Goal: Task Accomplishment & Management: Manage account settings

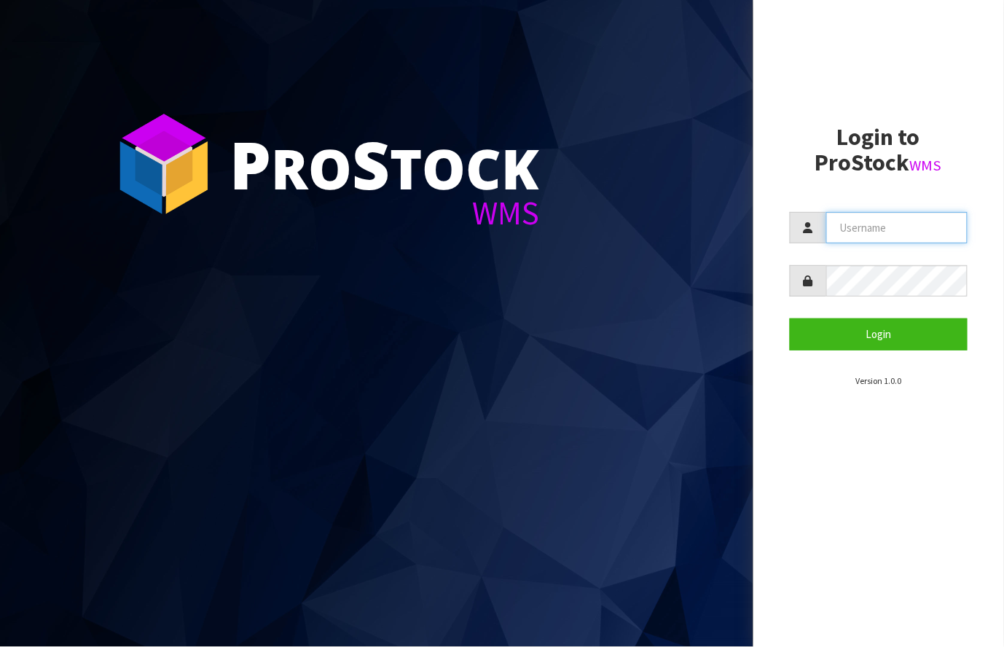
click at [881, 219] on input "text" at bounding box center [897, 227] width 142 height 31
type input "[PERSON_NAME][EMAIL_ADDRESS][DOMAIN_NAME]"
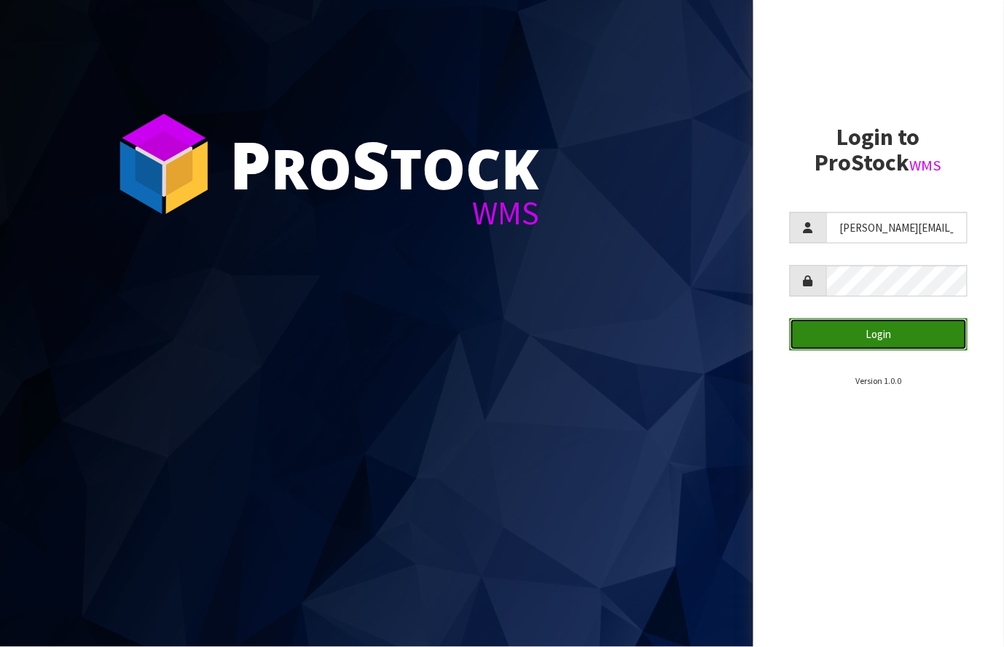
click at [883, 336] on button "Login" at bounding box center [879, 333] width 178 height 31
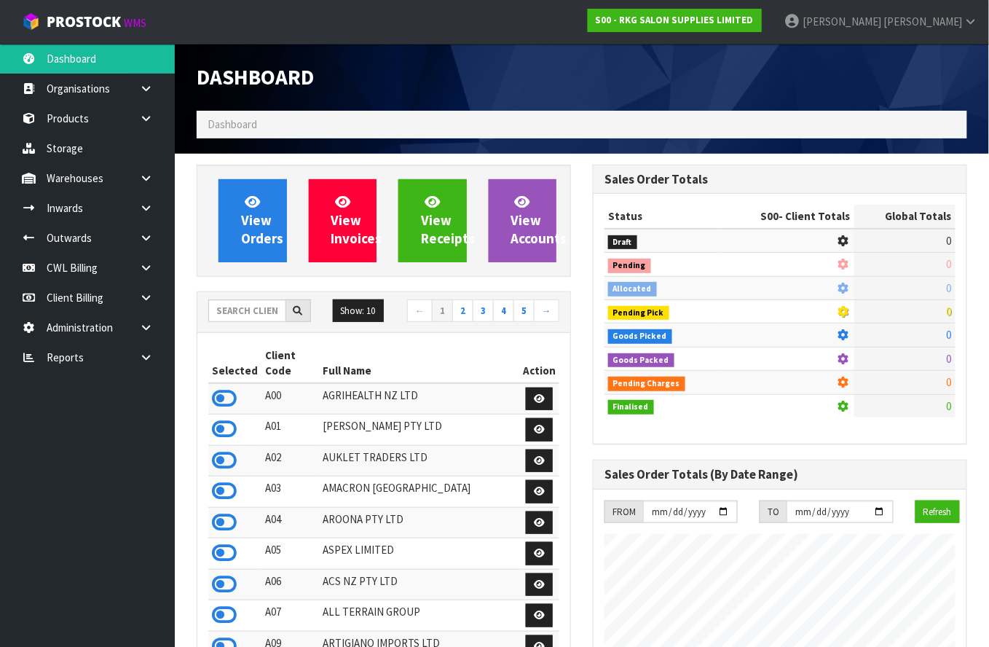
scroll to position [1203, 397]
click at [138, 271] on link at bounding box center [151, 268] width 47 height 30
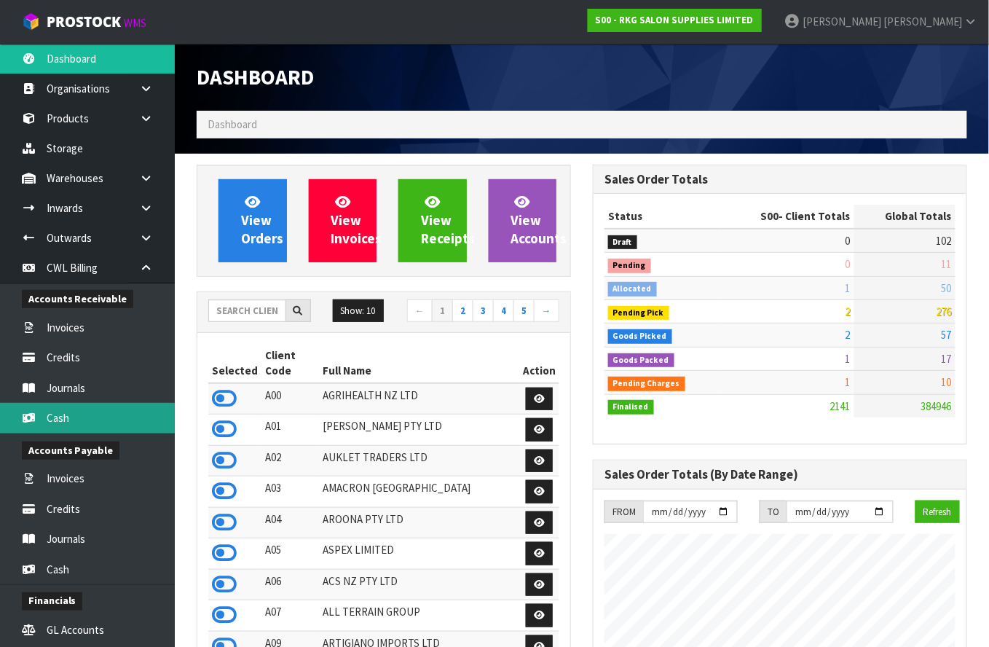
click at [111, 415] on link "Cash" at bounding box center [87, 418] width 175 height 30
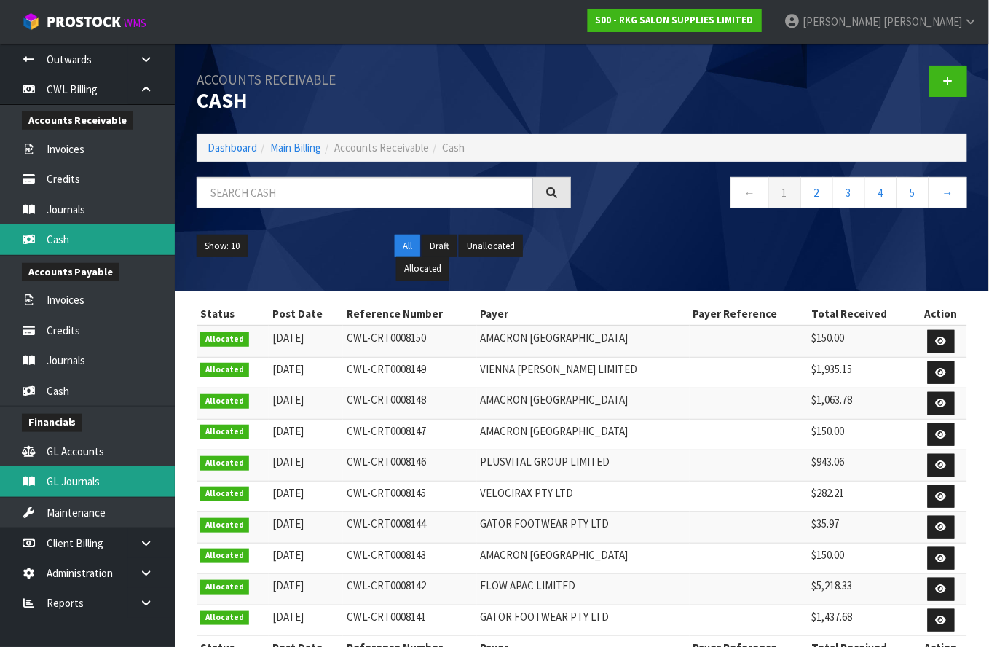
scroll to position [47, 0]
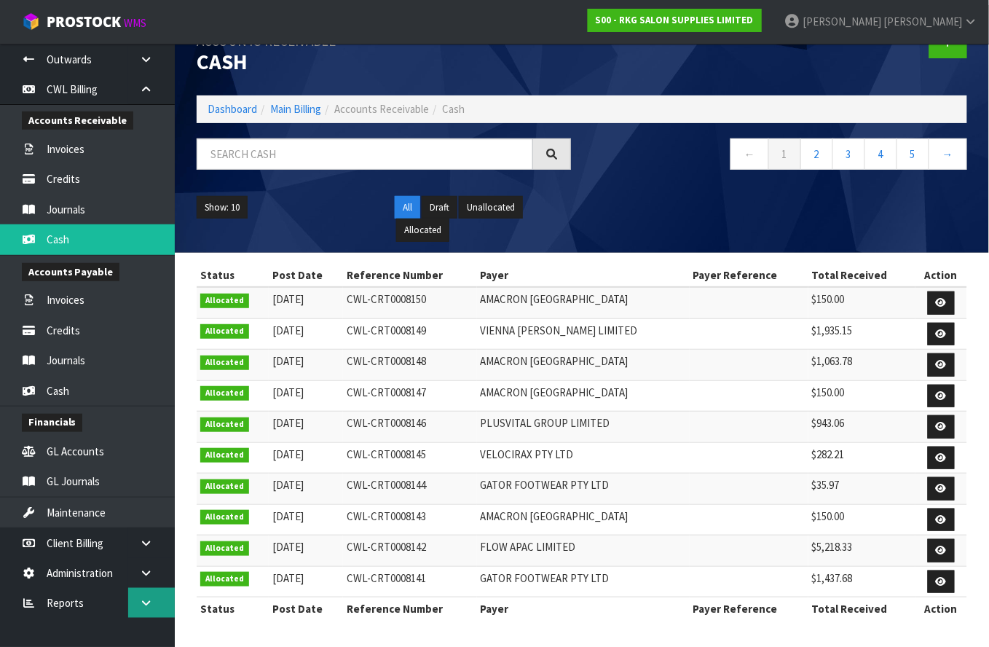
click at [143, 597] on icon at bounding box center [146, 602] width 14 height 11
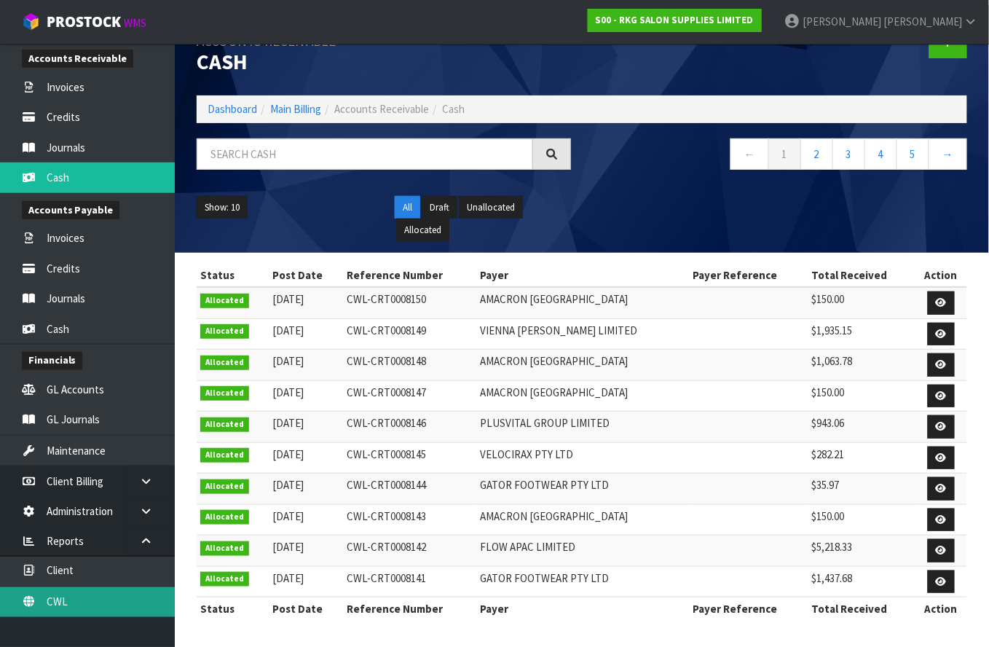
click at [121, 606] on link "CWL" at bounding box center [87, 602] width 175 height 30
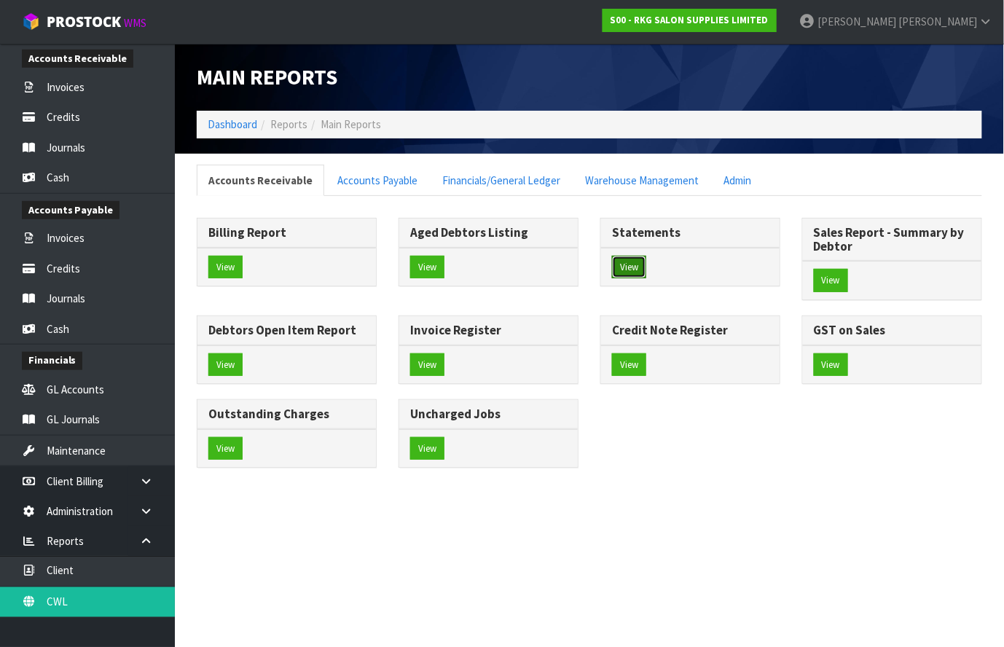
click at [638, 268] on button "View" at bounding box center [629, 267] width 34 height 23
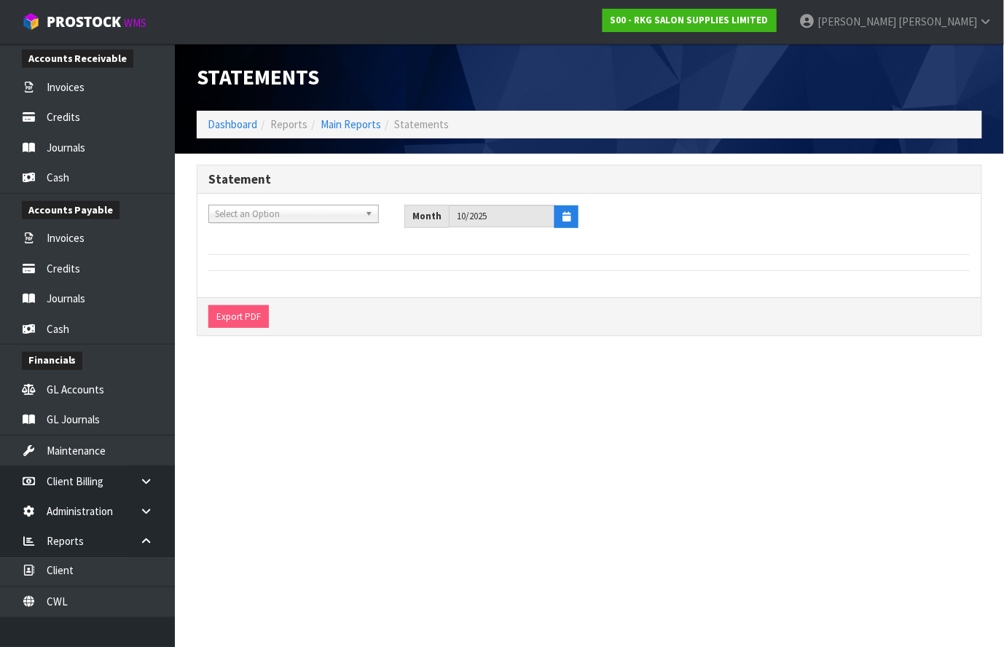
click at [227, 203] on div "A&P - A & P PAINTERS AKL LIMITED A00 - AGRIHEALTH NZ LTD A01 - [PERSON_NAME] PT…" at bounding box center [589, 245] width 784 height 103
click at [232, 211] on span "Select an Option" at bounding box center [287, 213] width 144 height 17
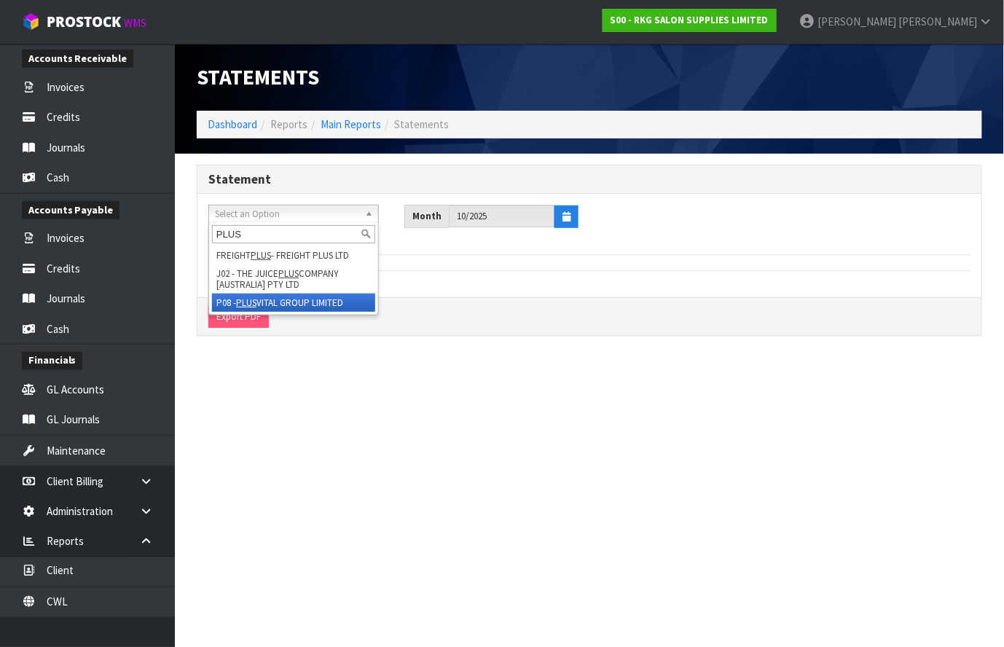
type input "PLUS"
click at [324, 299] on li "P08 - PLUS VITAL GROUP LIMITED" at bounding box center [293, 303] width 163 height 18
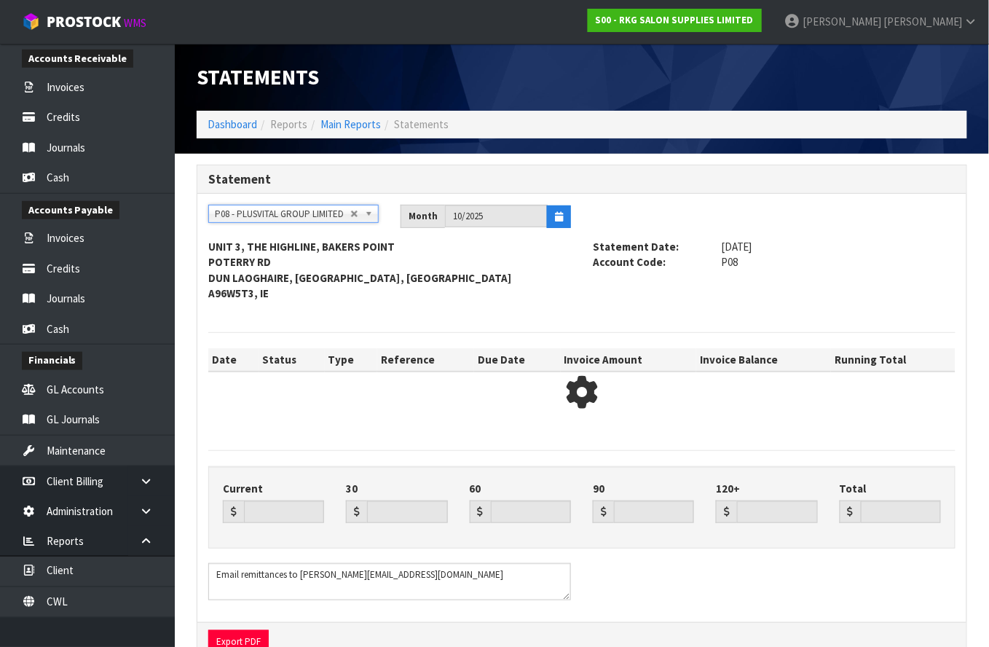
type input "0.00"
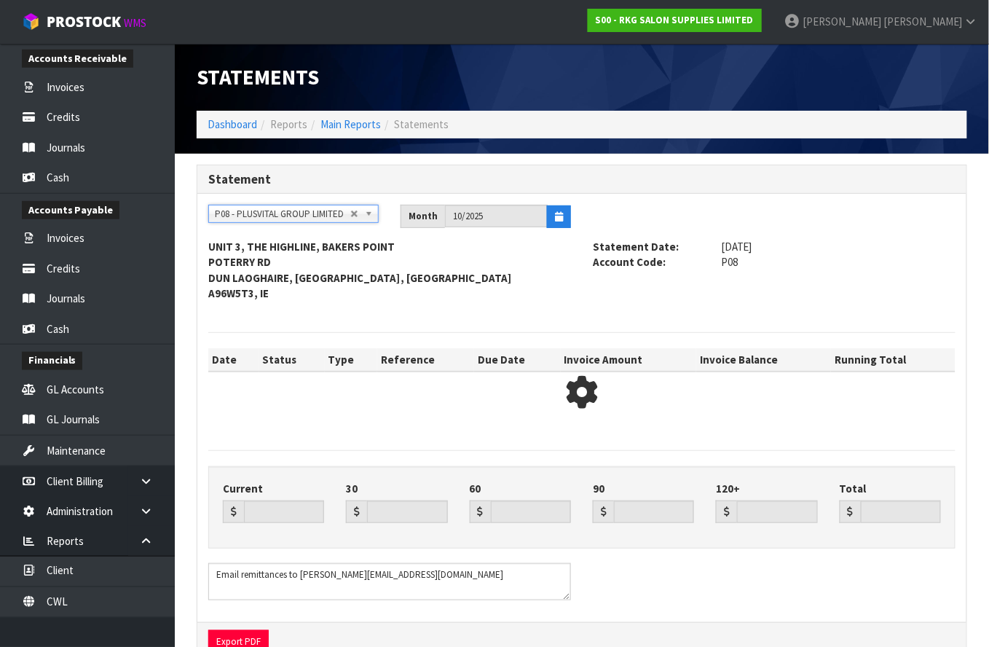
type input "0.00"
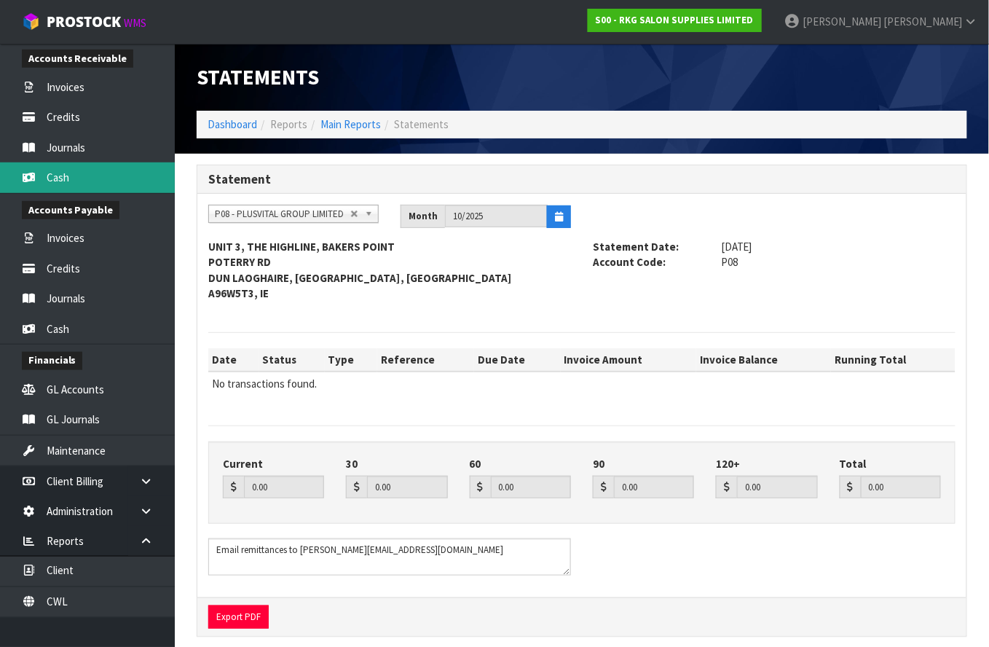
click at [88, 178] on link "Cash" at bounding box center [87, 177] width 175 height 30
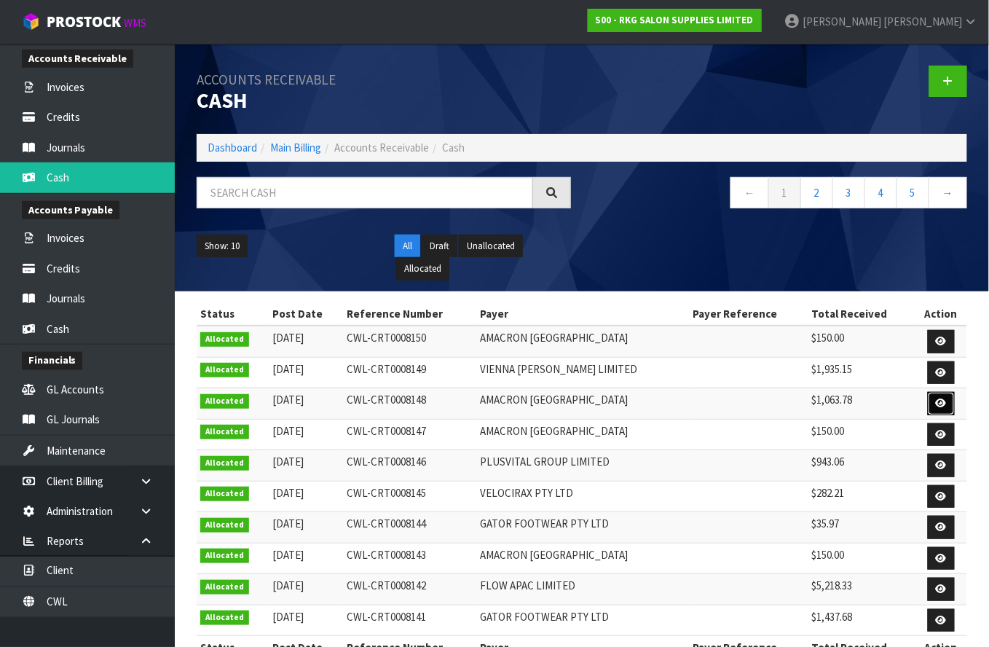
click at [941, 406] on icon at bounding box center [941, 402] width 11 height 9
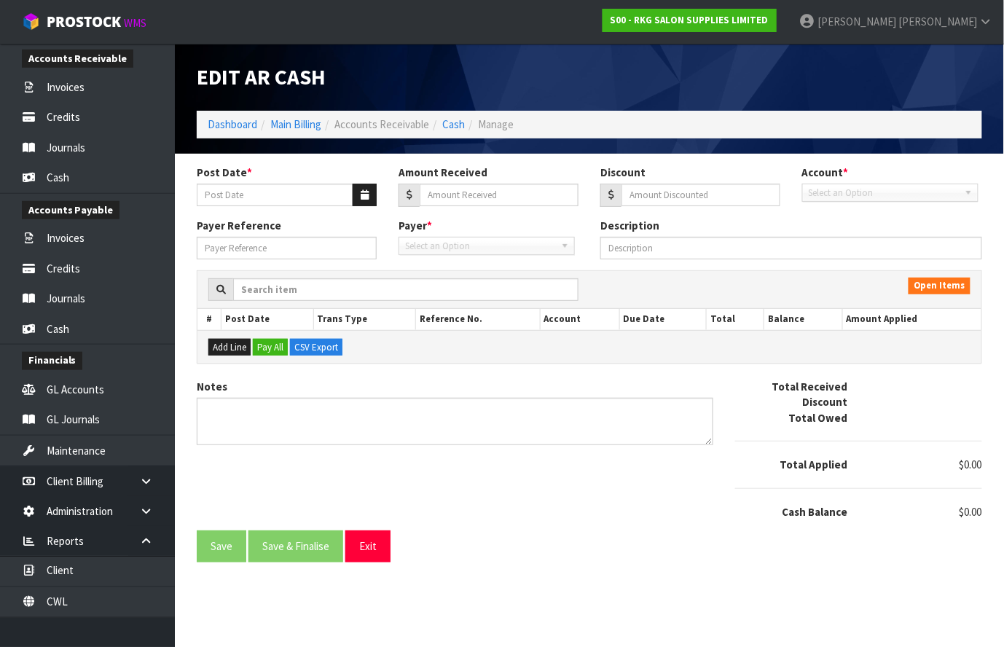
type input "[DATE]"
type input "1063.78"
type input "0"
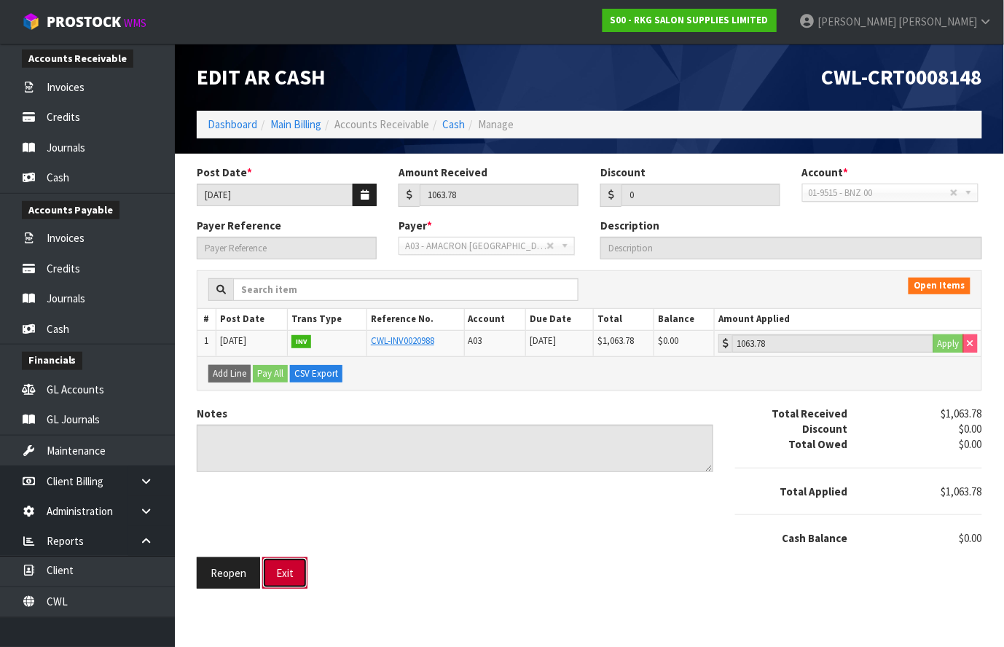
click at [292, 575] on button "Exit" at bounding box center [284, 572] width 45 height 31
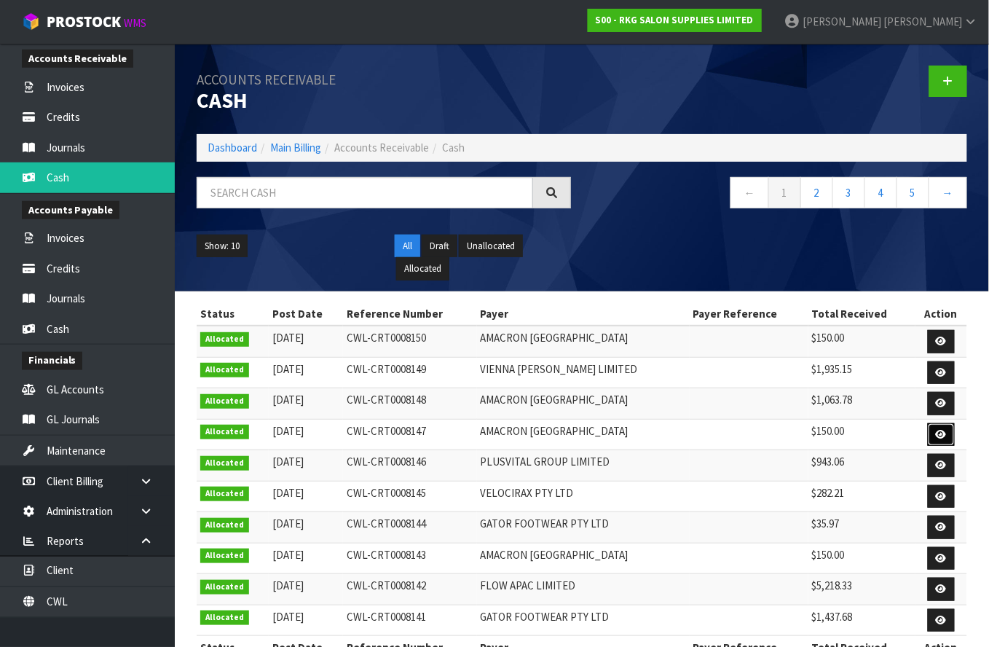
click at [939, 433] on icon at bounding box center [941, 434] width 11 height 9
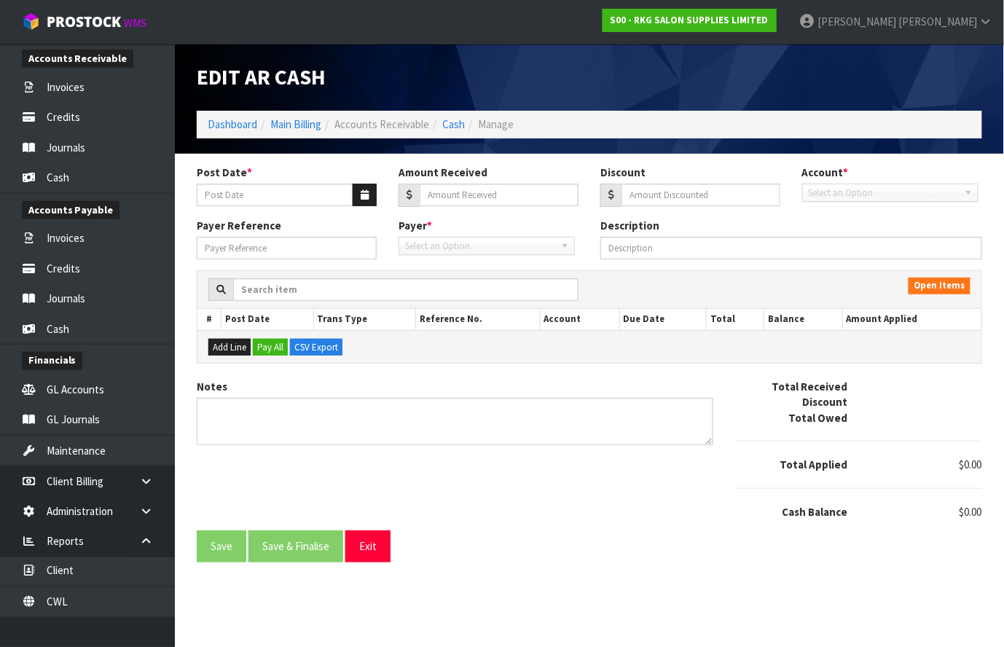
type input "[DATE]"
type input "150"
type input "0"
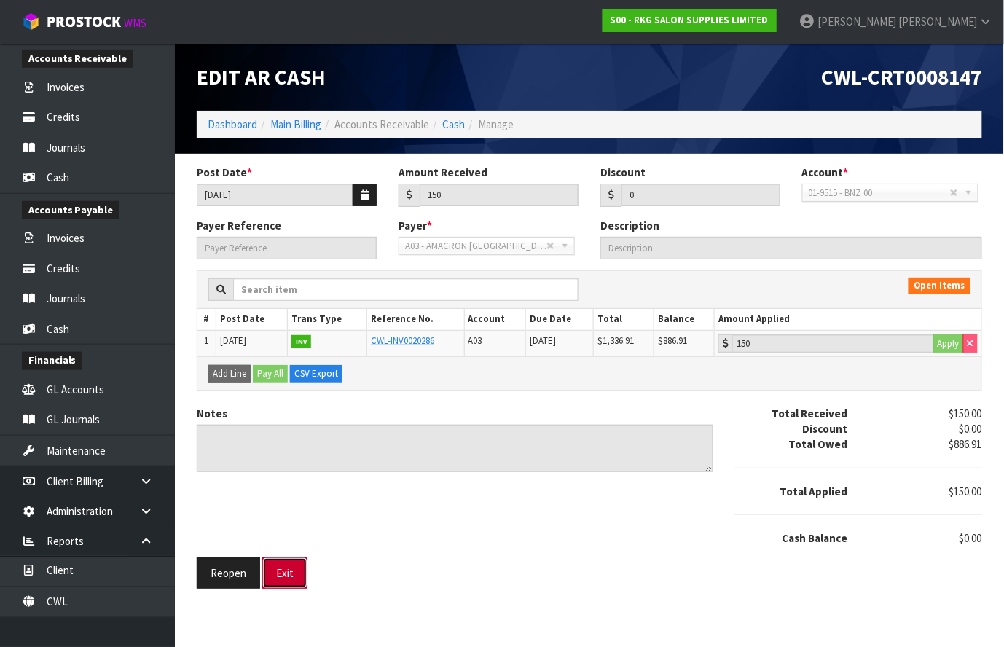
click at [288, 571] on button "Exit" at bounding box center [284, 572] width 45 height 31
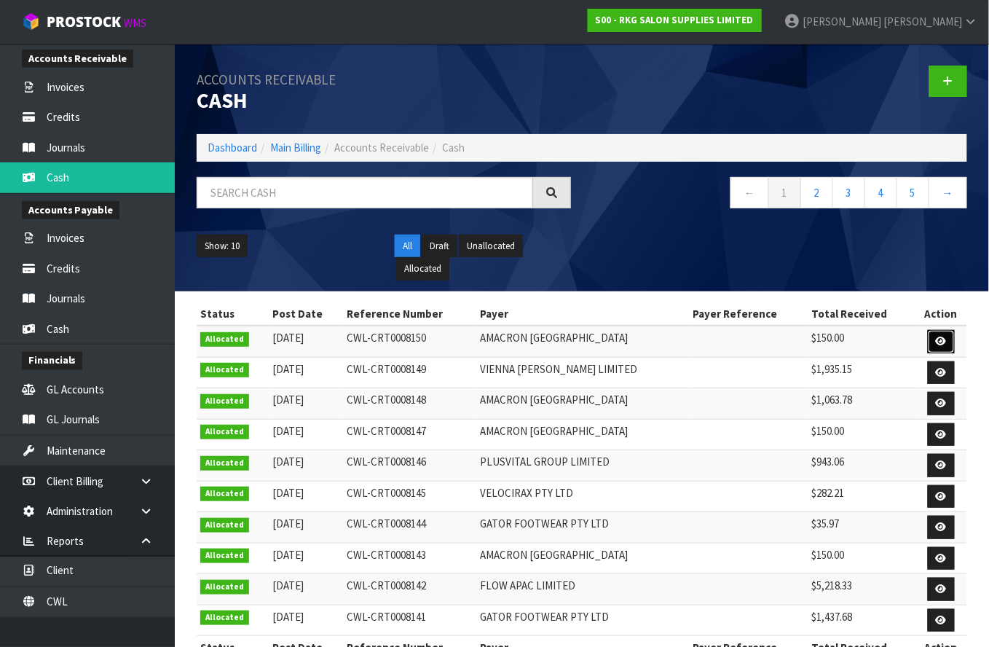
click at [938, 339] on icon at bounding box center [941, 341] width 11 height 9
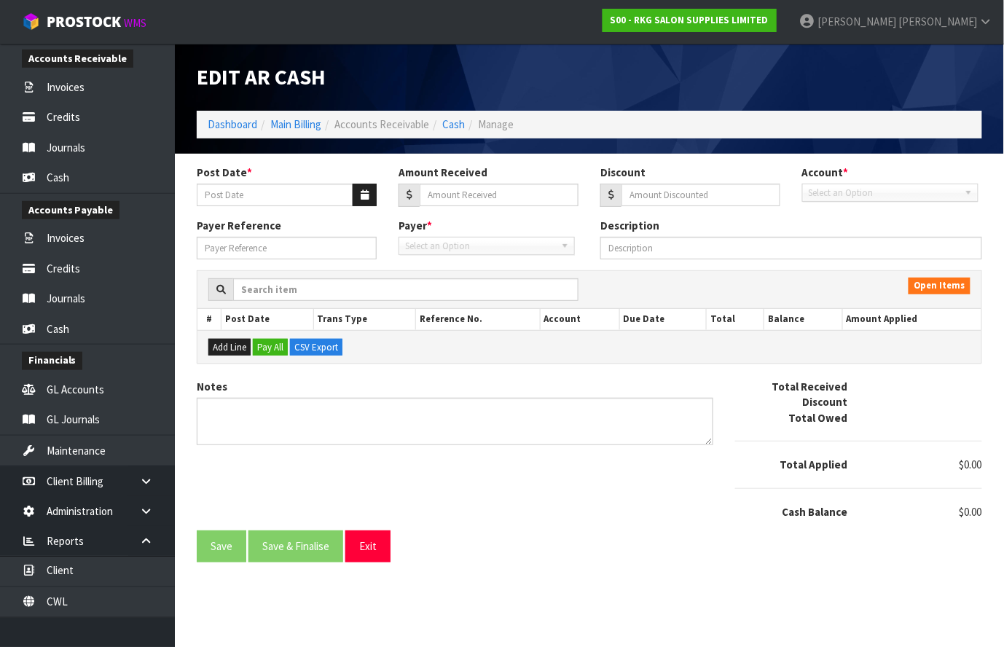
type input "[DATE]"
type input "150"
type input "0"
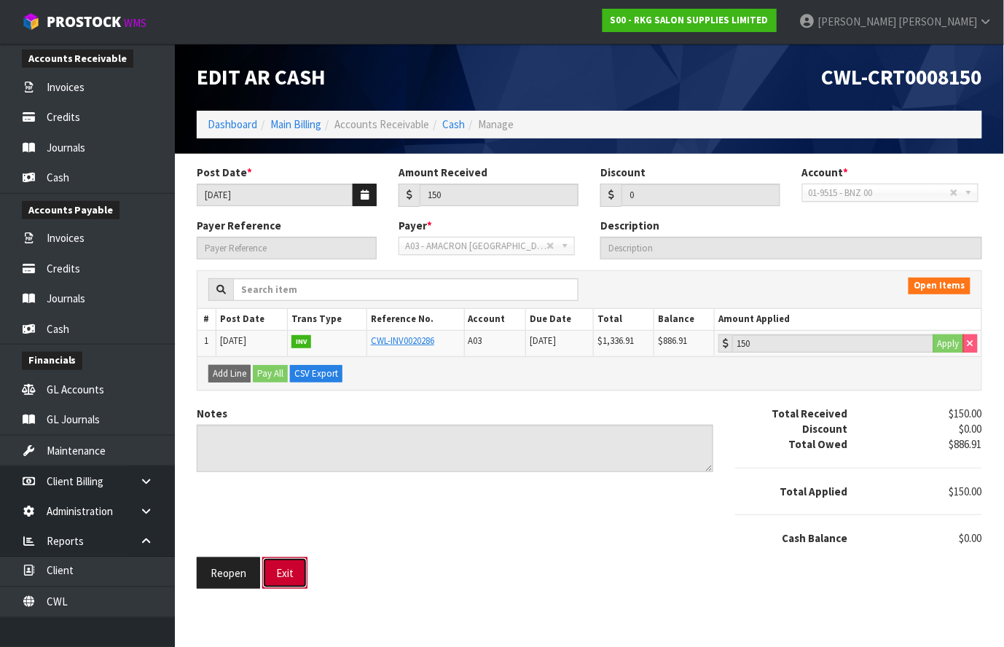
click at [289, 573] on button "Exit" at bounding box center [284, 572] width 45 height 31
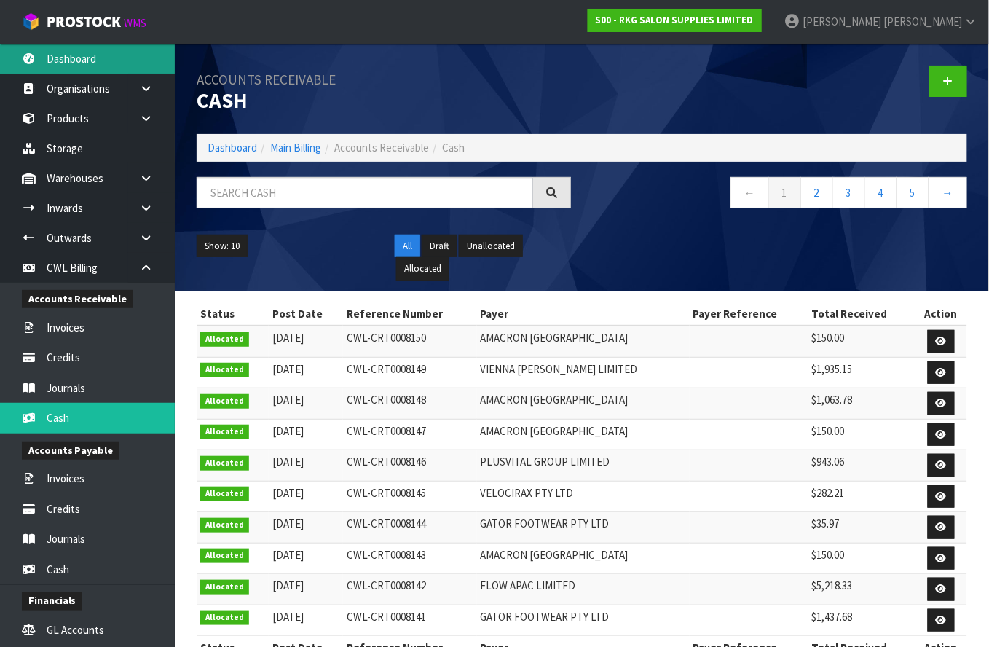
click at [62, 60] on link "Dashboard" at bounding box center [87, 59] width 175 height 30
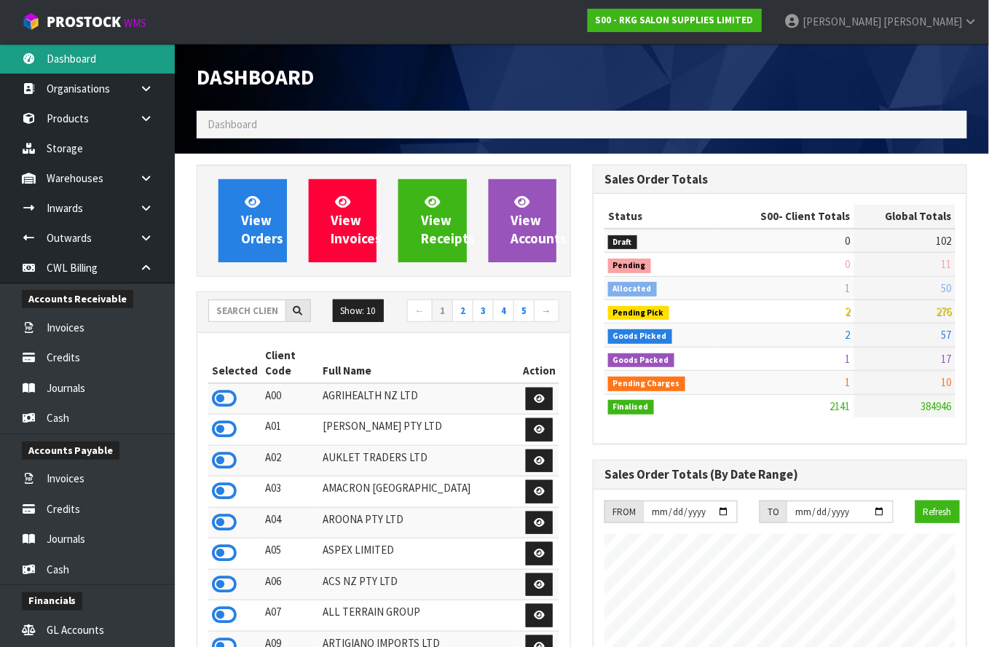
scroll to position [1187, 397]
click at [233, 310] on input "text" at bounding box center [247, 310] width 78 height 23
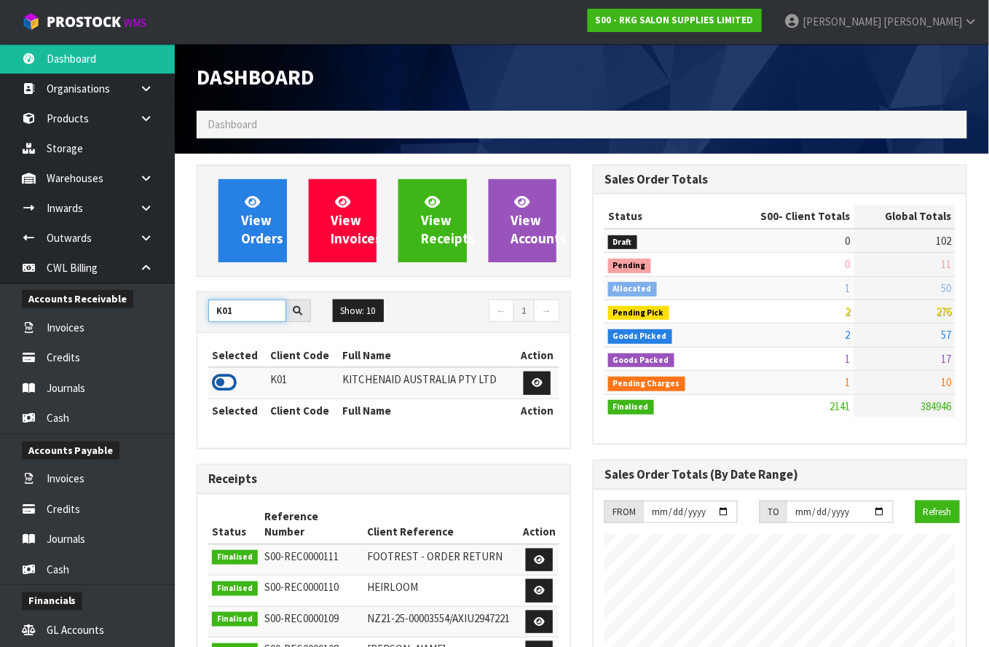
type input "K01"
drag, startPoint x: 223, startPoint y: 379, endPoint x: 277, endPoint y: 248, distance: 141.1
click at [222, 377] on icon at bounding box center [224, 383] width 25 height 22
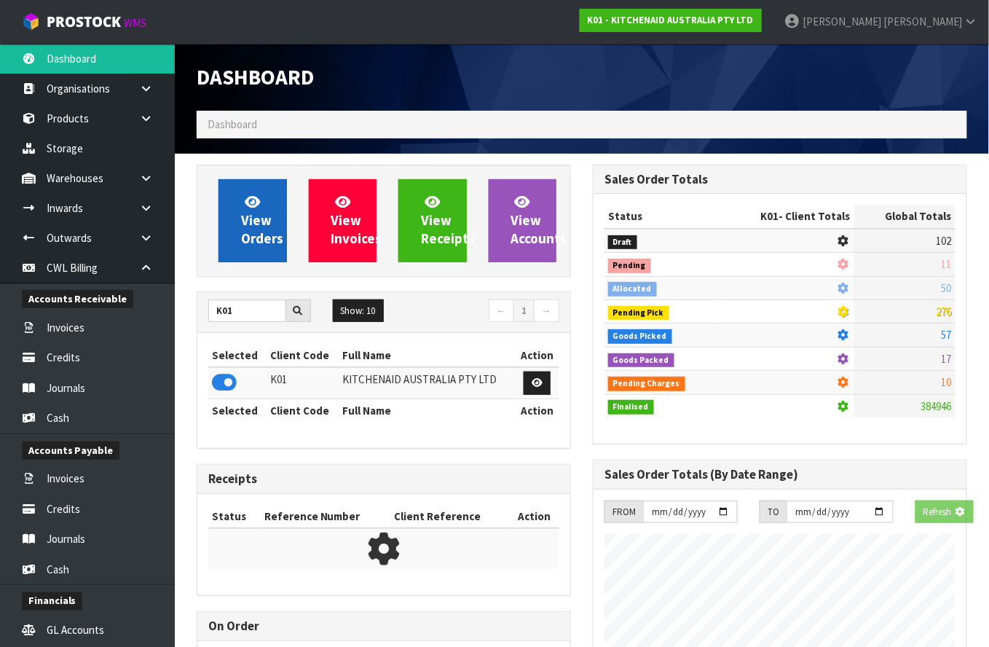
scroll to position [727580, 728096]
click at [260, 213] on span "View Orders" at bounding box center [262, 220] width 42 height 55
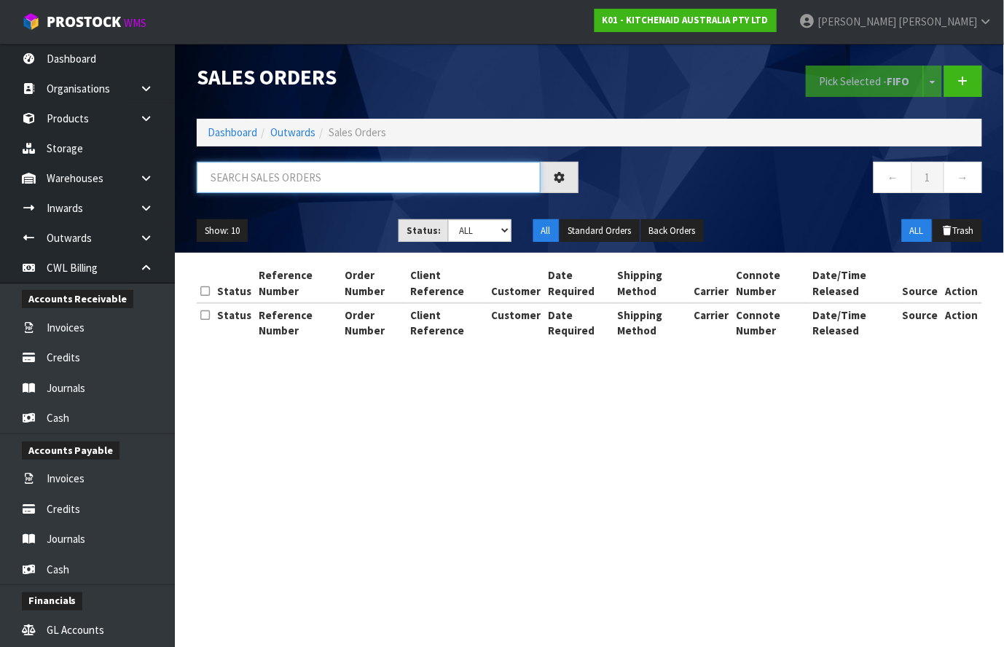
click at [240, 173] on input "text" at bounding box center [369, 177] width 344 height 31
paste input "00894210392606356231"
type input "00894210392606356231"
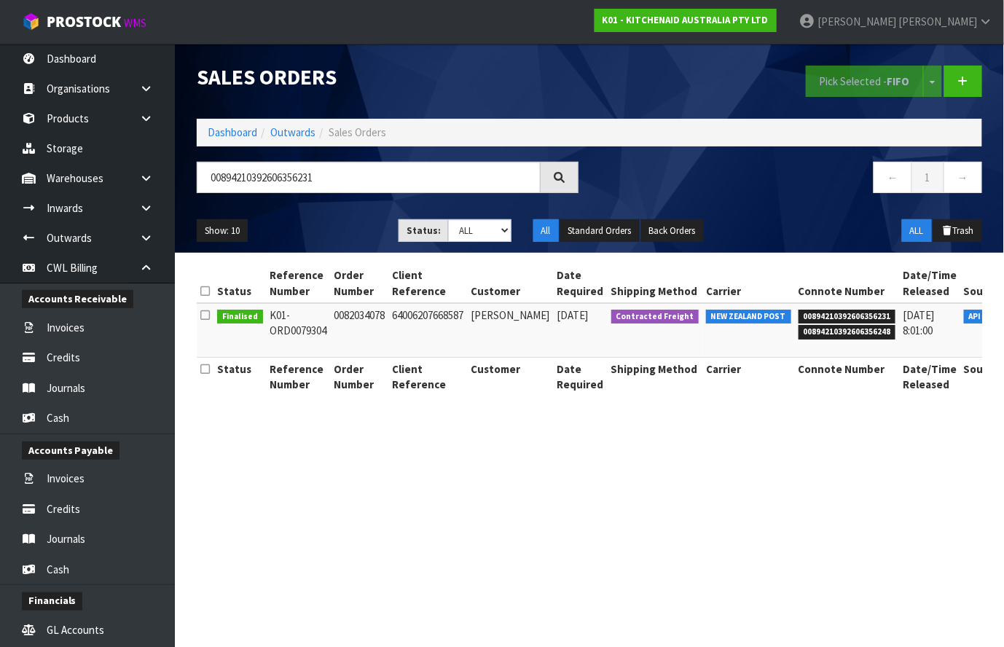
click at [1003, 315] on icon at bounding box center [1023, 318] width 11 height 9
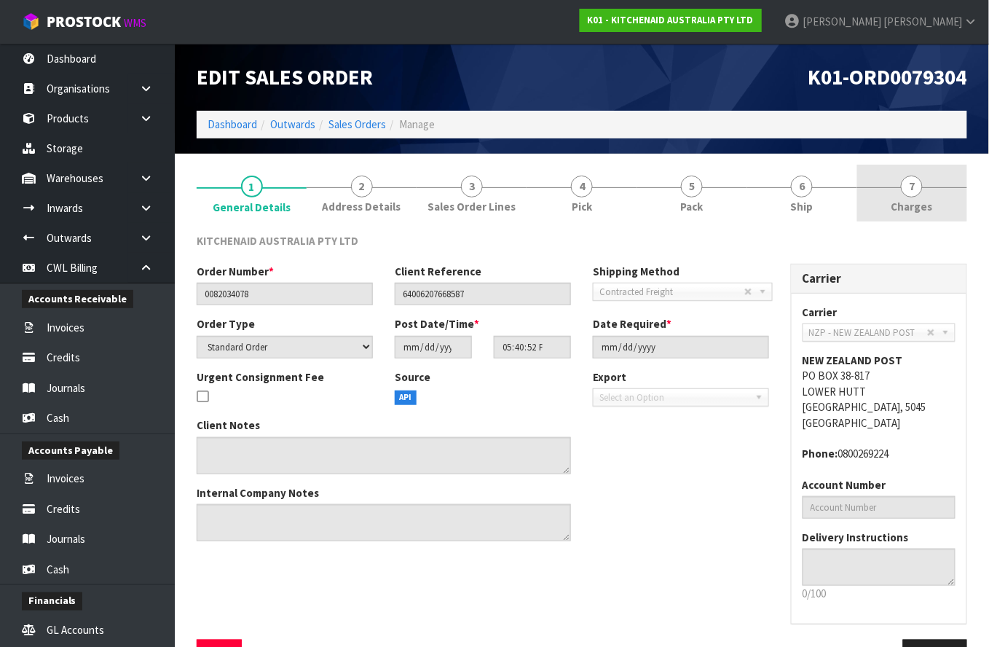
click at [911, 184] on span "7" at bounding box center [912, 187] width 22 height 22
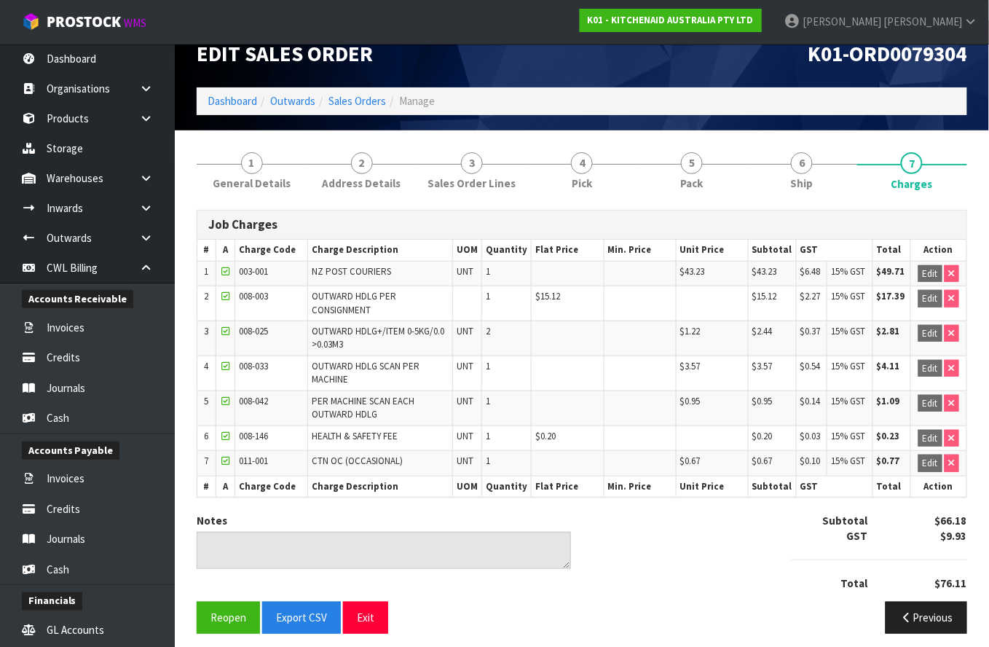
scroll to position [36, 0]
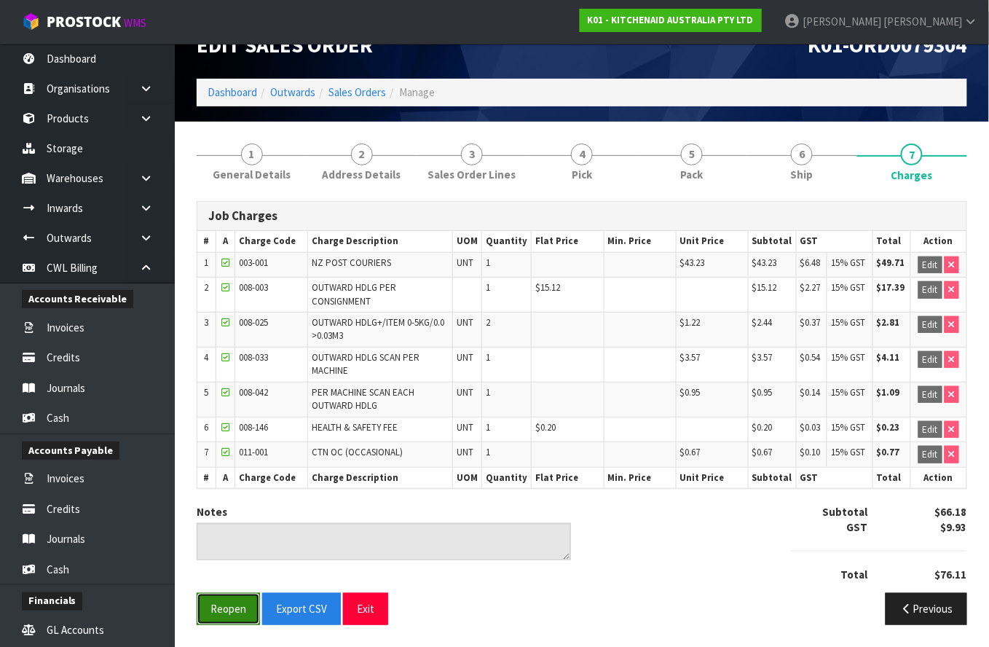
click at [234, 607] on button "Reopen" at bounding box center [228, 608] width 63 height 31
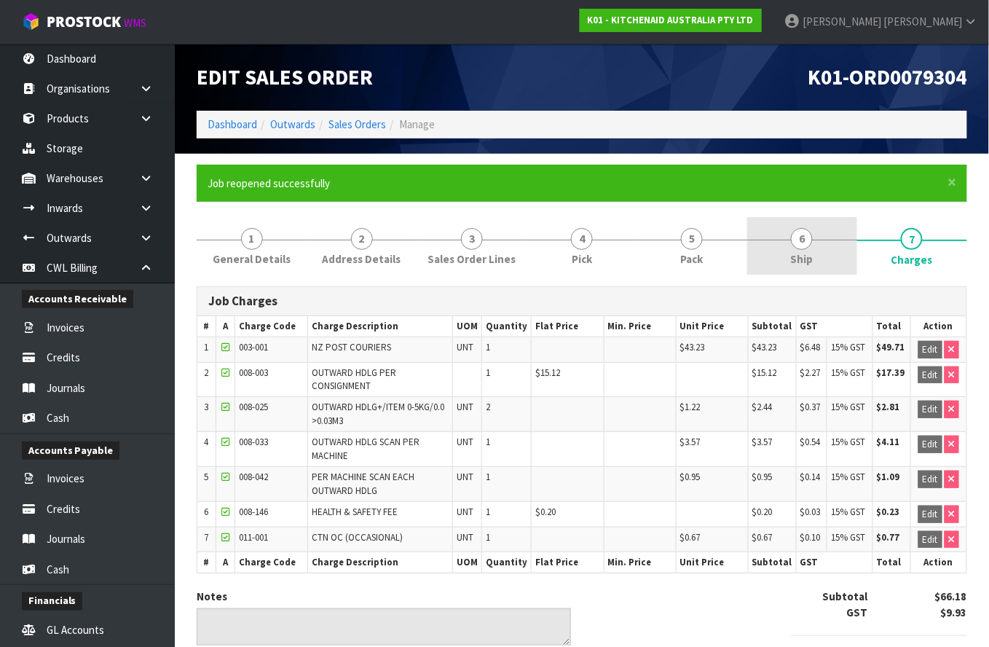
click at [809, 240] on span "6" at bounding box center [802, 239] width 22 height 22
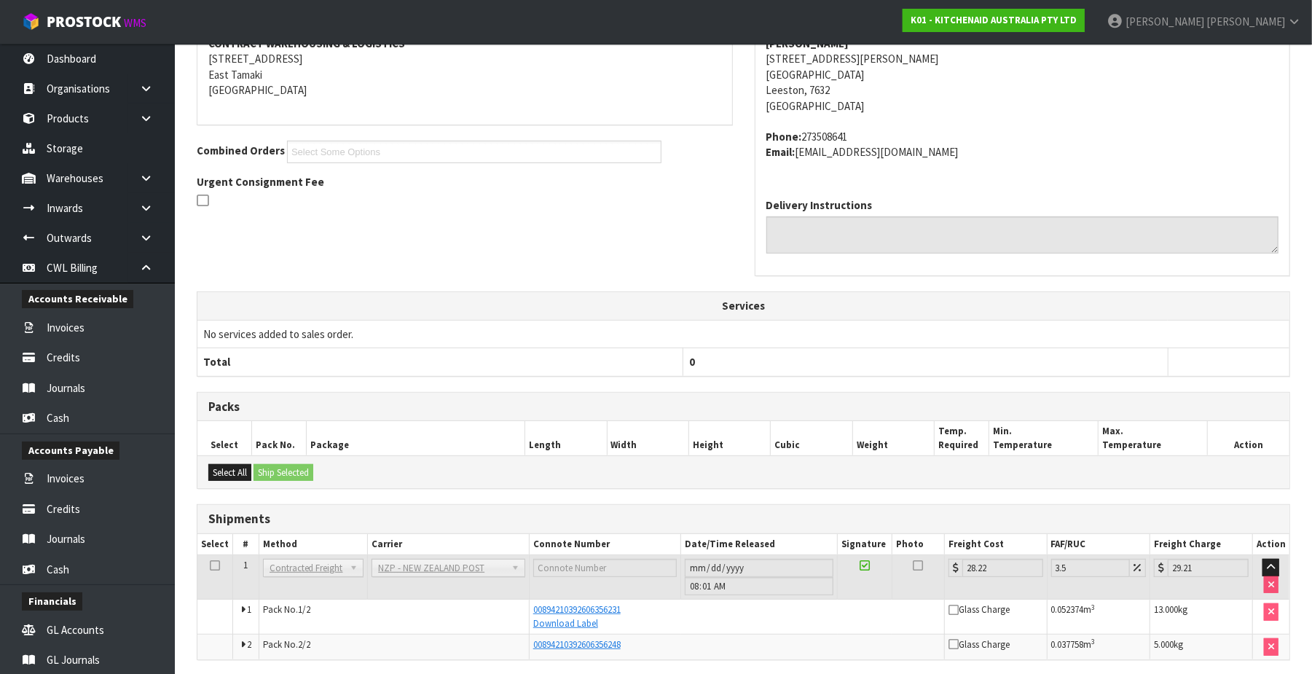
scroll to position [351, 0]
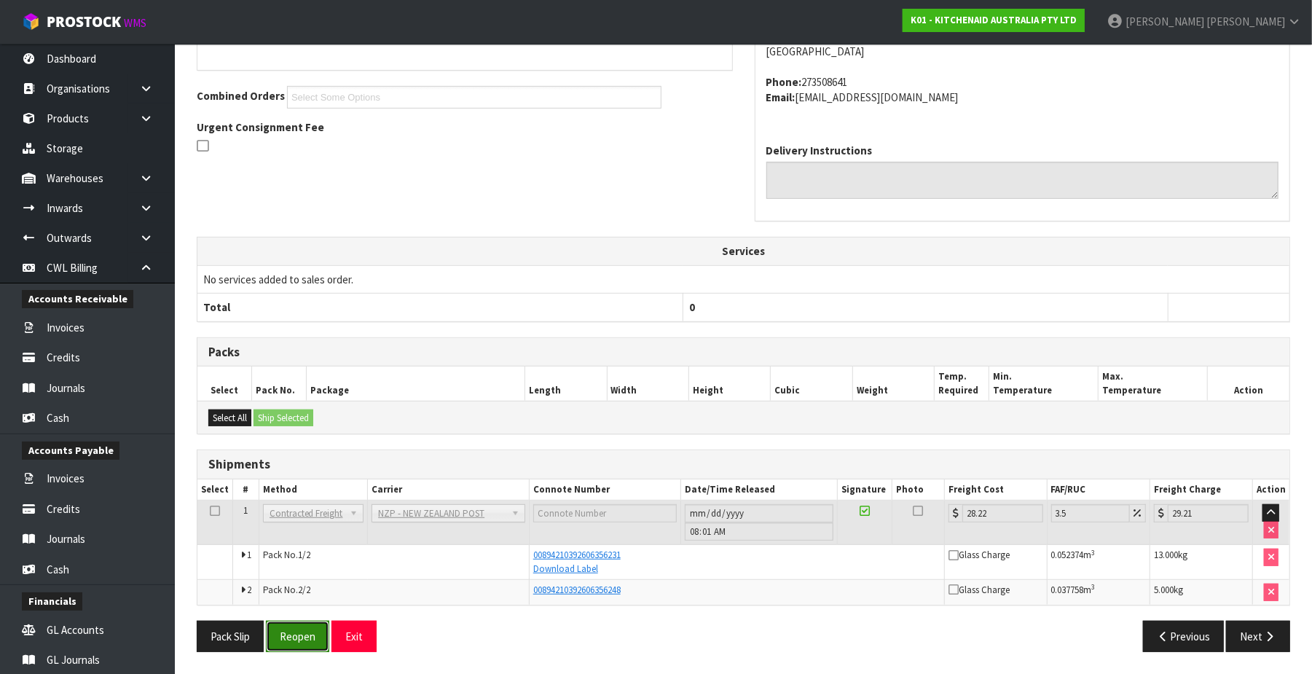
click at [291, 637] on button "Reopen" at bounding box center [297, 636] width 63 height 31
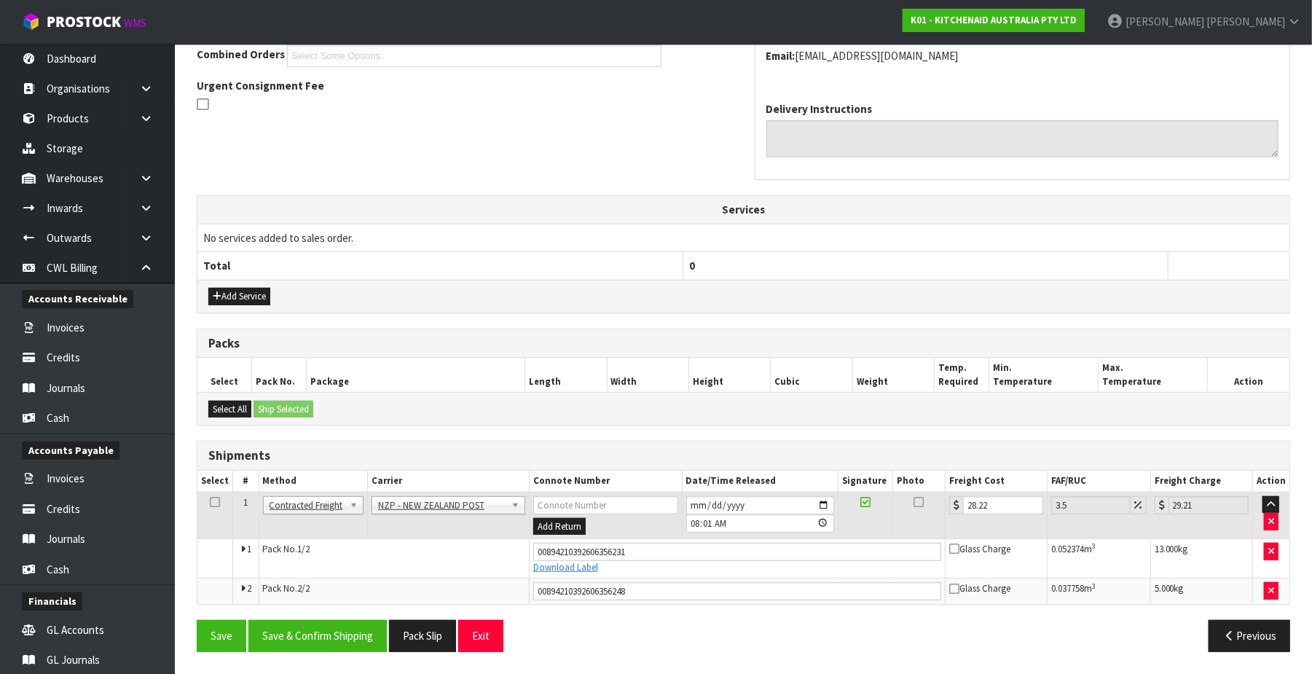
scroll to position [393, 0]
click at [997, 504] on input "28.22" at bounding box center [1003, 505] width 80 height 18
type input "28.2"
type input "29.19"
type input "28"
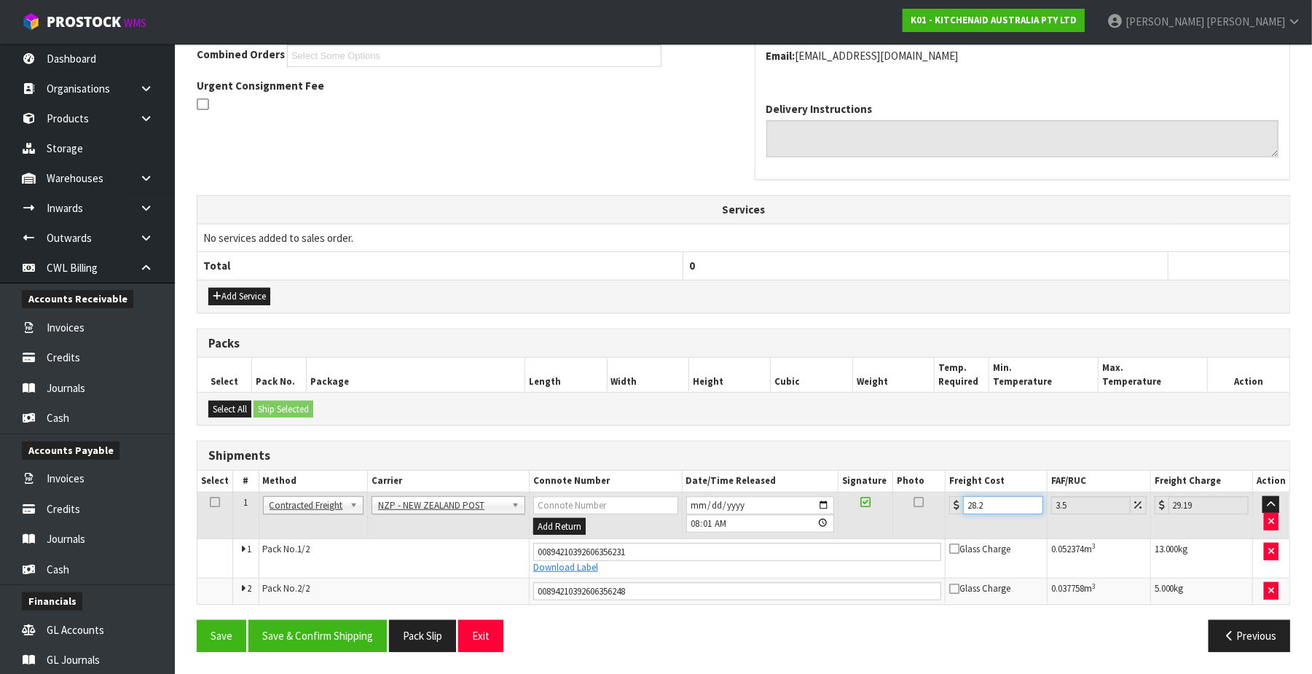
type input "28.98"
type input "2"
type input "2.07"
type input "0"
type input "3"
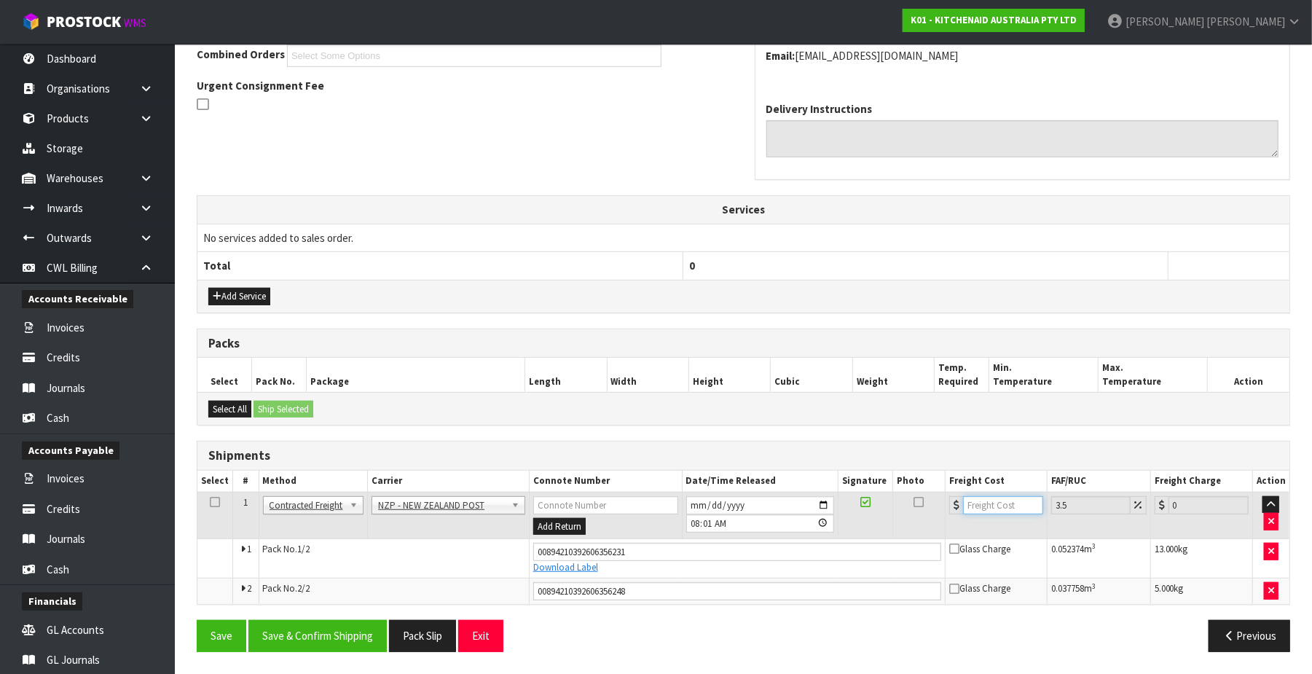
type input "3.1"
type input "37"
type input "38.29"
type input "37.4"
type input "38.71"
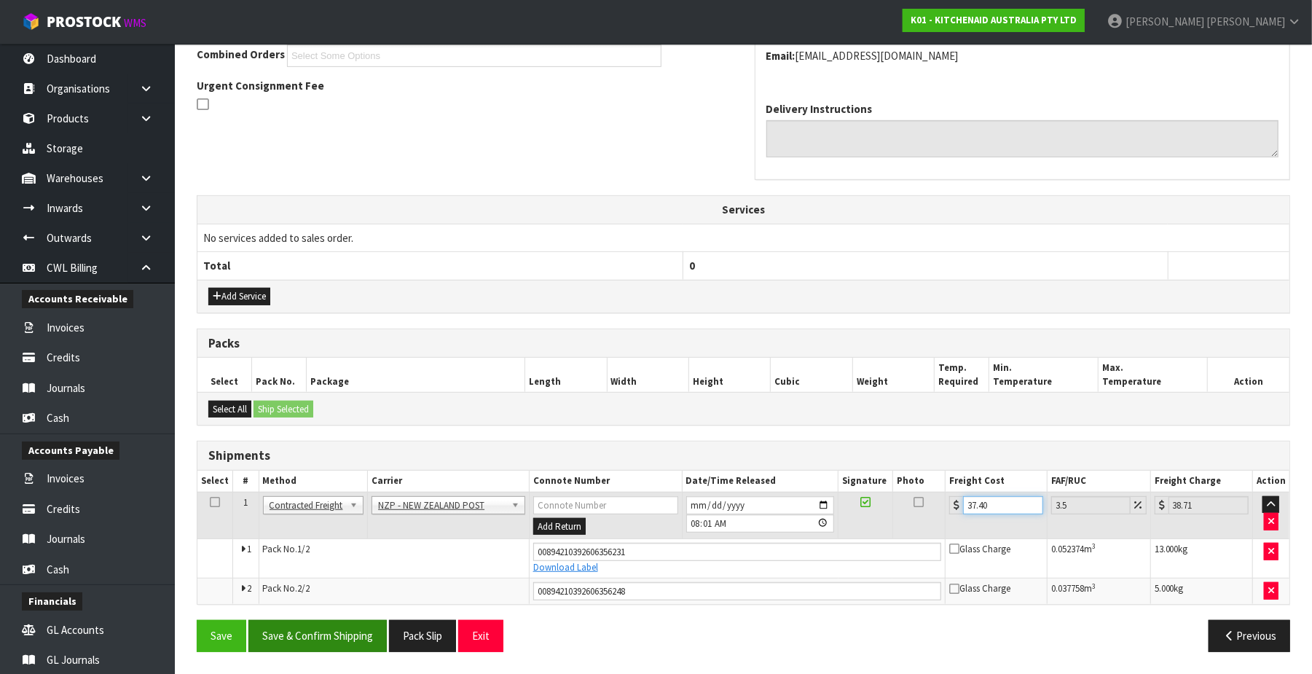
type input "37.40"
click at [318, 629] on button "Save & Confirm Shipping" at bounding box center [317, 635] width 138 height 31
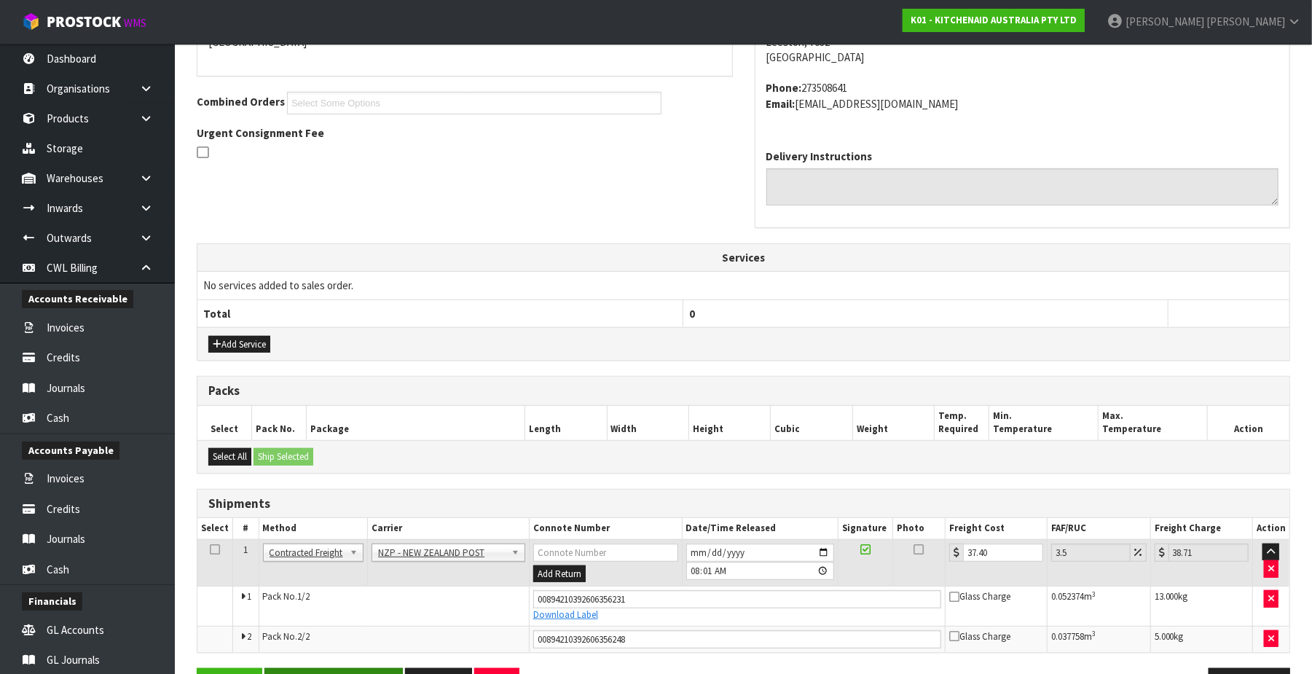
scroll to position [0, 0]
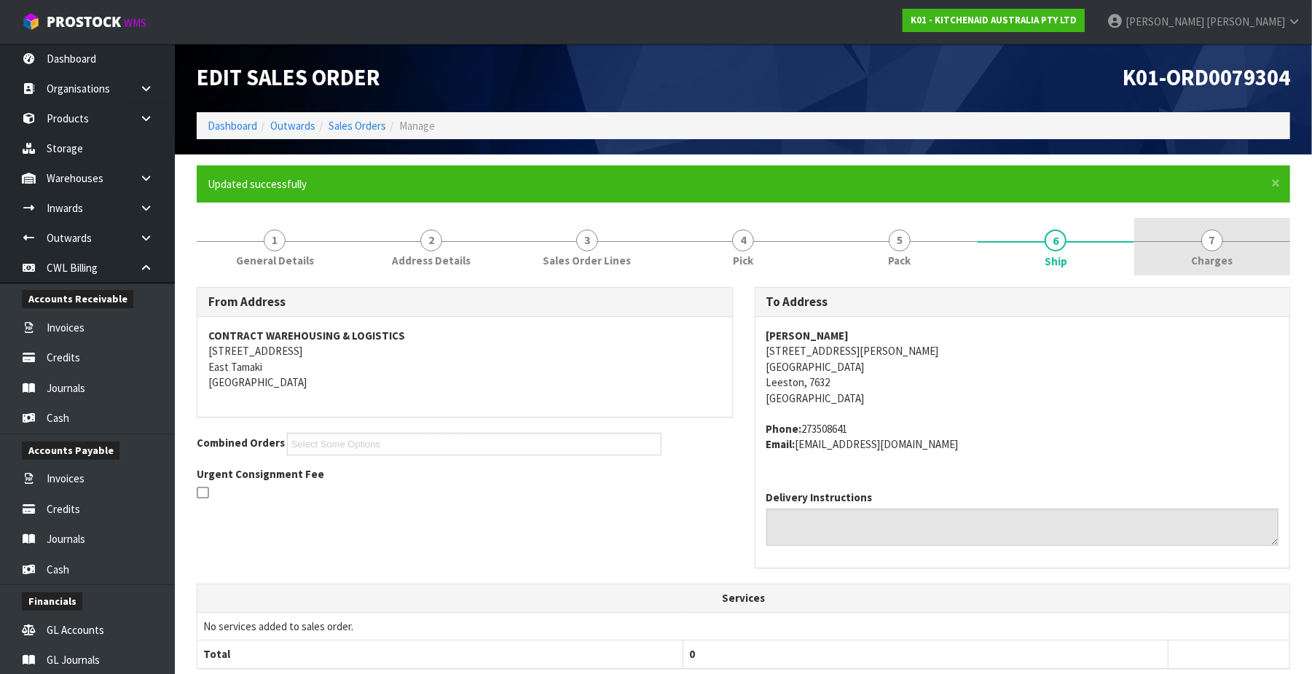
click at [1003, 239] on span "7" at bounding box center [1212, 240] width 22 height 22
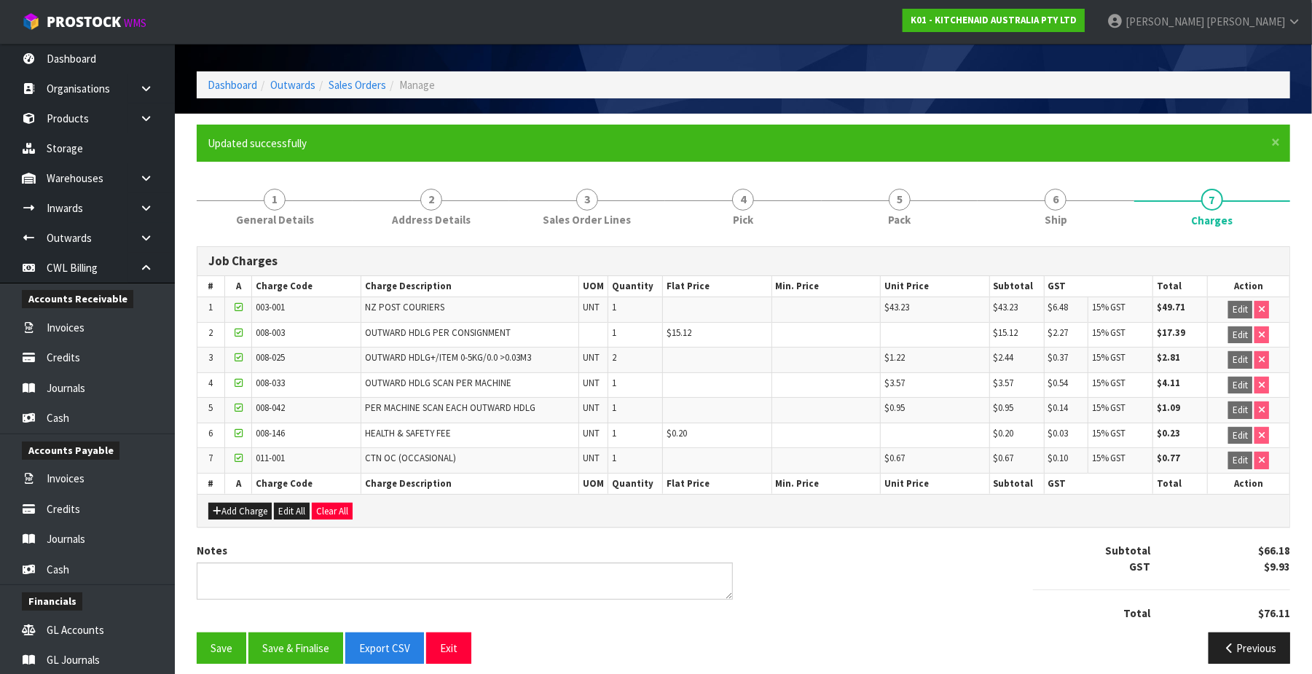
scroll to position [59, 0]
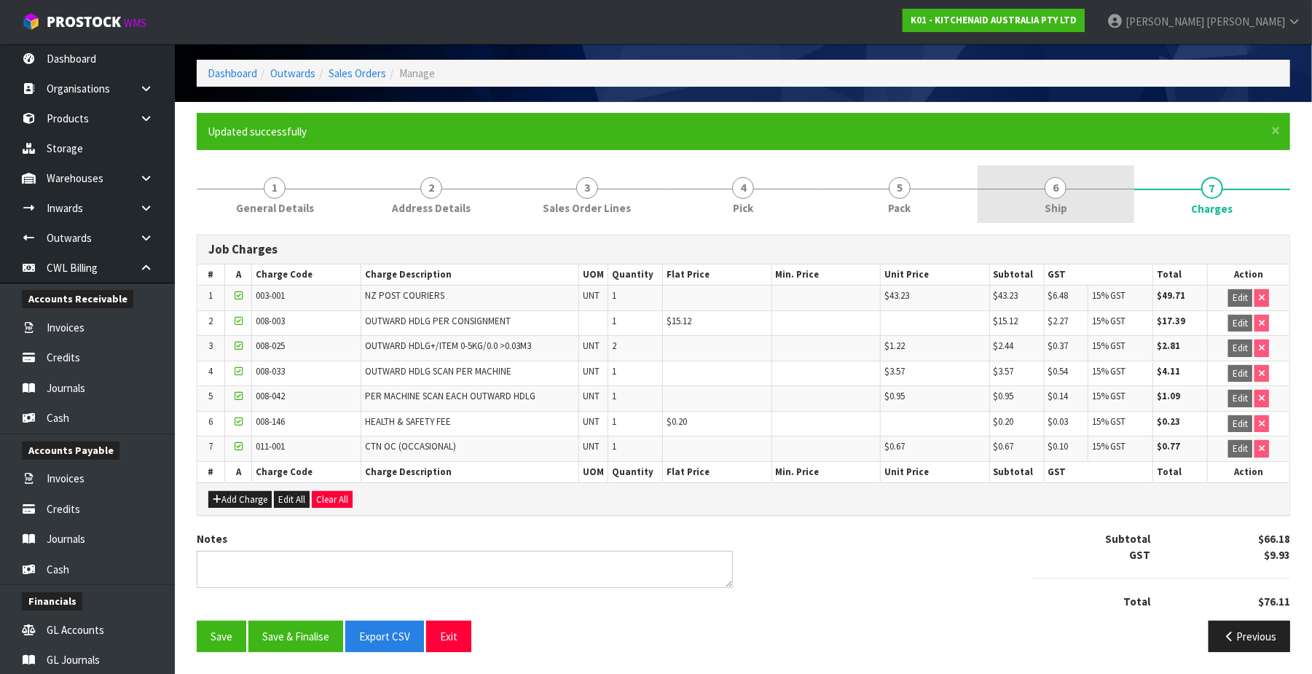
click at [1003, 184] on span "6" at bounding box center [1056, 188] width 22 height 22
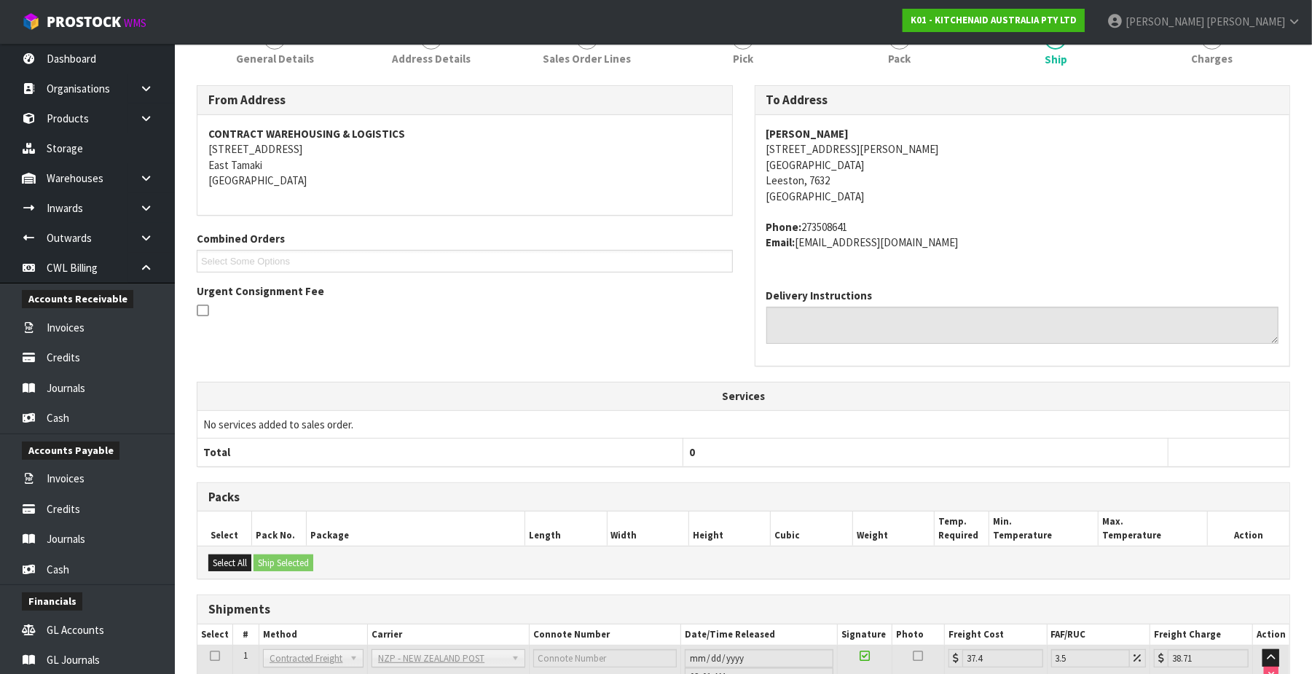
scroll to position [350, 0]
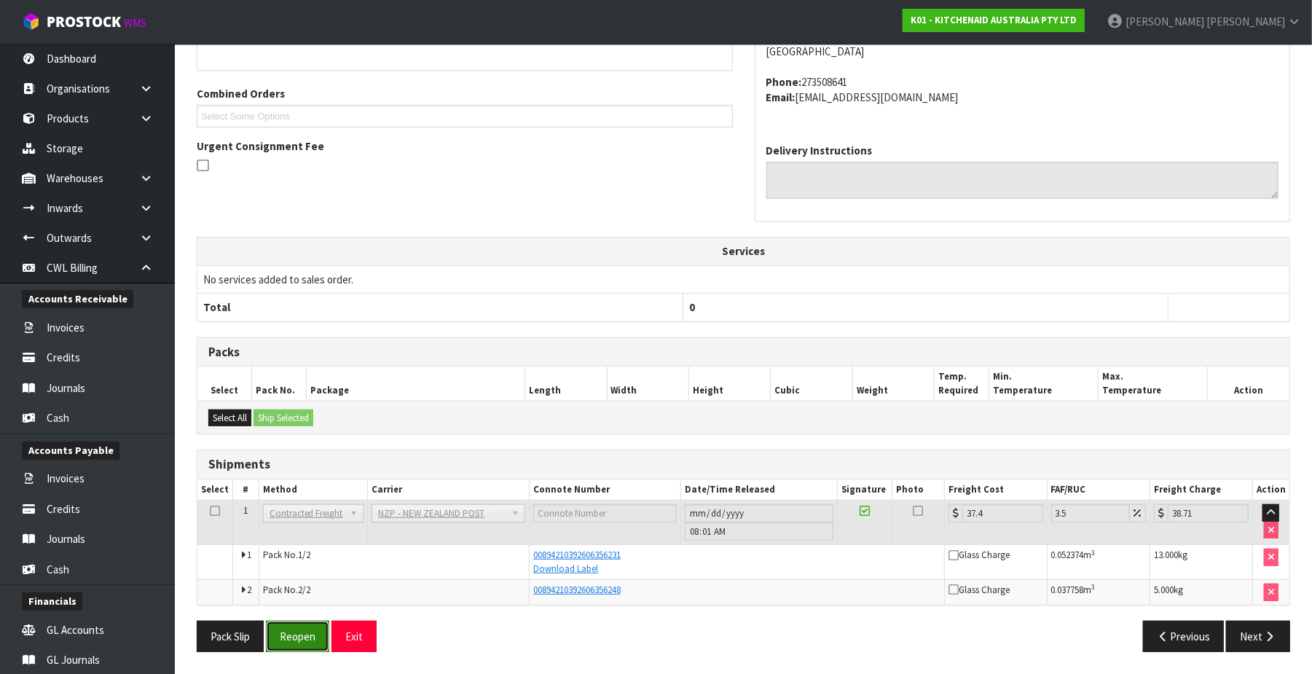
click at [307, 637] on button "Reopen" at bounding box center [297, 636] width 63 height 31
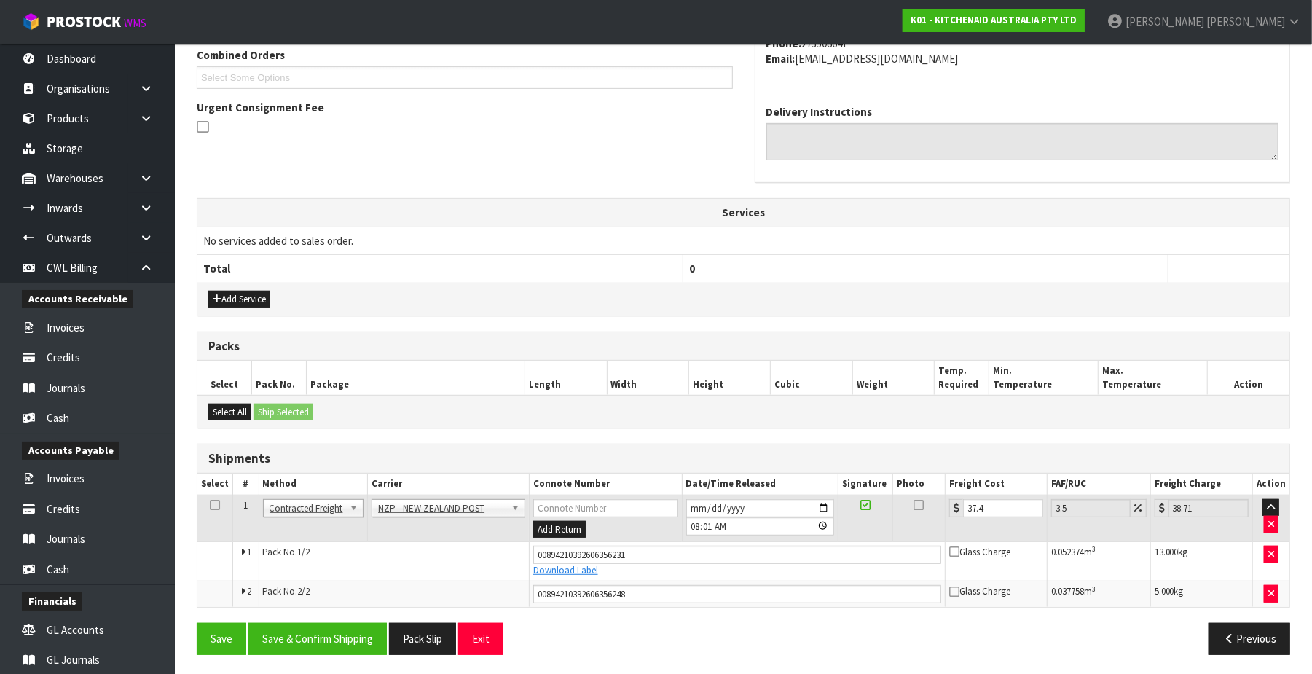
scroll to position [388, 0]
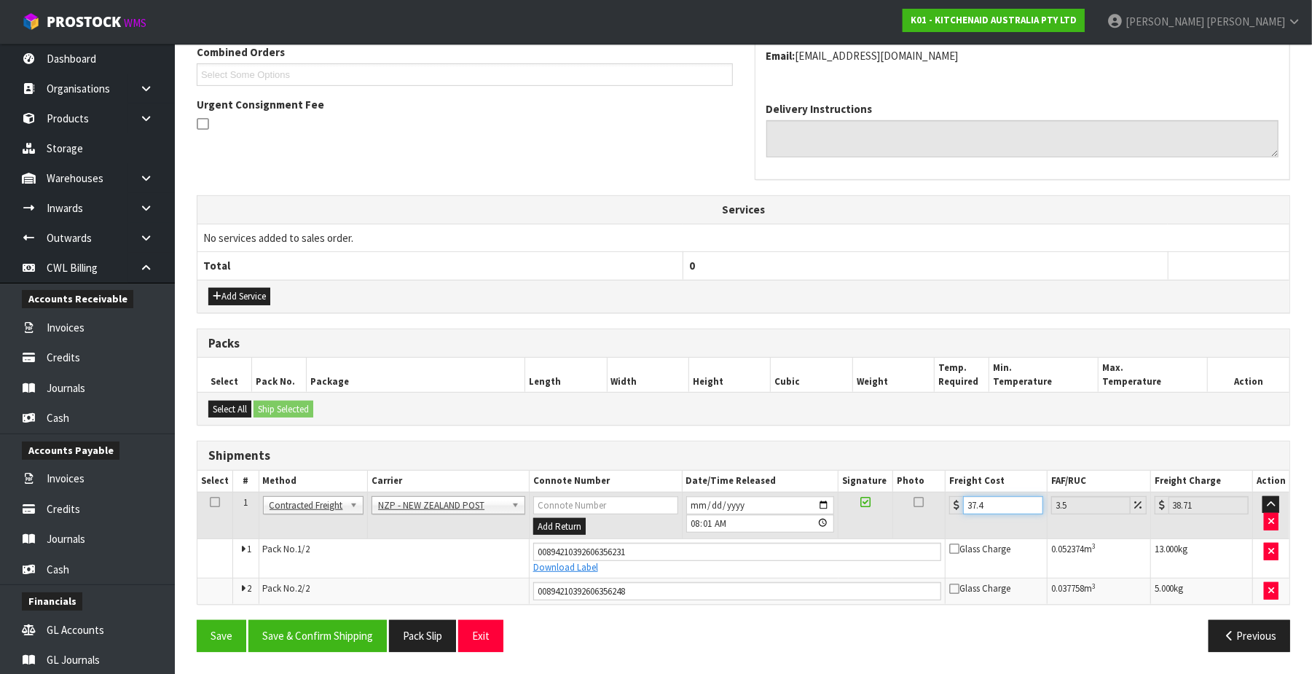
drag, startPoint x: 994, startPoint y: 505, endPoint x: 1006, endPoint y: 505, distance: 11.7
click at [994, 506] on input "37.4" at bounding box center [1003, 505] width 80 height 18
type input "37"
type input "38.29"
type input "3"
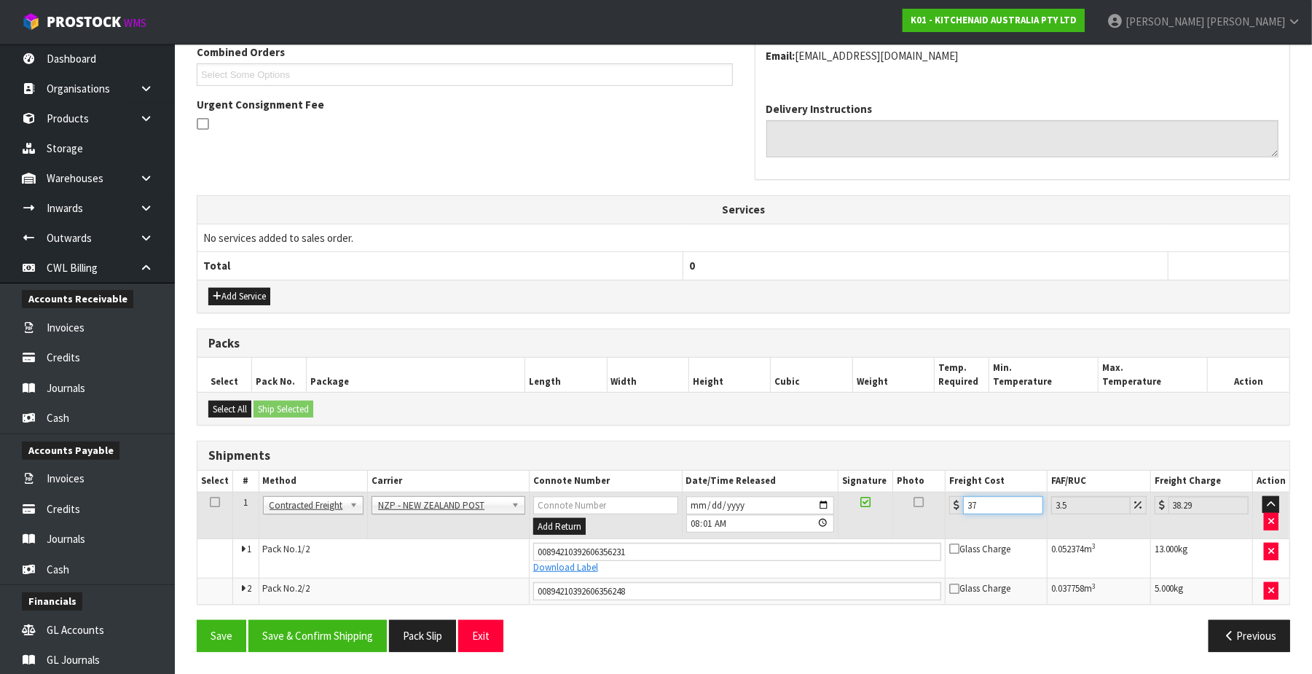
type input "3.1"
type input "0"
type input "2"
type input "2.07"
type input "28"
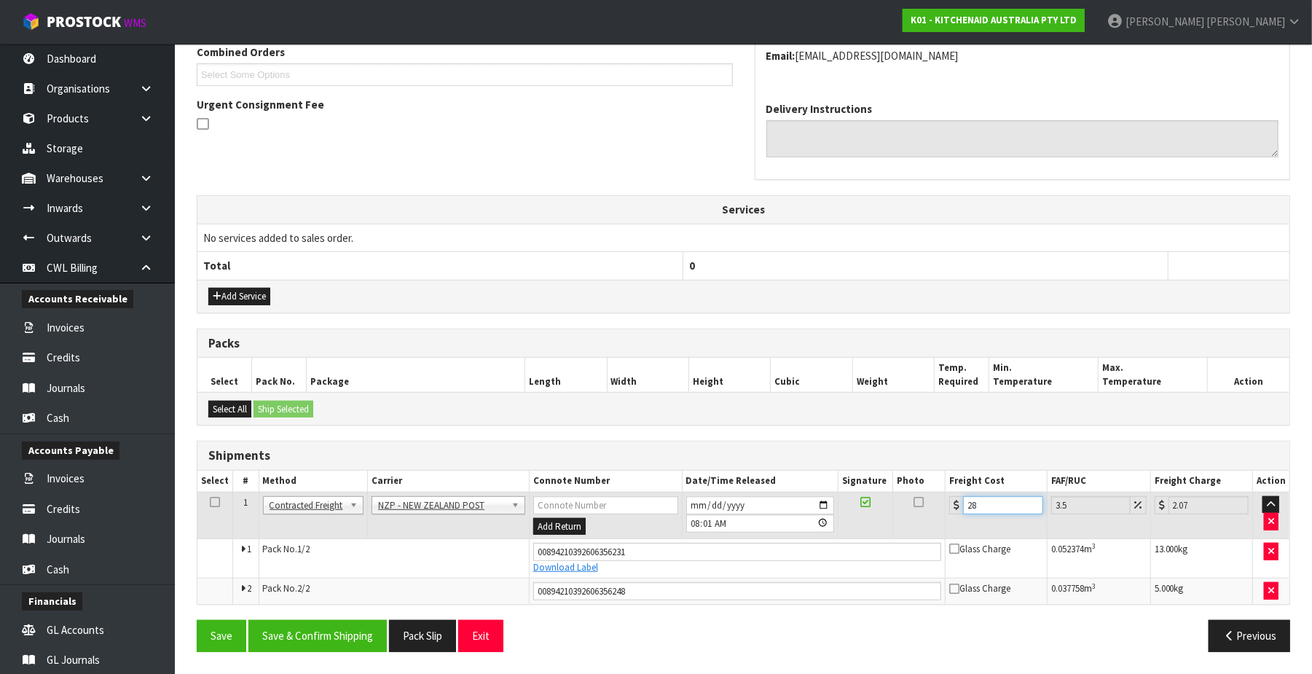
type input "28.98"
type input "28.2"
type input "29.19"
type input "28.22"
type input "29.21"
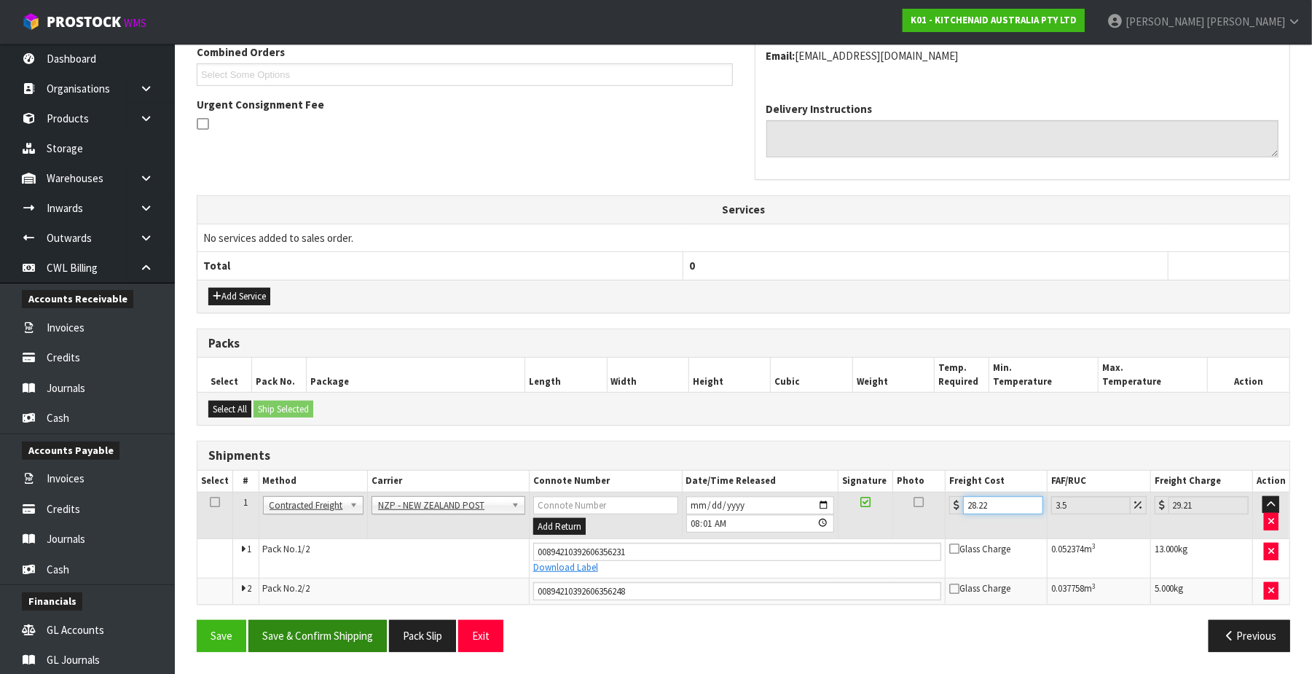
type input "28.22"
click at [362, 645] on button "Save & Confirm Shipping" at bounding box center [317, 635] width 138 height 31
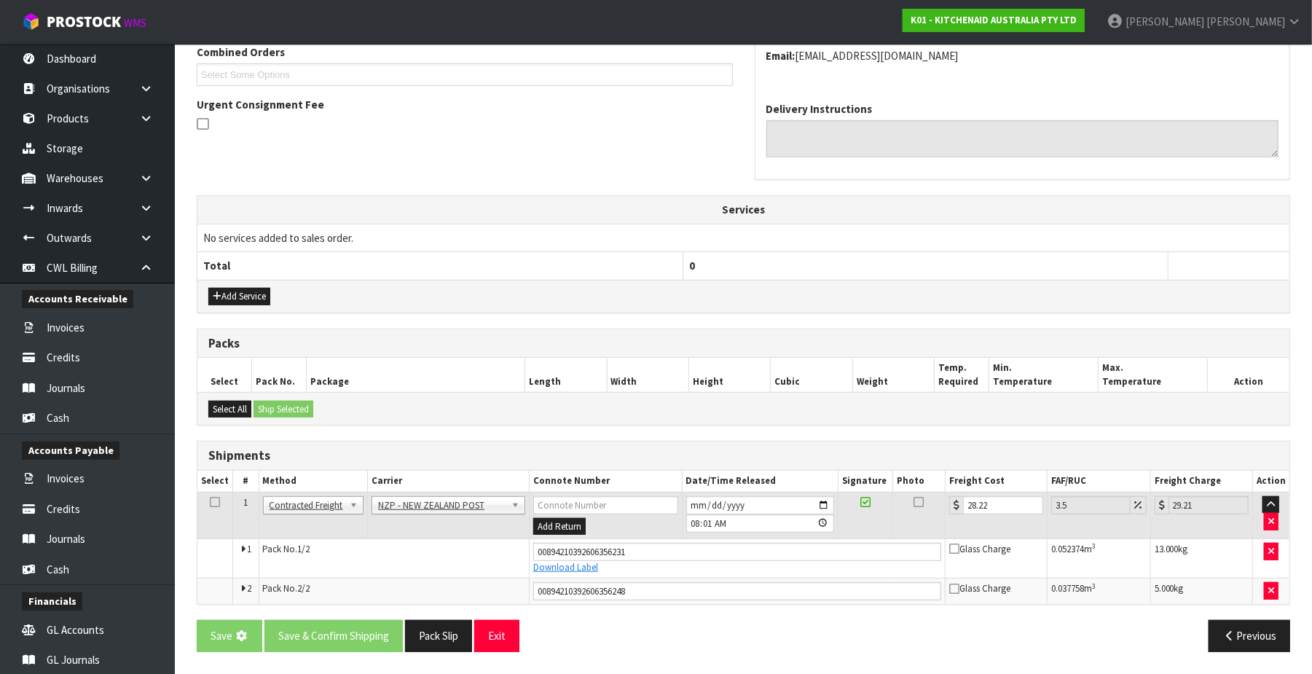
scroll to position [0, 0]
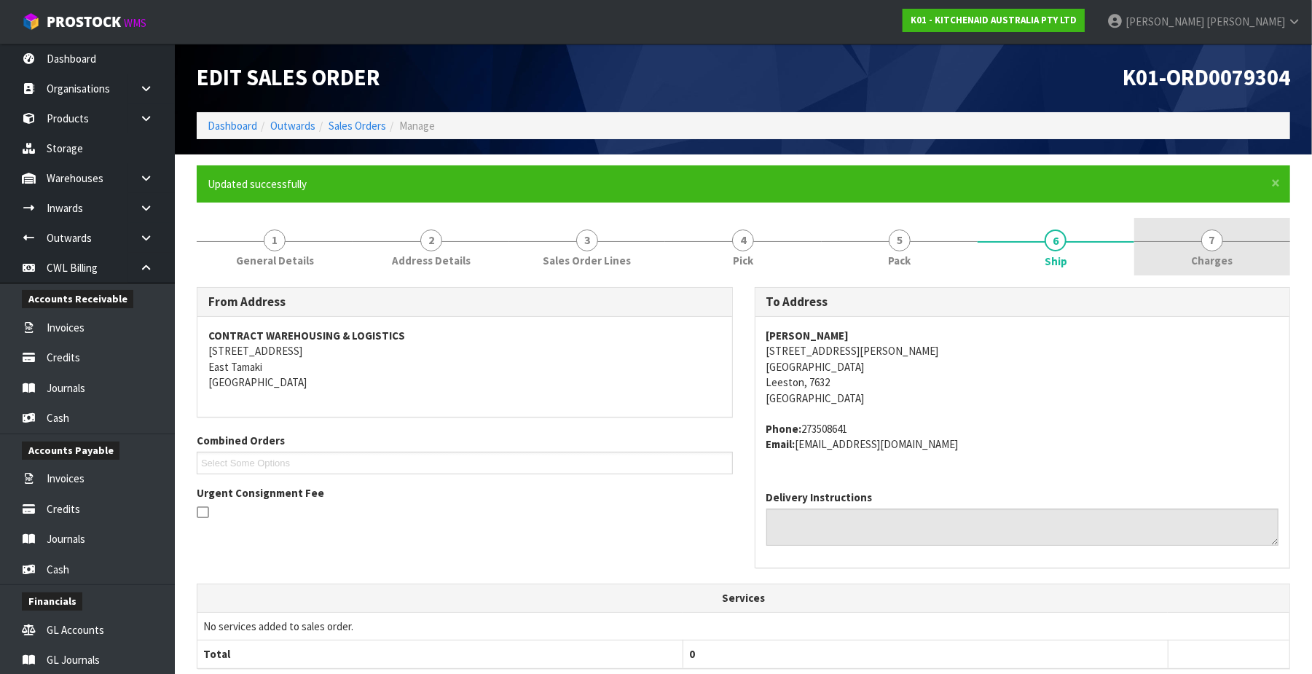
click at [1003, 239] on span "7" at bounding box center [1212, 240] width 22 height 22
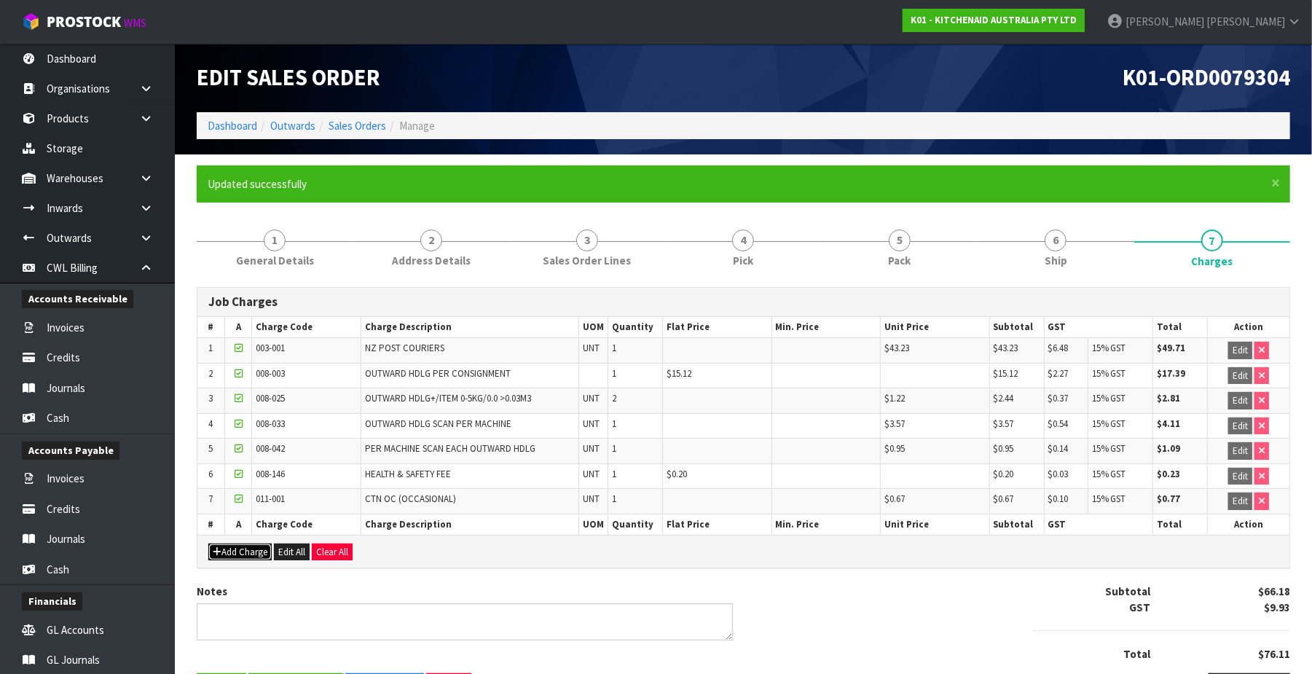
click at [248, 557] on button "Add Charge" at bounding box center [239, 551] width 63 height 17
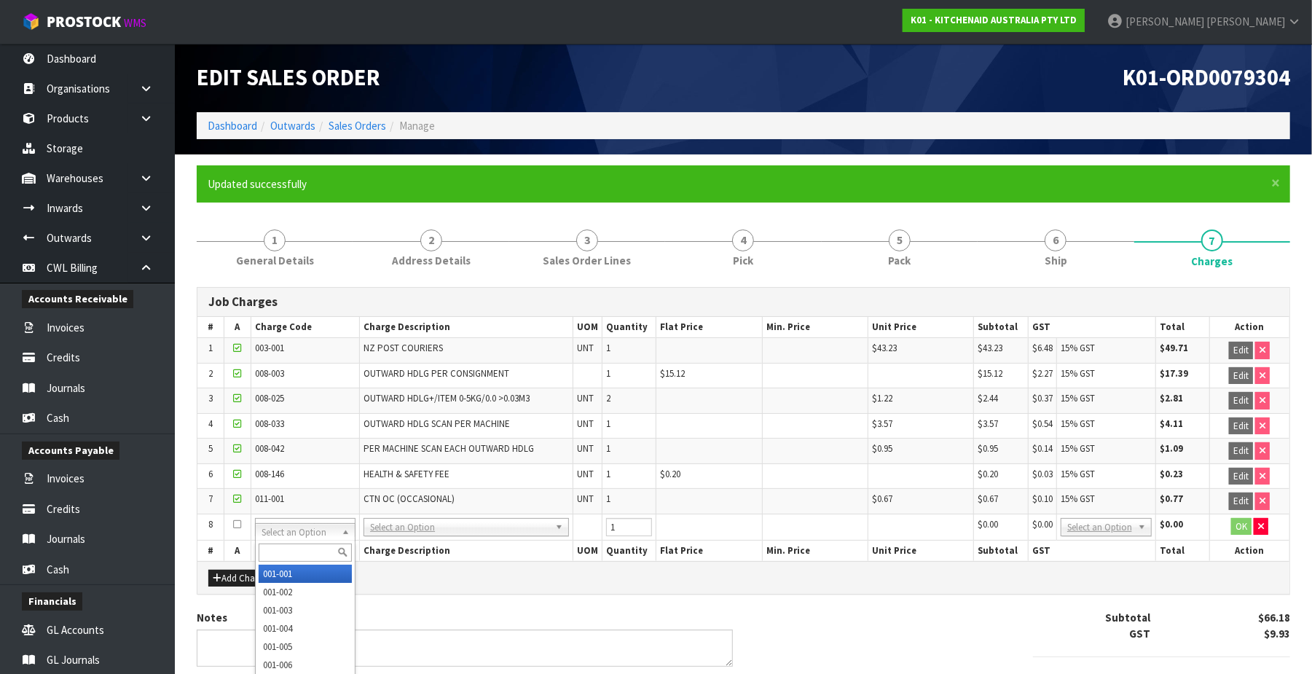
click at [280, 549] on input "text" at bounding box center [305, 552] width 93 height 18
type input "003-001"
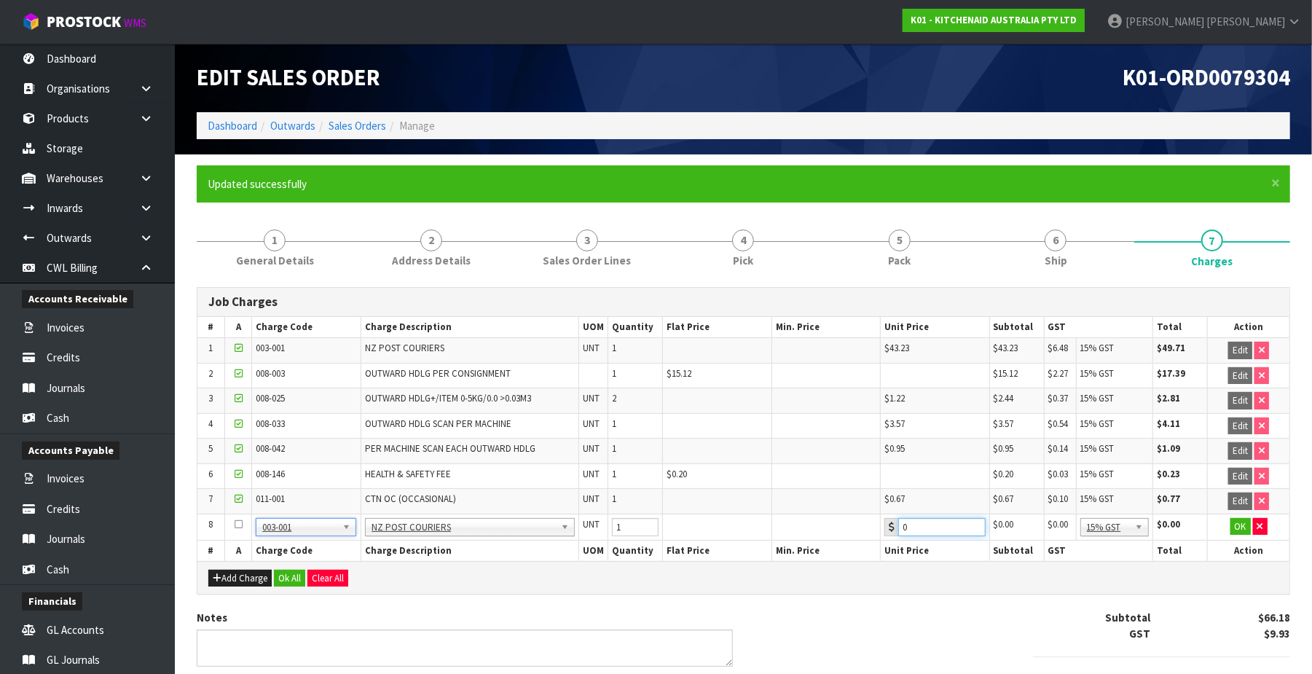
click at [918, 535] on input "0" at bounding box center [941, 527] width 87 height 18
type input "014.06"
drag, startPoint x: 1234, startPoint y: 531, endPoint x: 1164, endPoint y: 552, distance: 73.1
click at [1003, 530] on button "OK" at bounding box center [1240, 526] width 20 height 17
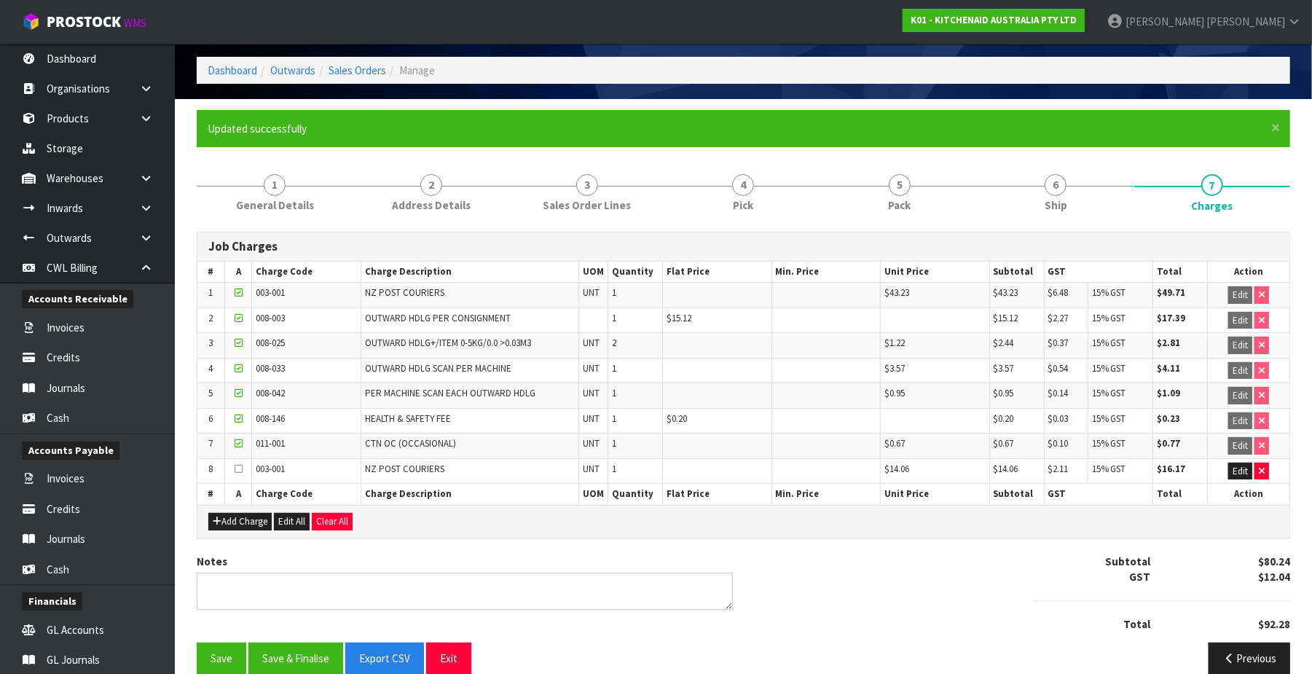
scroll to position [85, 0]
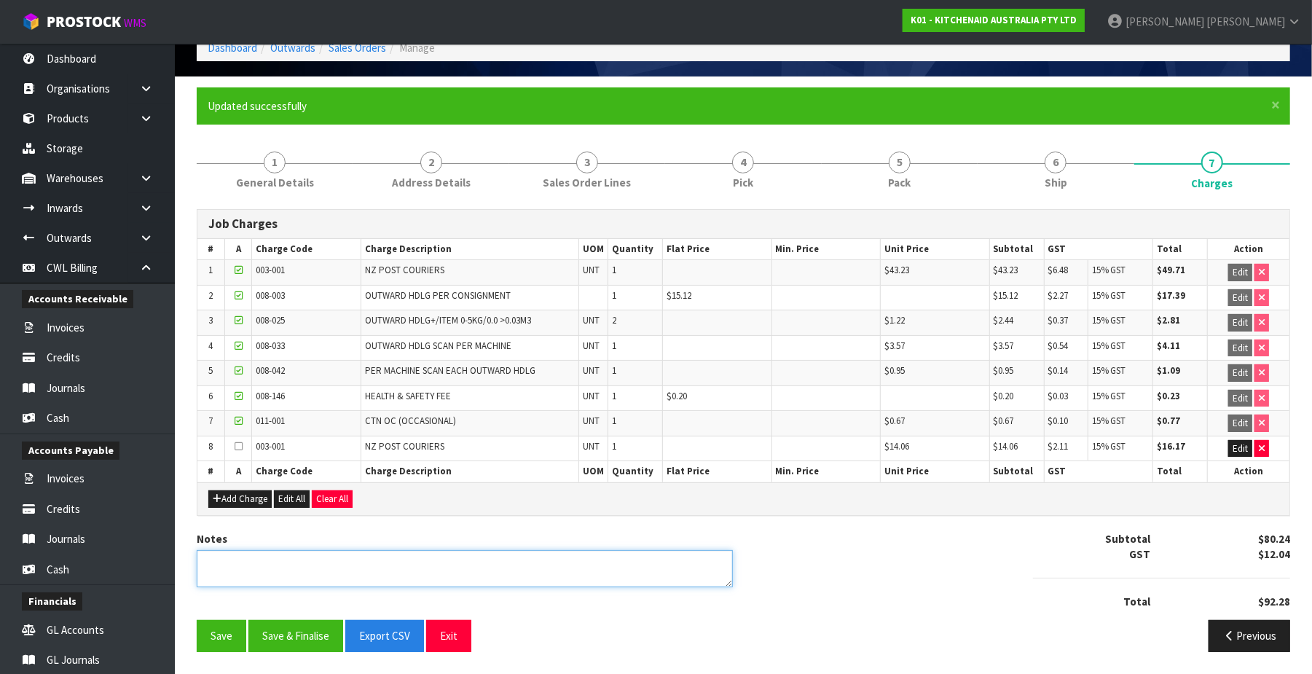
click at [252, 569] on textarea at bounding box center [465, 568] width 536 height 37
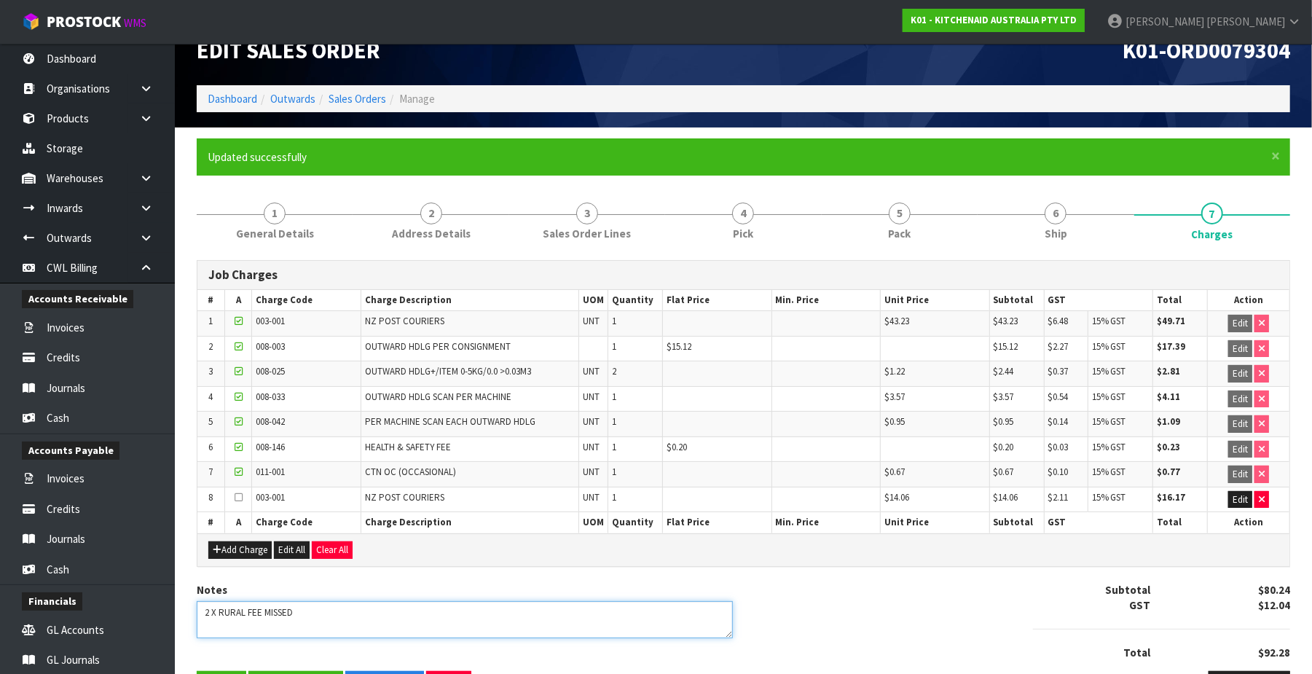
scroll to position [0, 0]
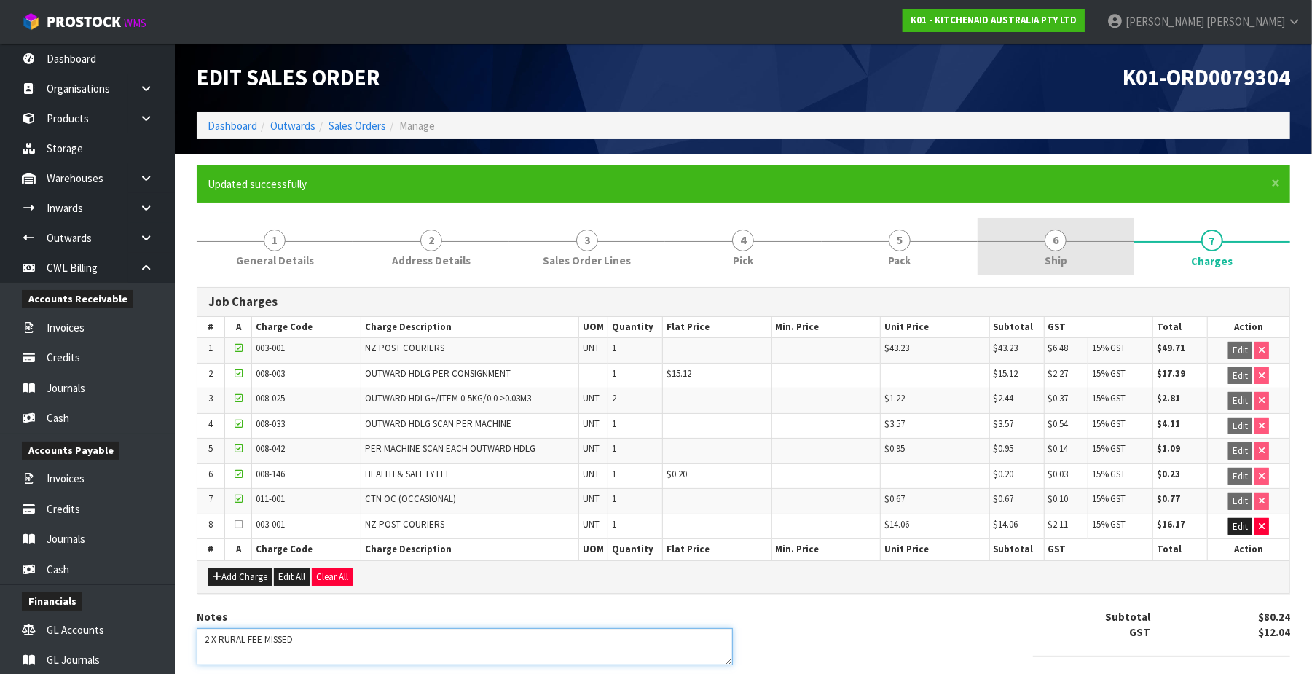
type textarea "2 X RURAL FEE MISSED"
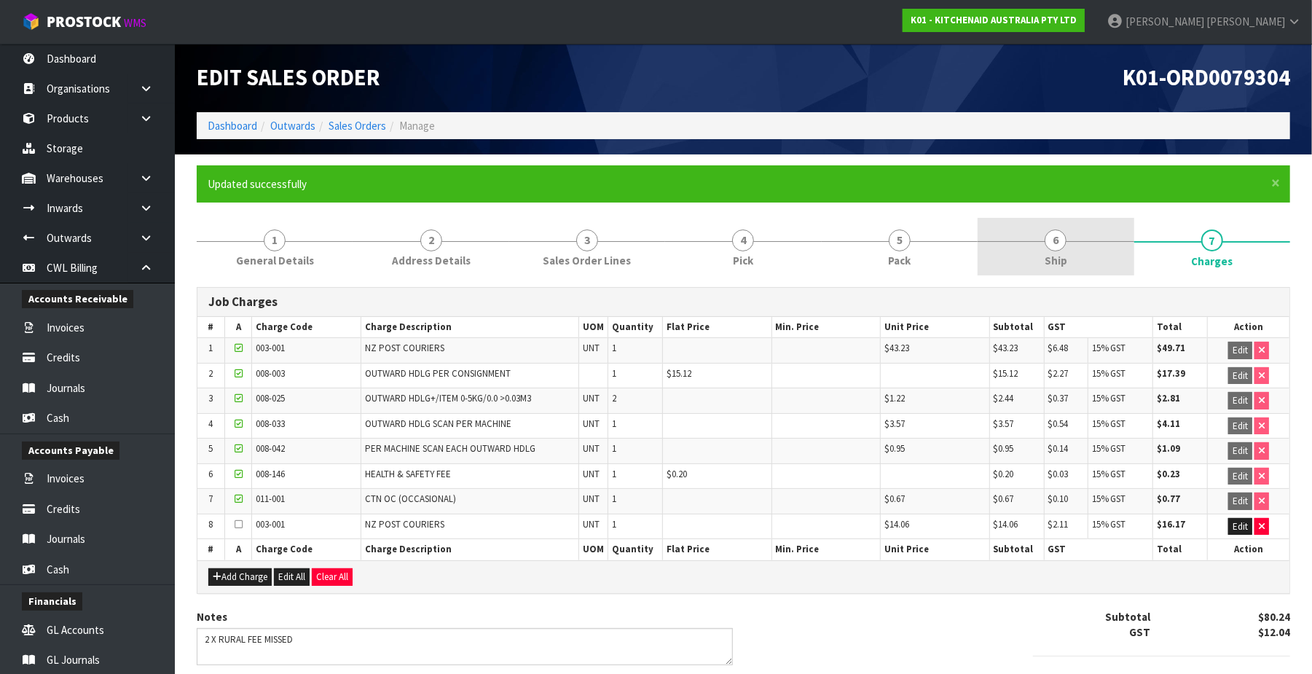
click at [1003, 245] on span "6" at bounding box center [1056, 240] width 22 height 22
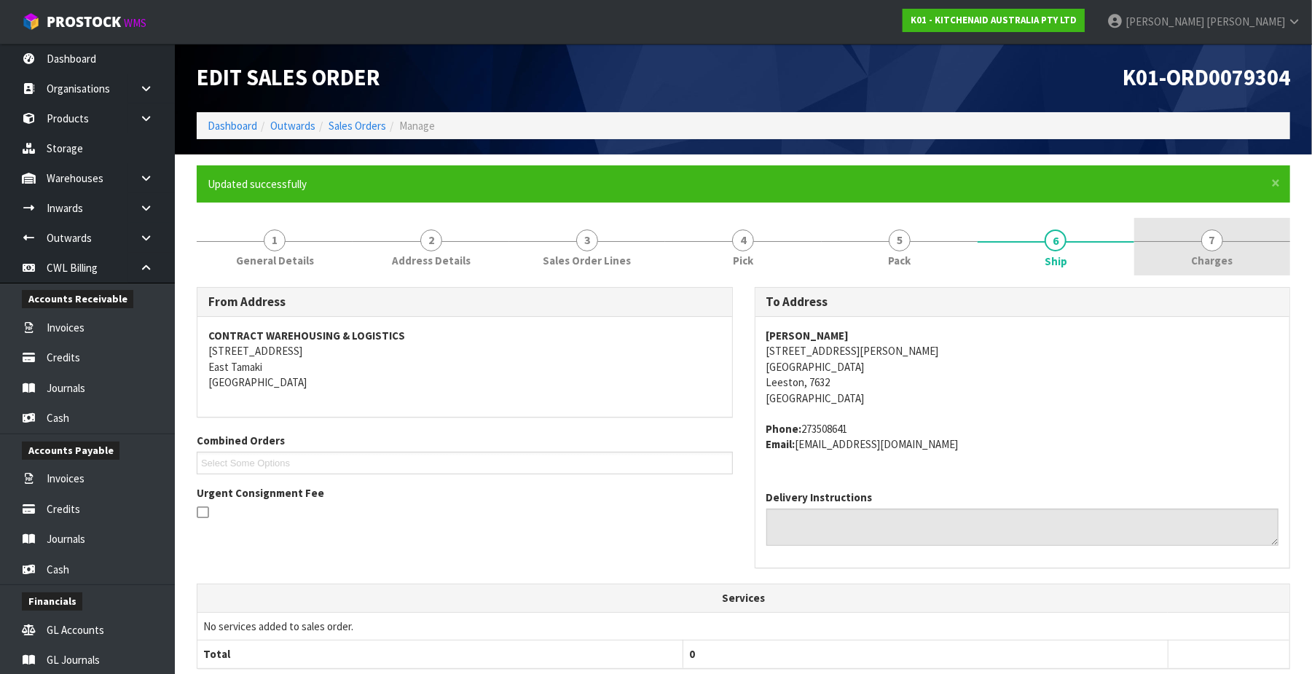
click at [1003, 240] on span "7" at bounding box center [1212, 240] width 22 height 22
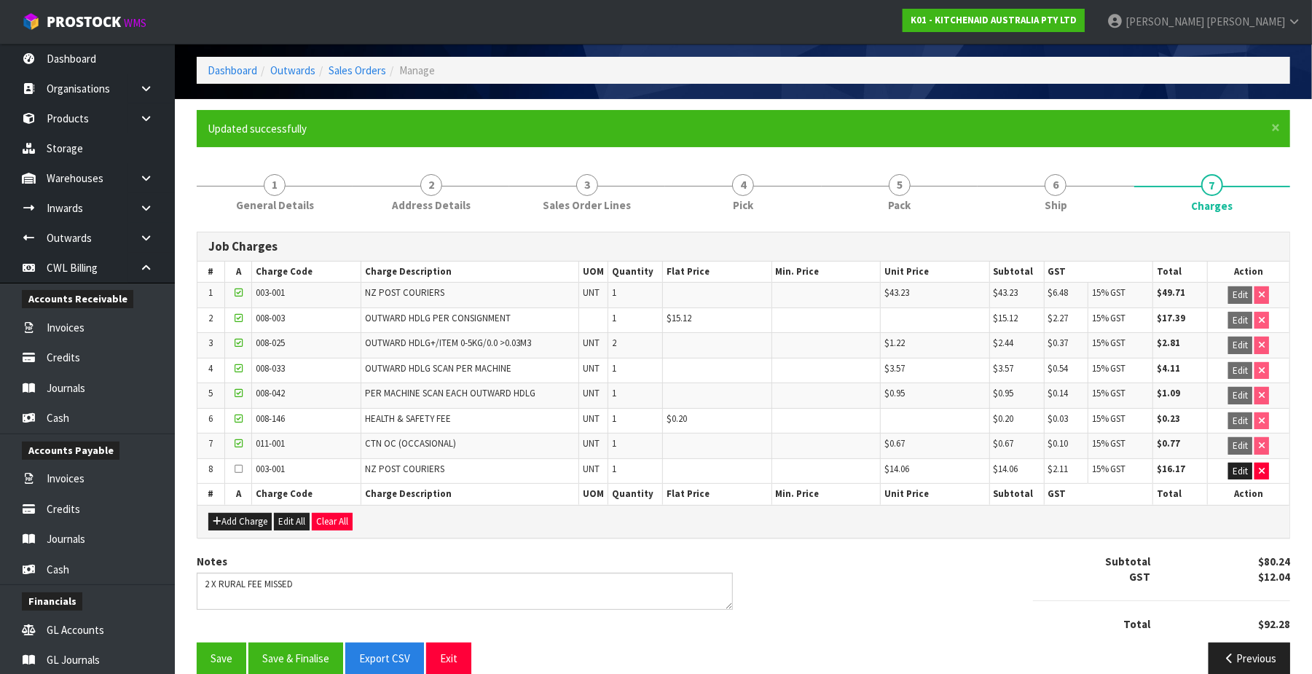
scroll to position [85, 0]
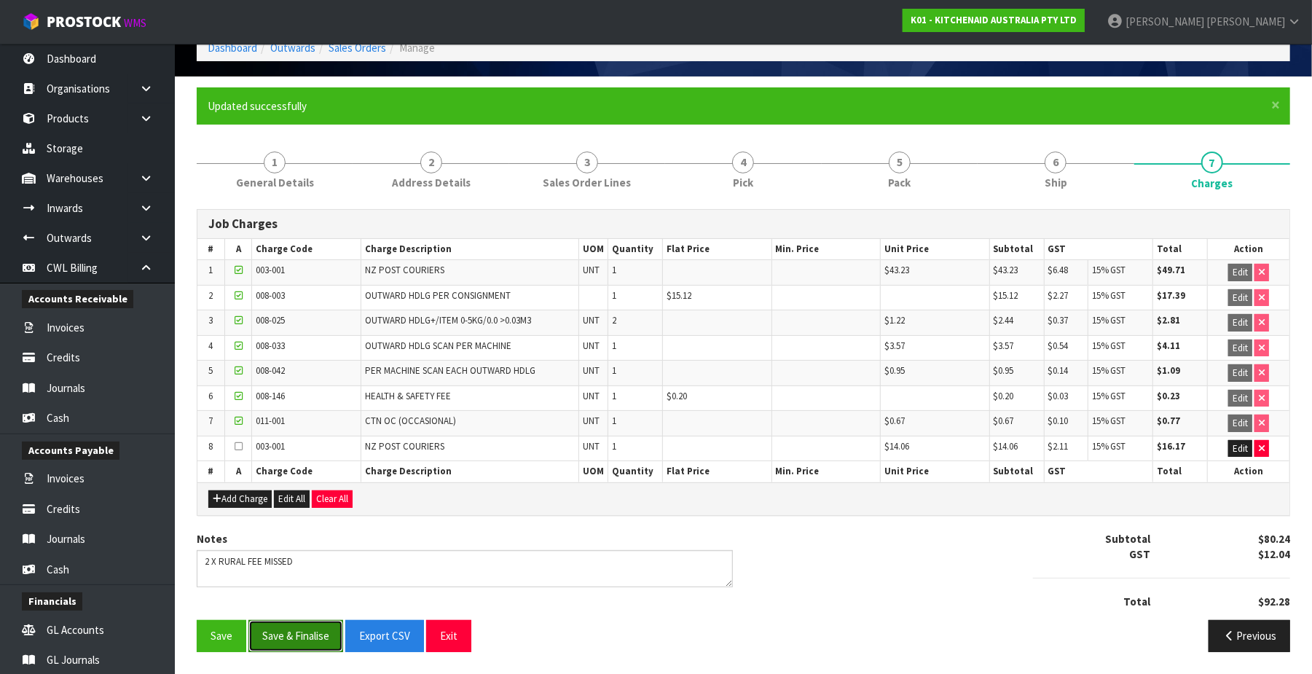
click at [303, 636] on button "Save & Finalise" at bounding box center [295, 635] width 95 height 31
click at [289, 637] on button "Save & Finalise" at bounding box center [295, 635] width 95 height 31
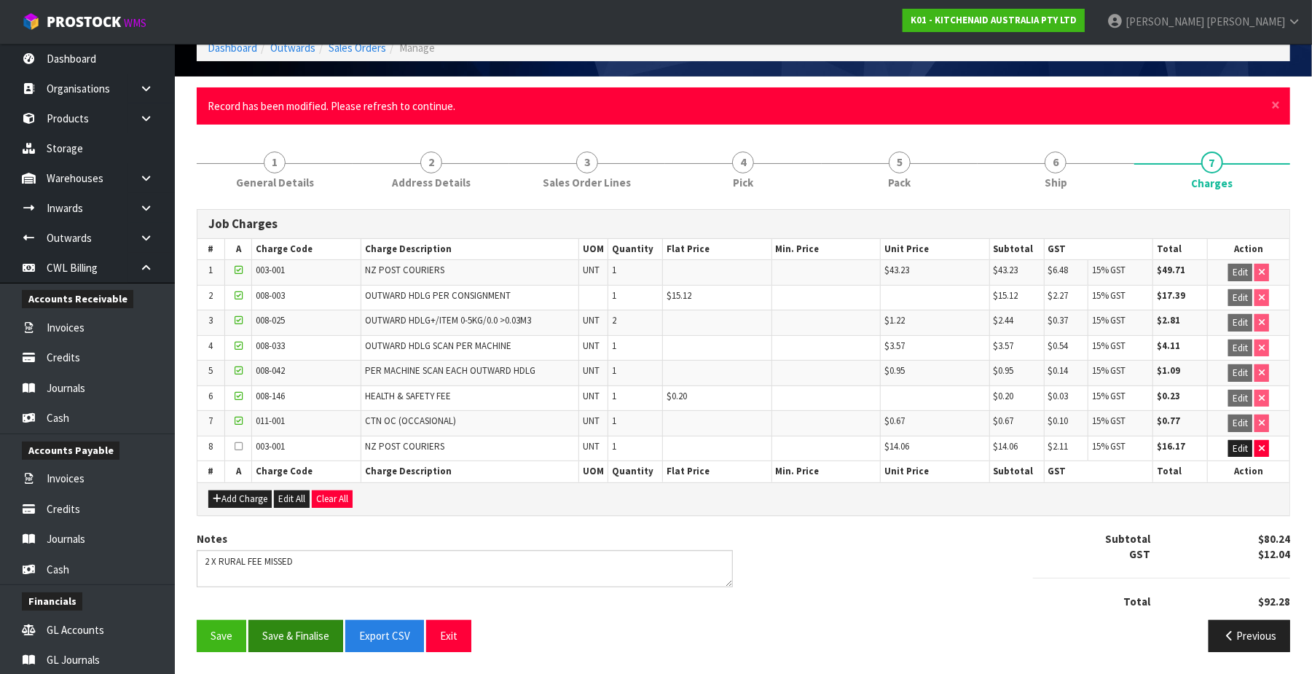
scroll to position [0, 0]
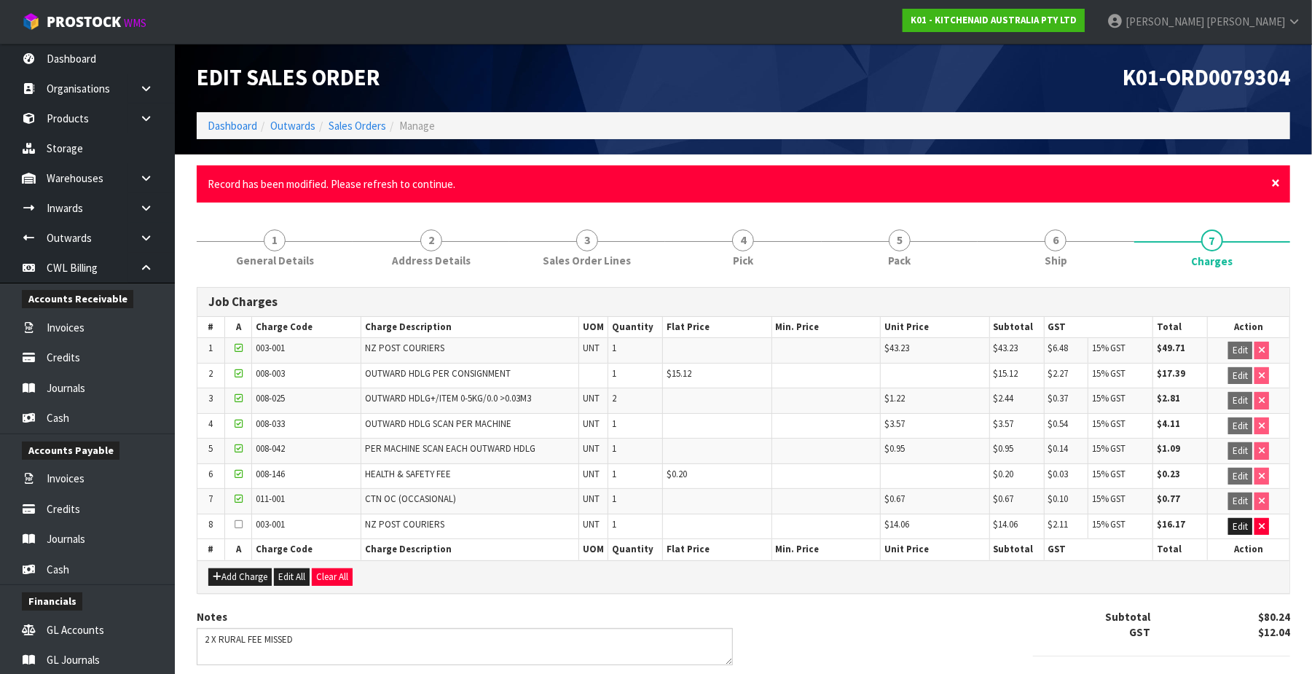
click at [1003, 184] on span "×" at bounding box center [1275, 183] width 9 height 20
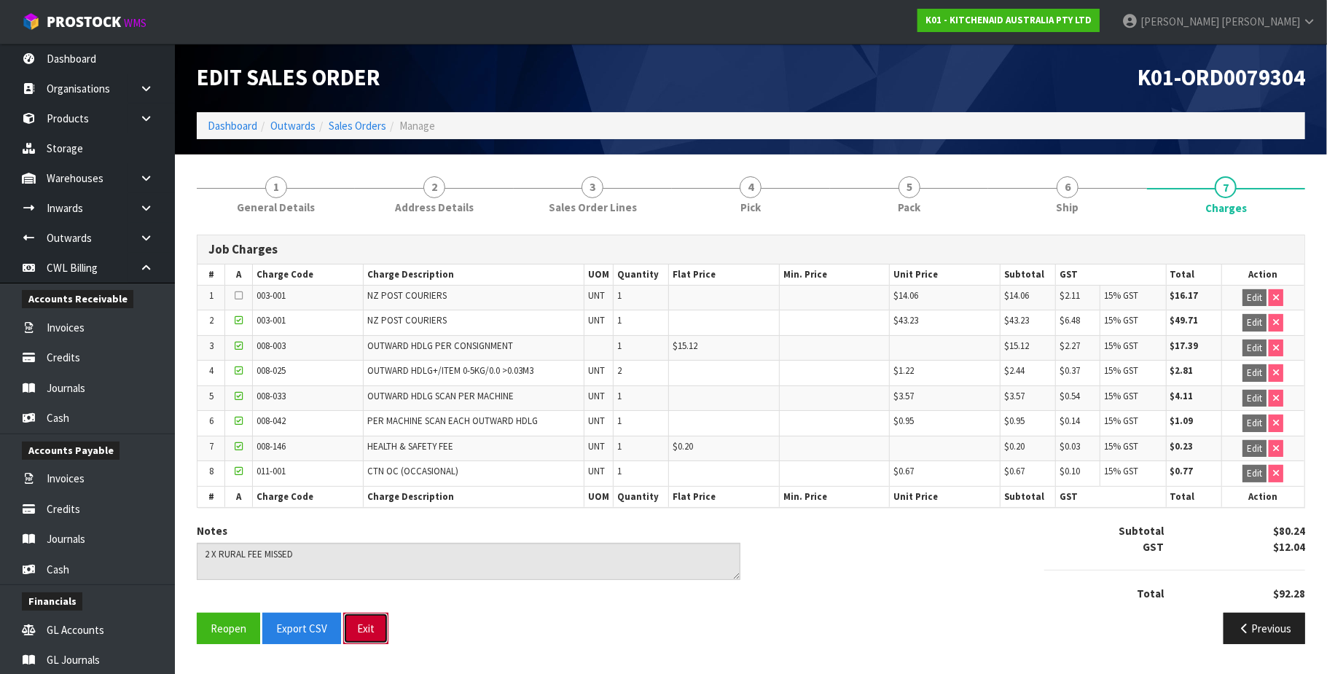
click at [368, 634] on button "Exit" at bounding box center [365, 628] width 45 height 31
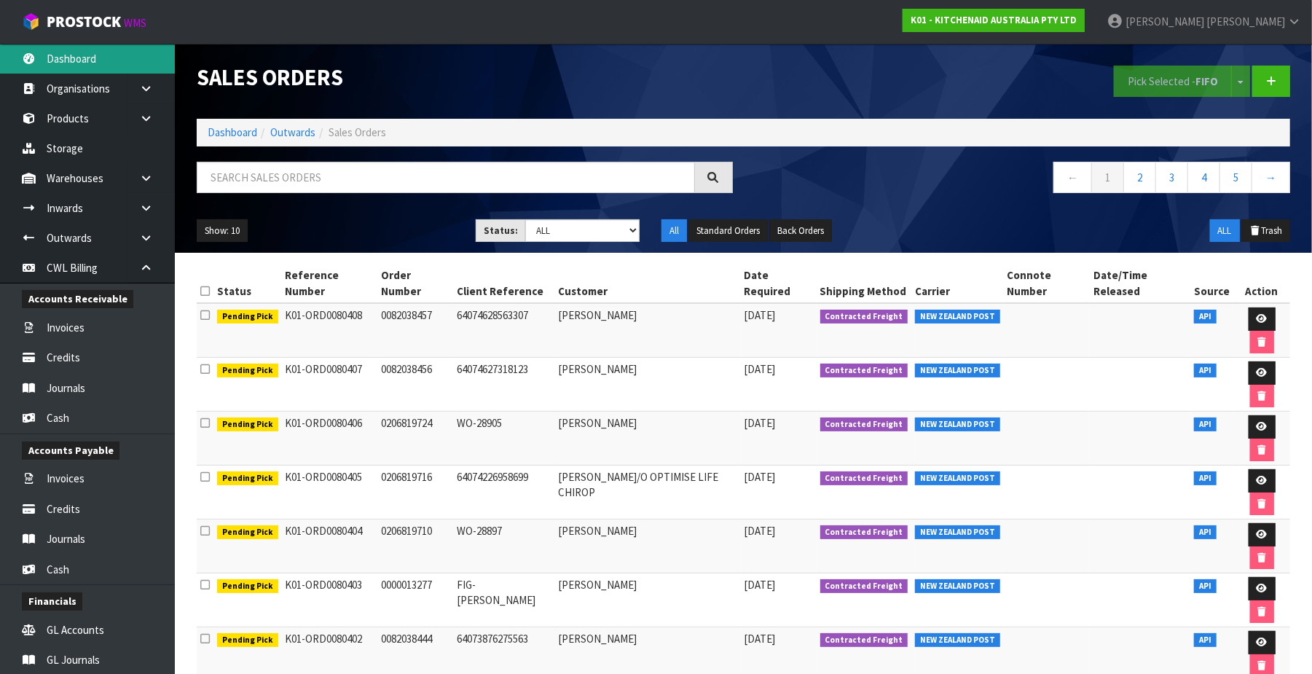
click at [77, 56] on link "Dashboard" at bounding box center [87, 59] width 175 height 30
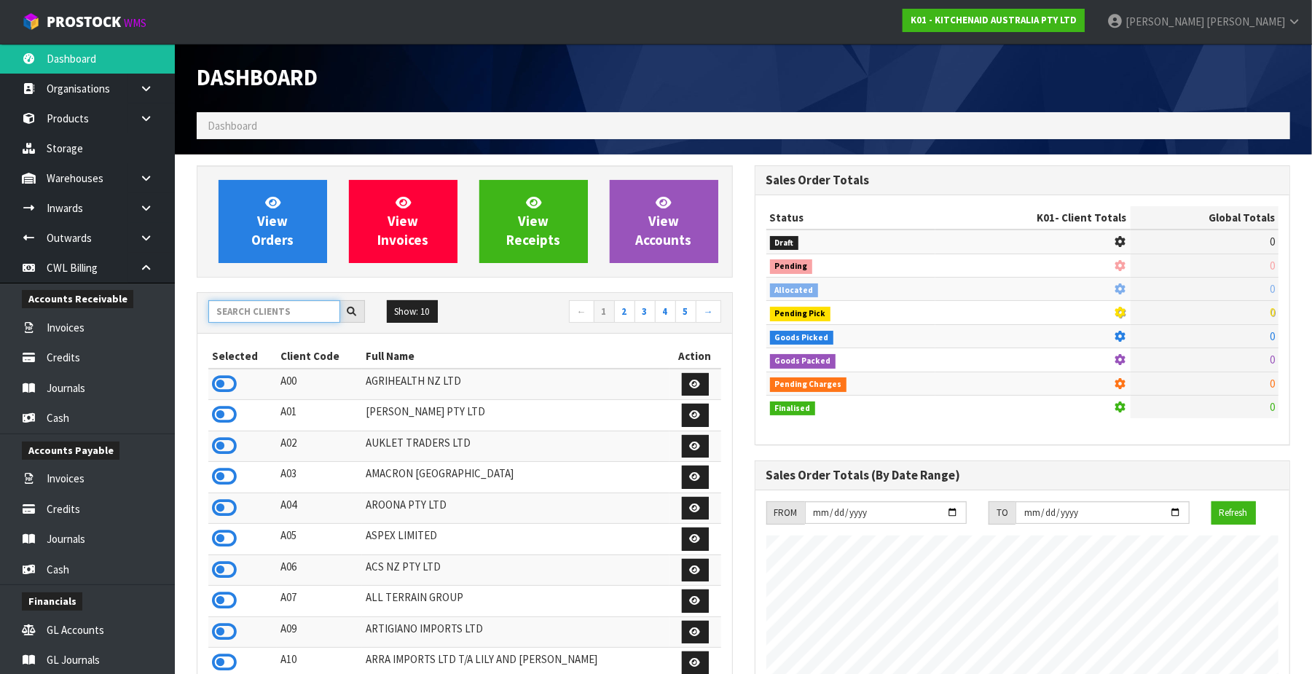
click at [248, 307] on input "text" at bounding box center [274, 311] width 132 height 23
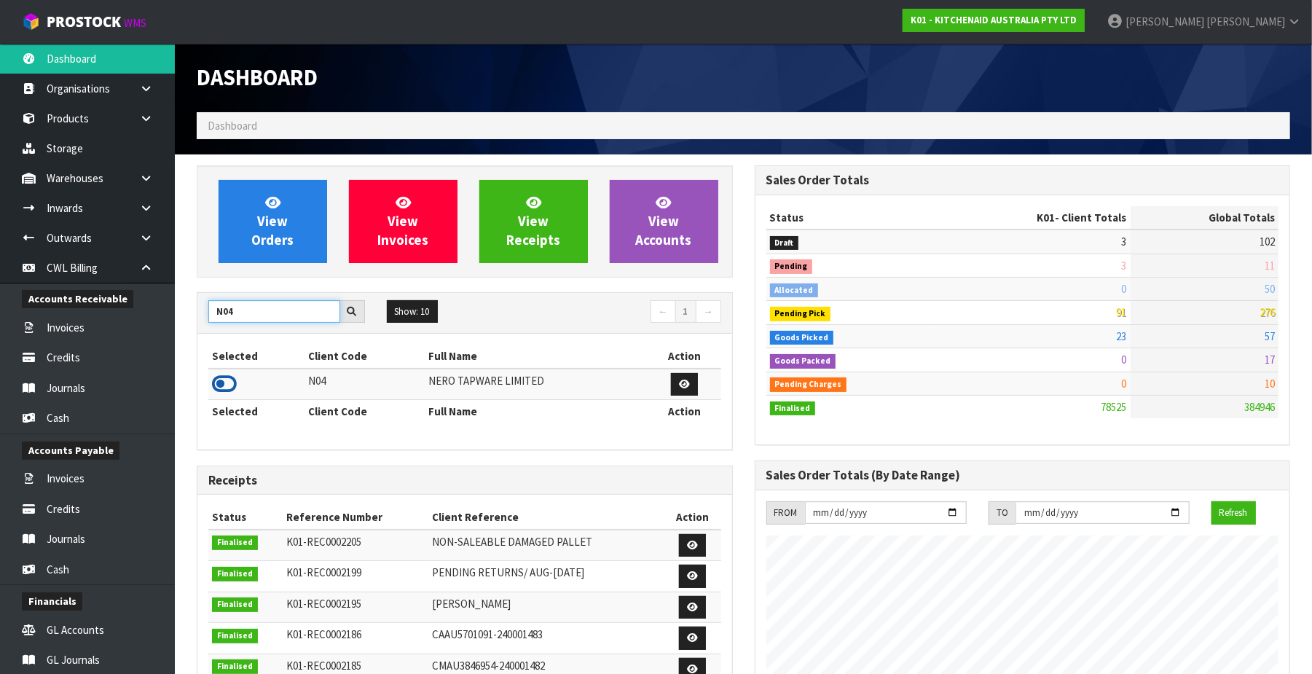
type input "N04"
click at [224, 374] on icon at bounding box center [224, 384] width 25 height 22
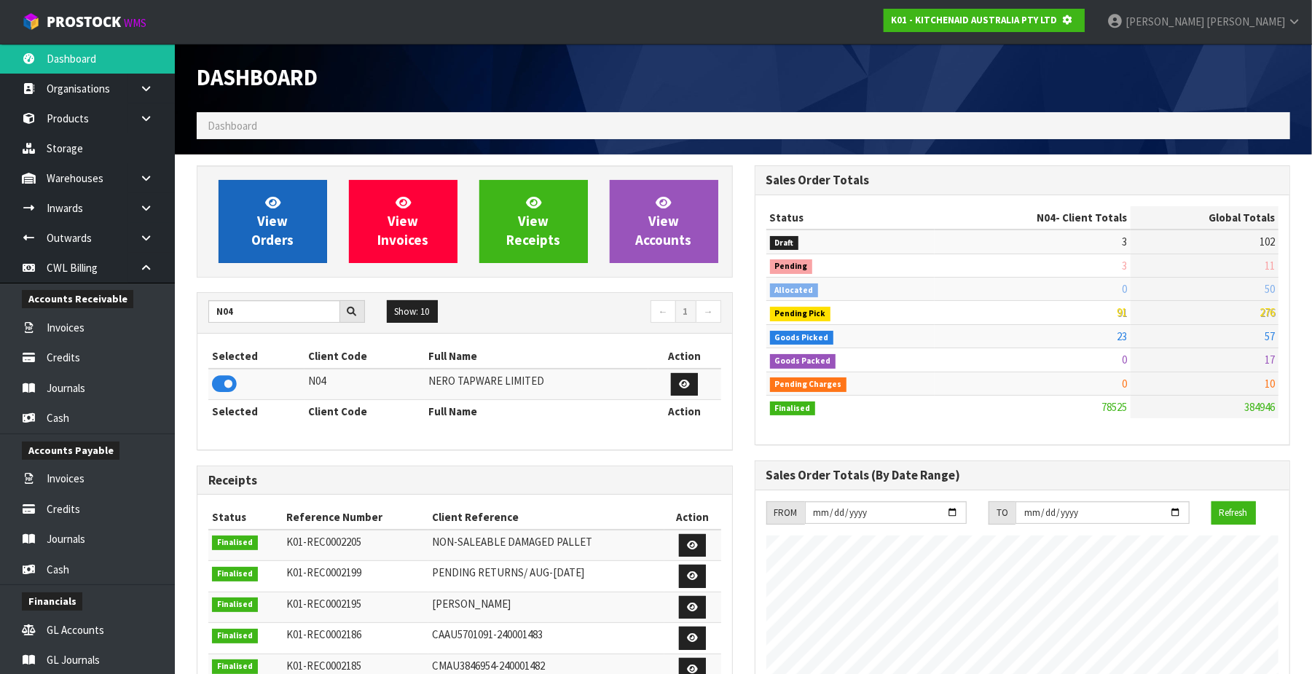
scroll to position [727580, 727935]
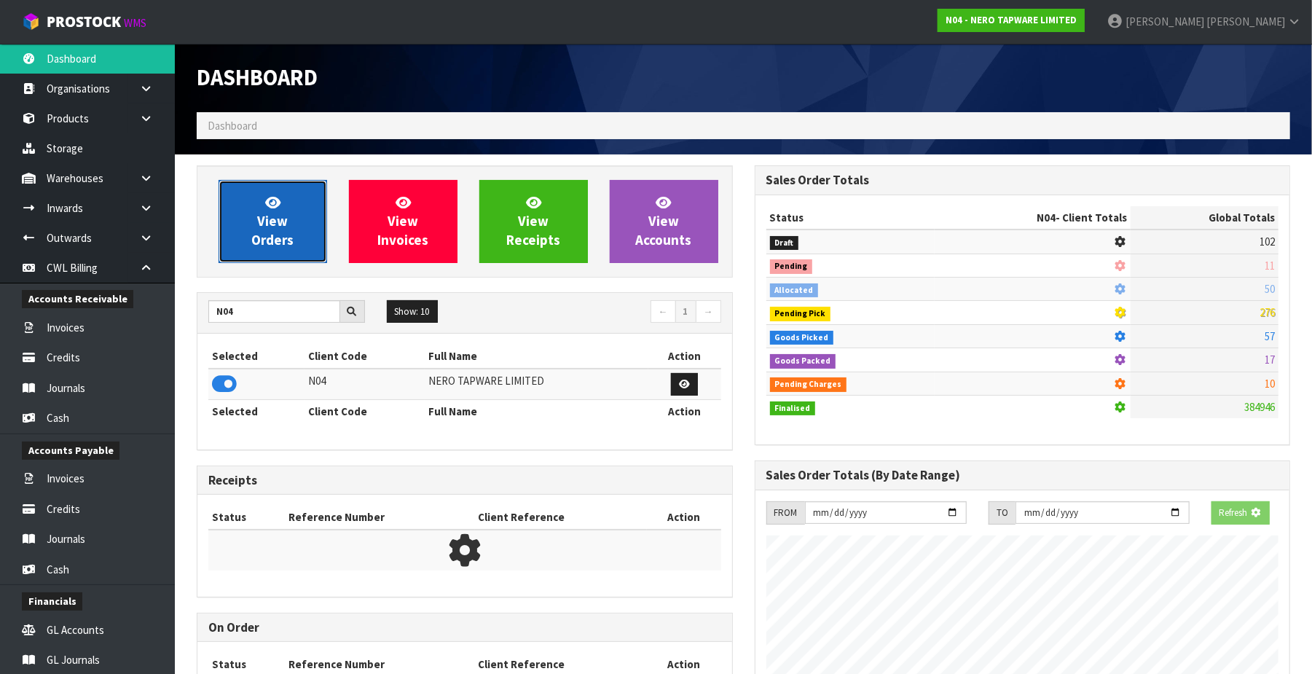
click at [267, 236] on span "View Orders" at bounding box center [272, 221] width 42 height 55
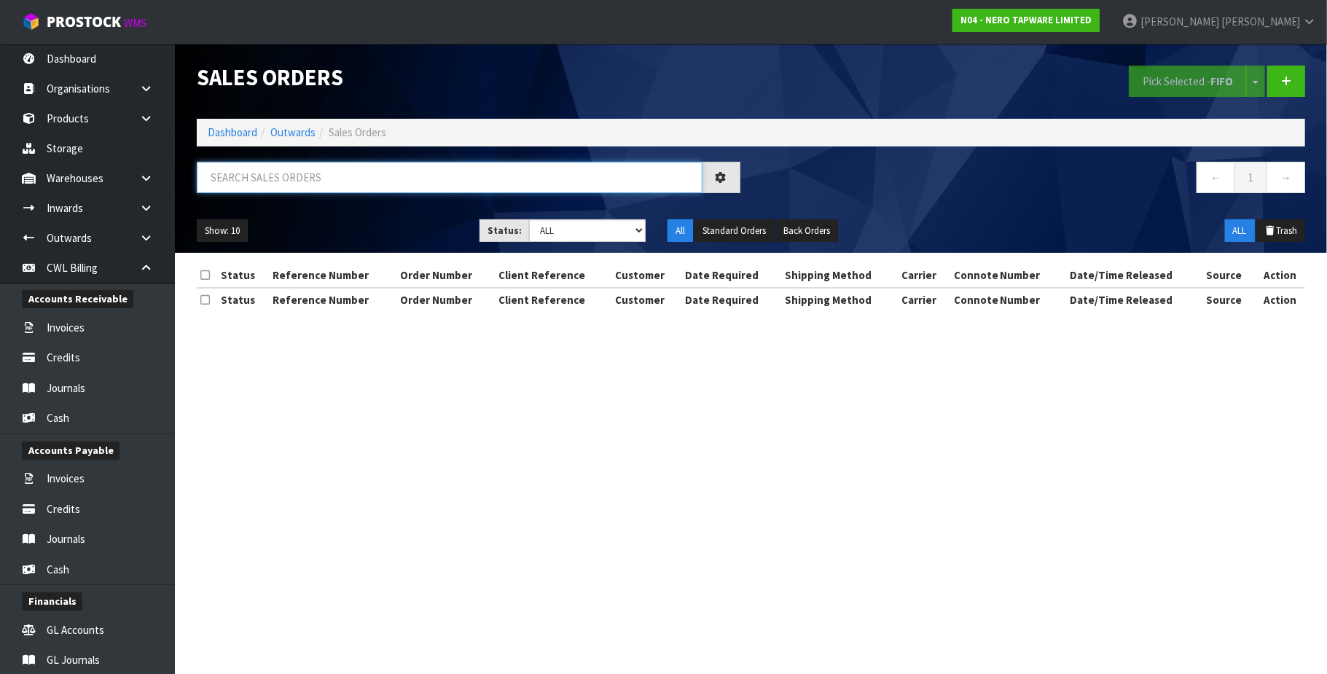
click at [280, 181] on input "text" at bounding box center [450, 177] width 506 height 31
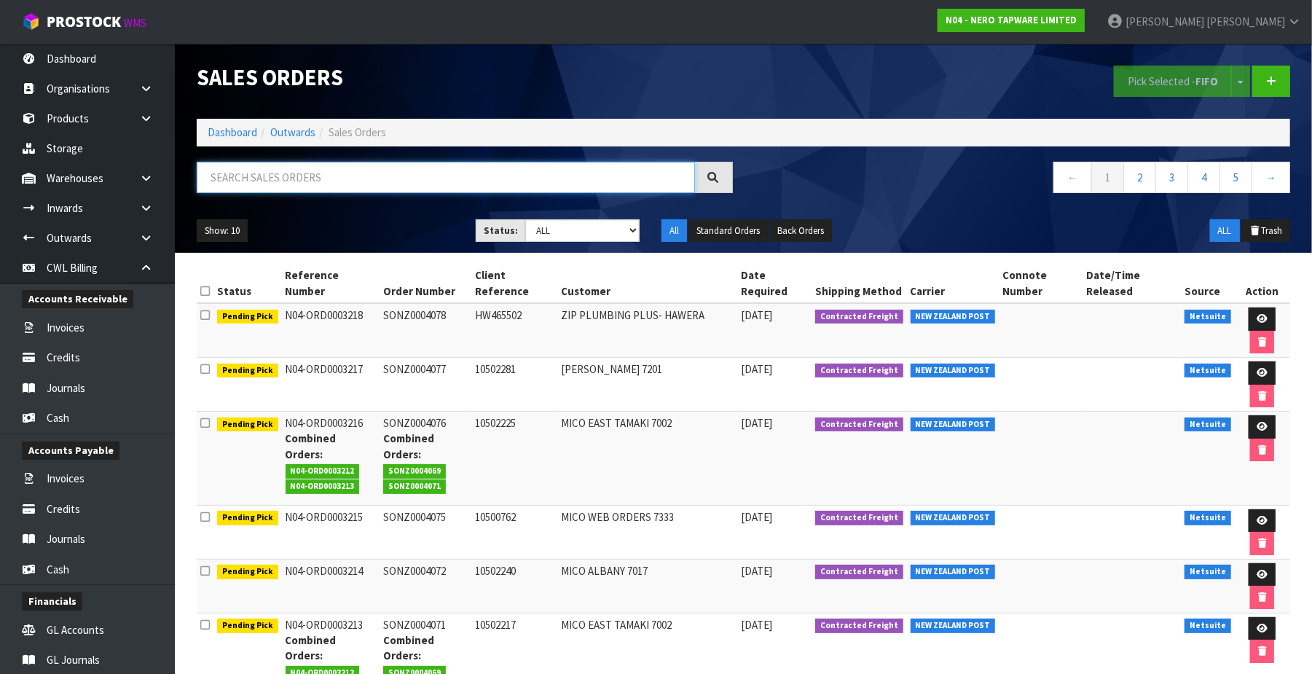
paste input "00894210392605055692"
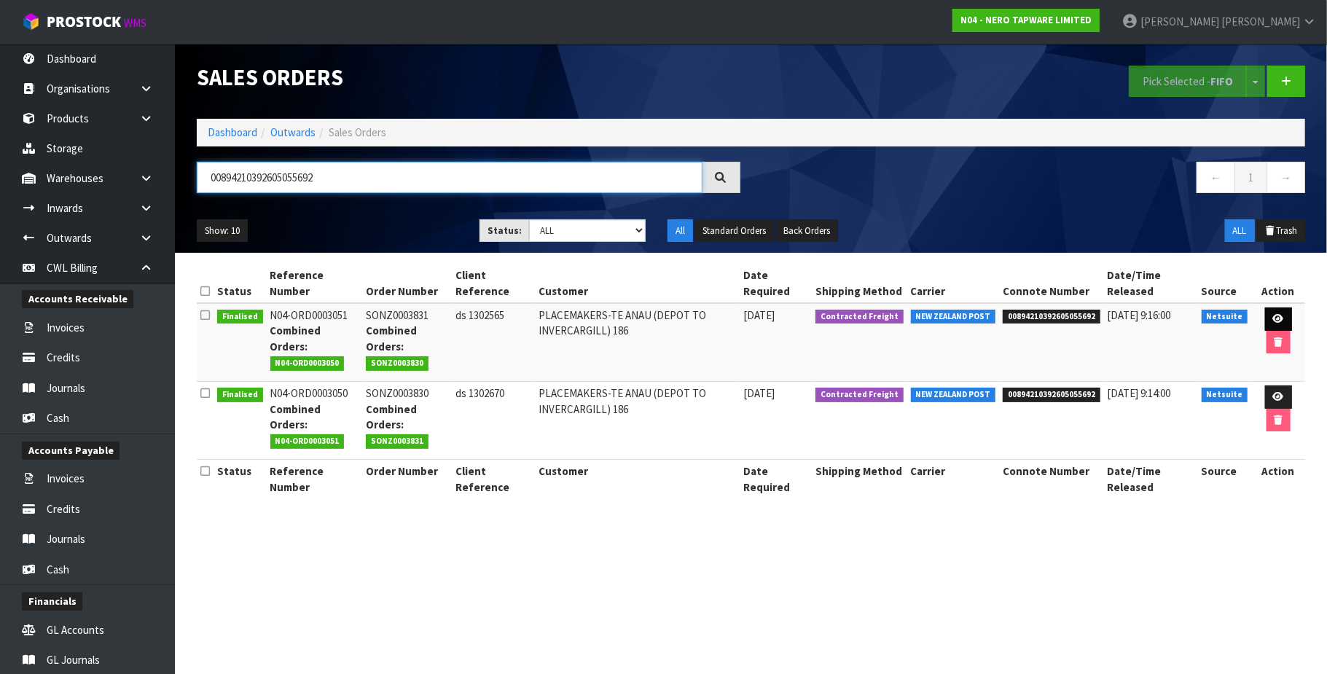
type input "00894210392605055692"
click at [1003, 316] on icon at bounding box center [1278, 318] width 11 height 9
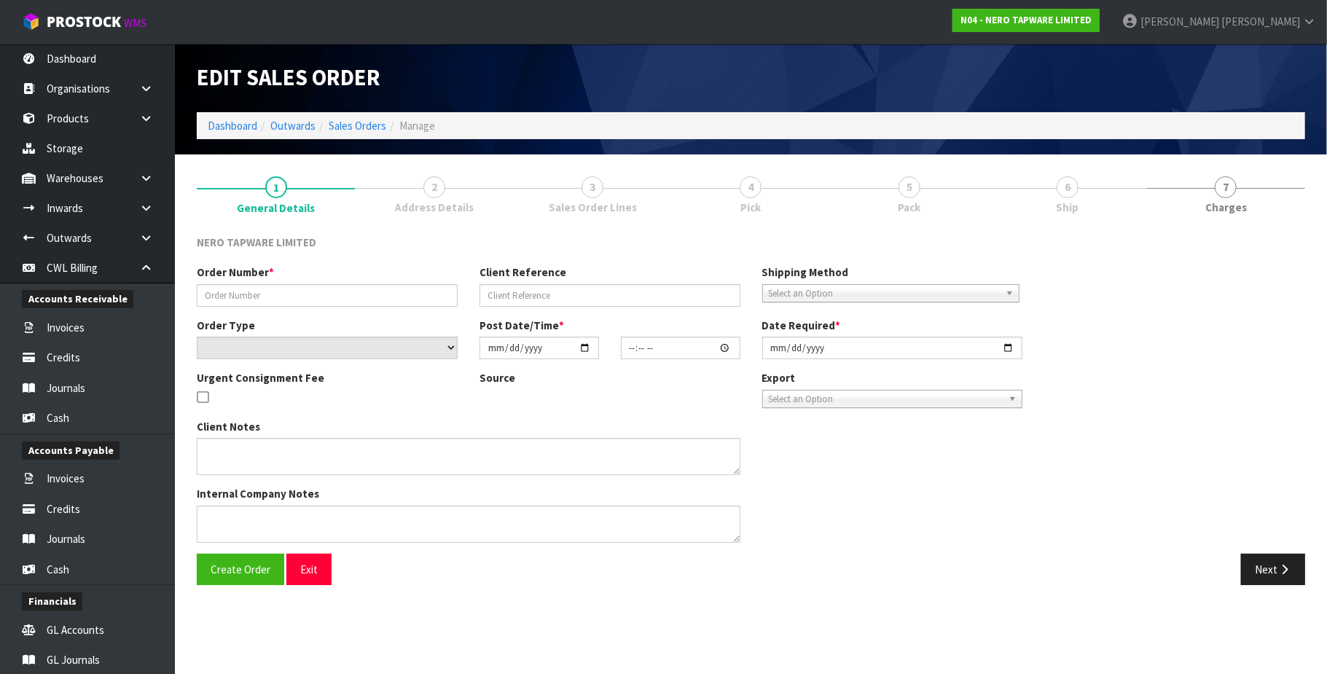
type input "SONZ0003831"
type input "ds 1302565"
select select "number:0"
type input "[DATE]"
type input "14:00:17.000"
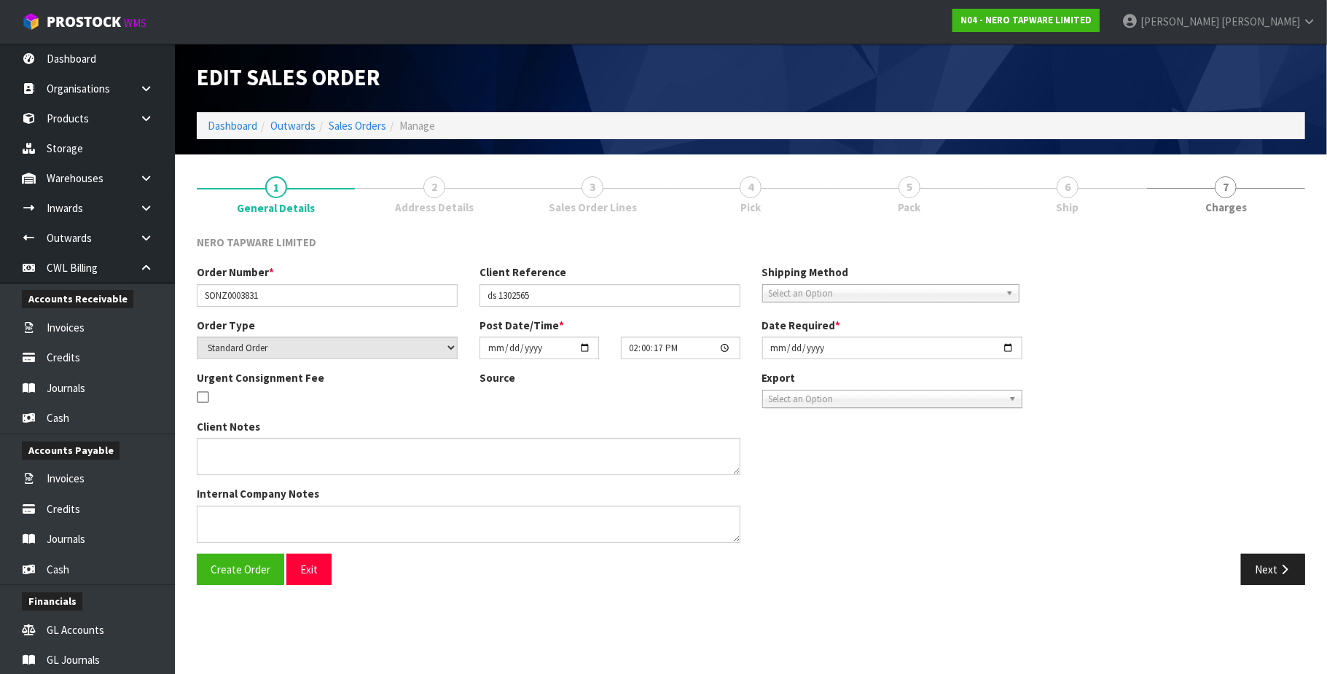
type input "[DATE]"
type textarea "pls send with SONZ0003830"
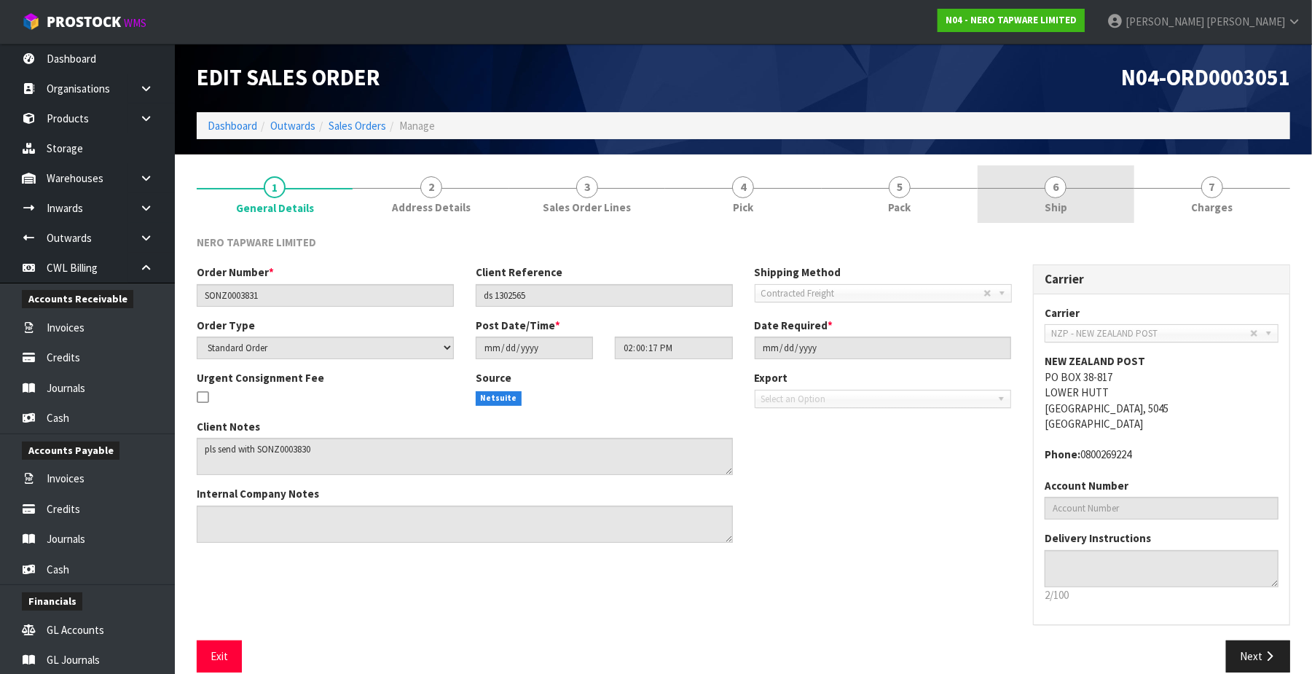
click at [1003, 191] on span "6" at bounding box center [1056, 187] width 22 height 22
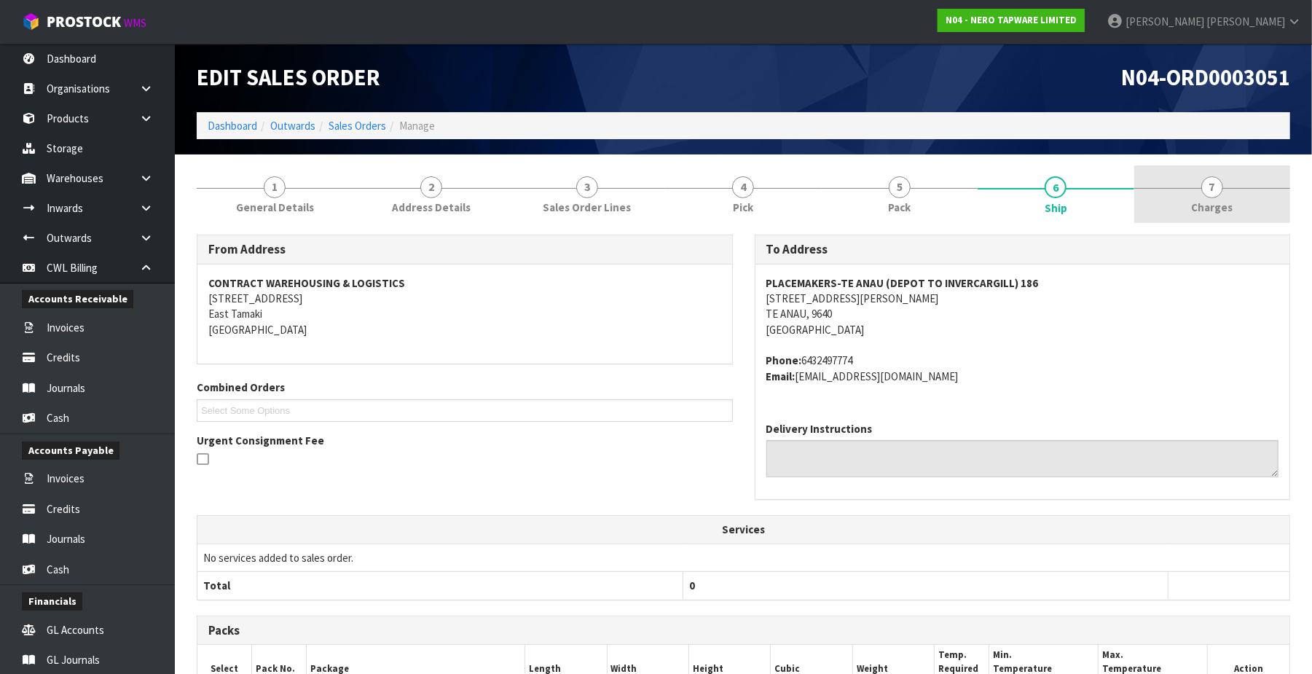
click at [1003, 194] on span "7" at bounding box center [1212, 187] width 22 height 22
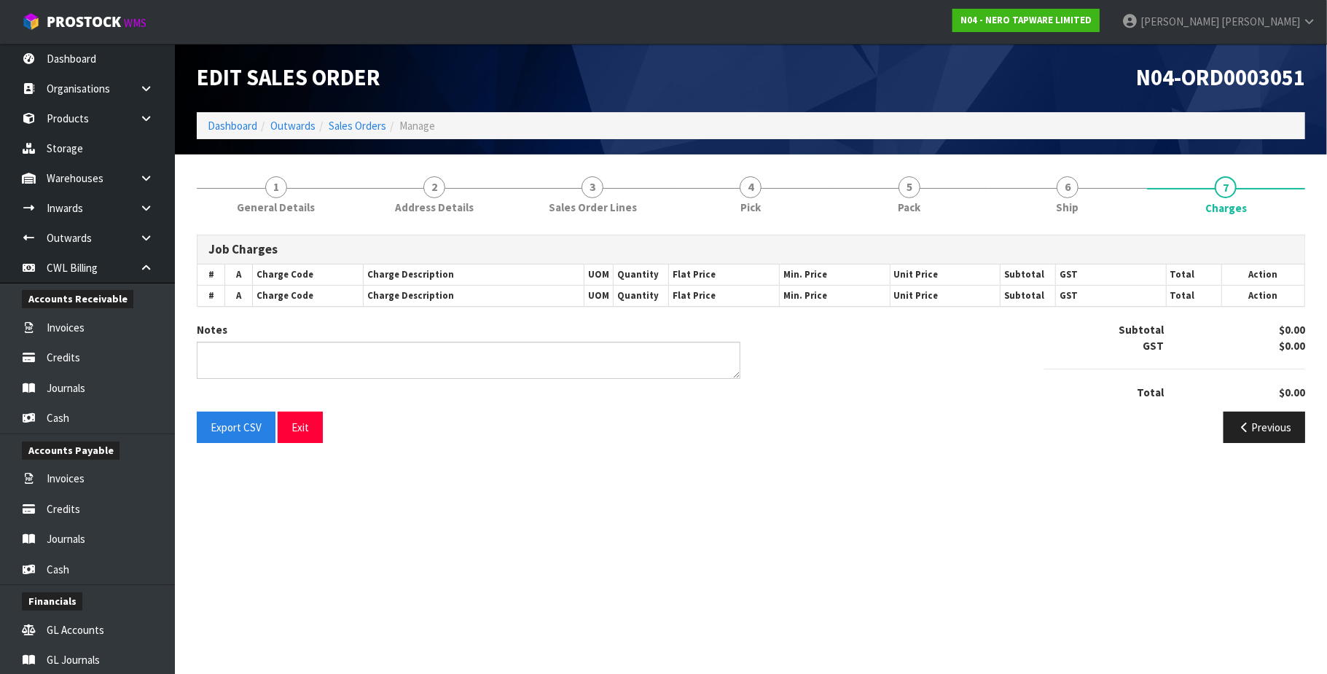
type textarea "COMBINED"
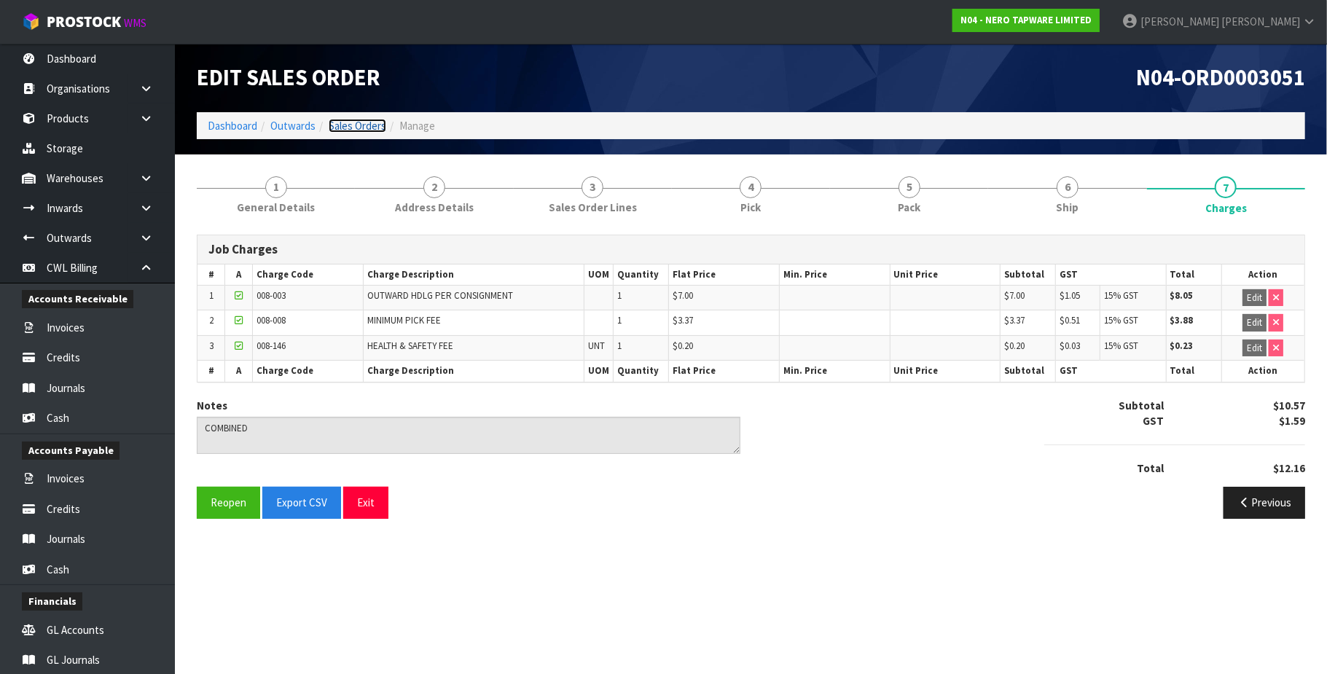
click at [373, 130] on link "Sales Orders" at bounding box center [358, 126] width 58 height 14
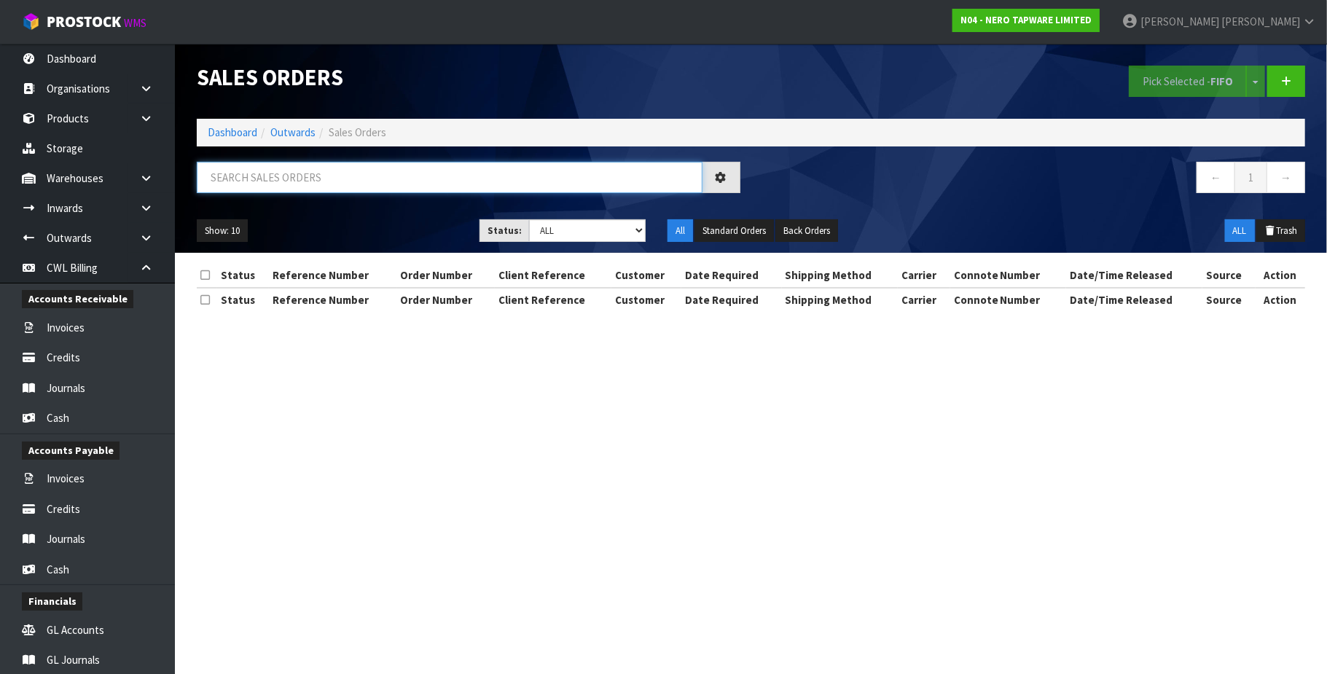
click at [297, 176] on input "text" at bounding box center [450, 177] width 506 height 31
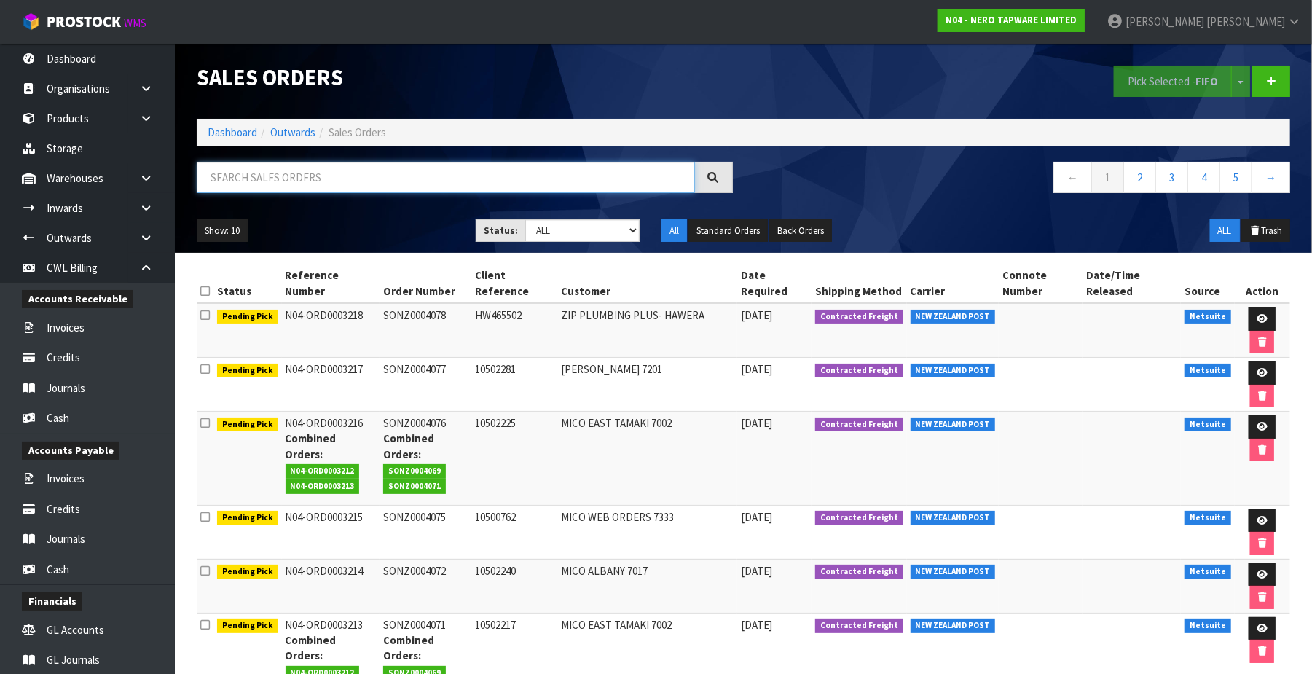
paste input "00894210392605055692"
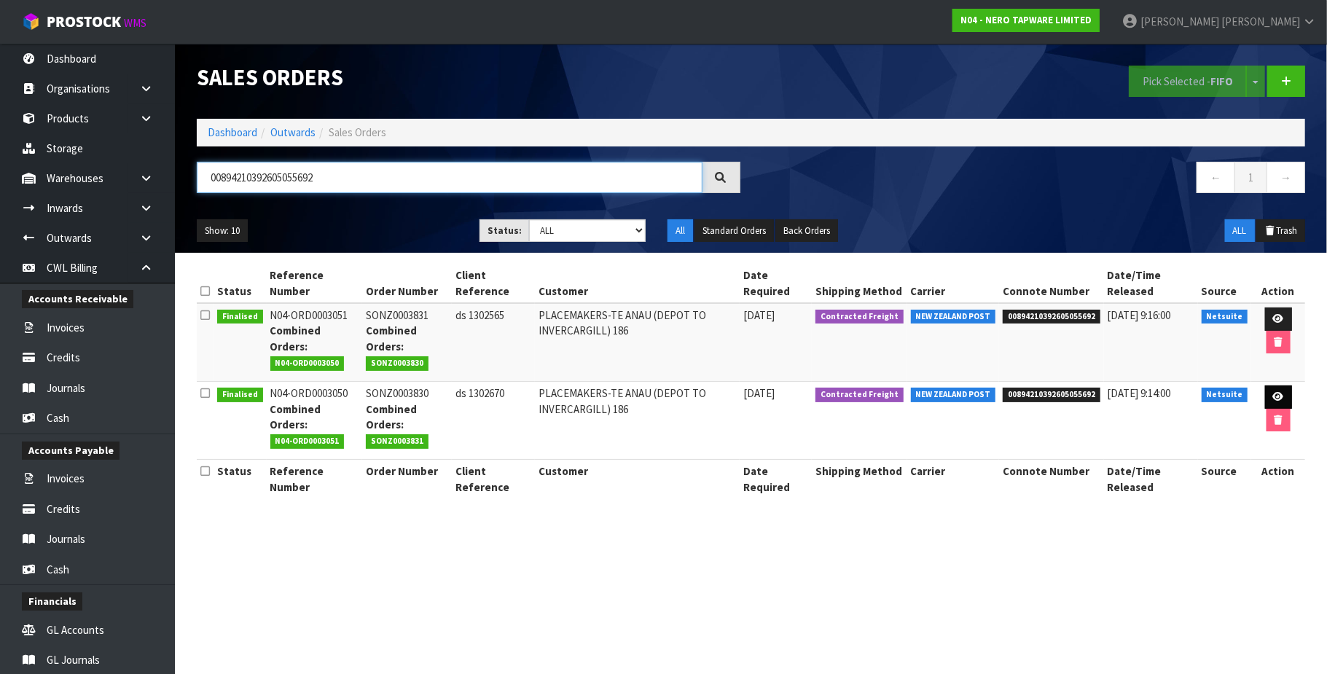
type input "00894210392605055692"
click at [1003, 393] on icon at bounding box center [1278, 396] width 11 height 9
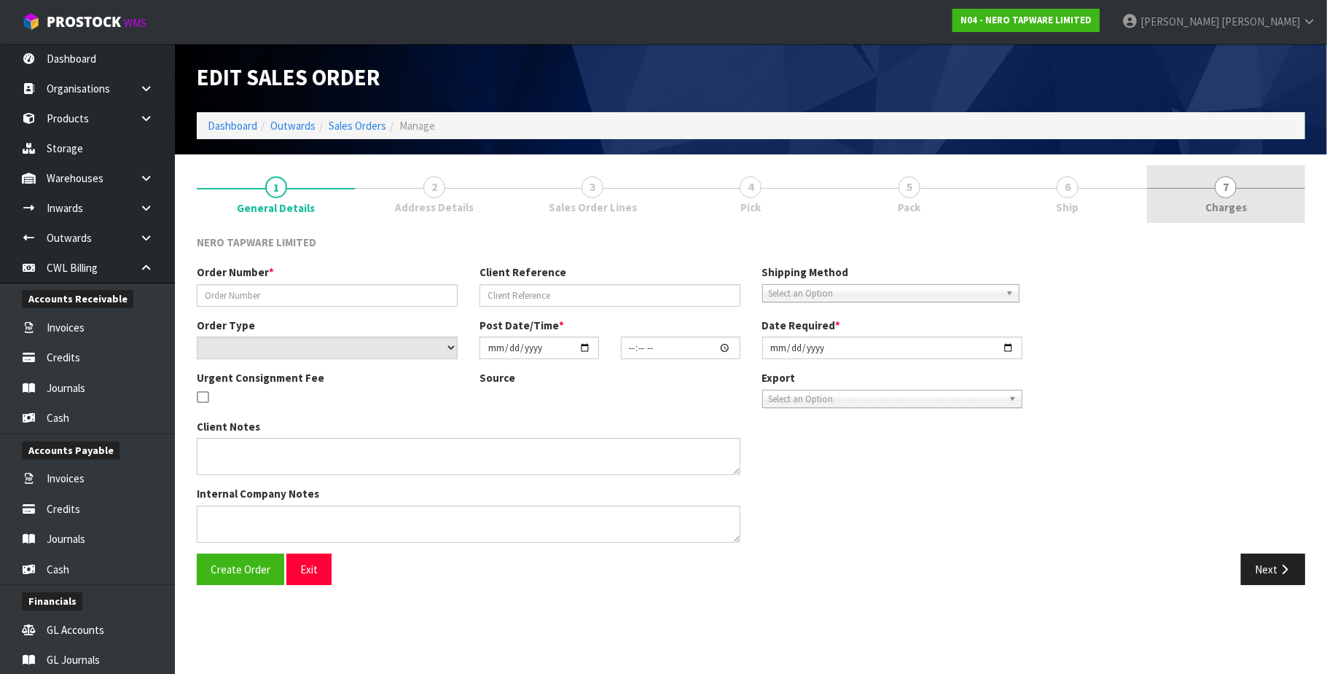
type input "SONZ0003830"
type input "ds 1302670"
select select "number:0"
type input "[DATE]"
type input "14:00:16.000"
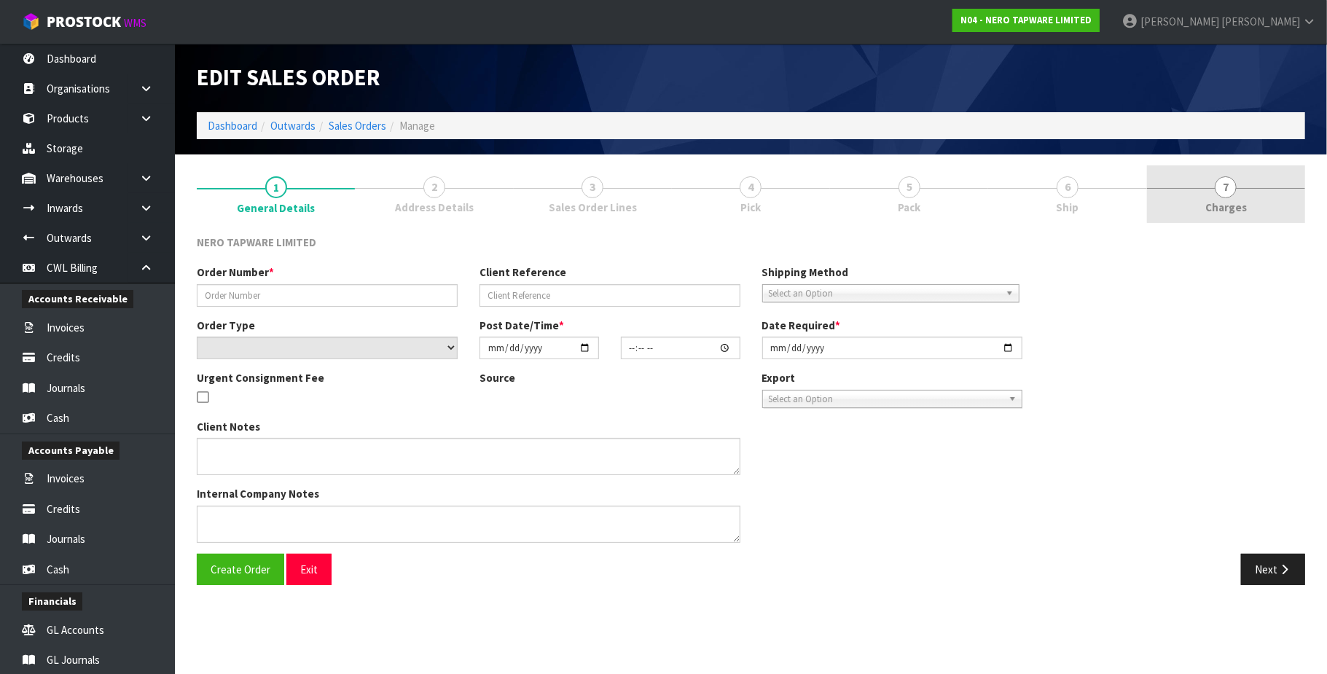
type input "[DATE]"
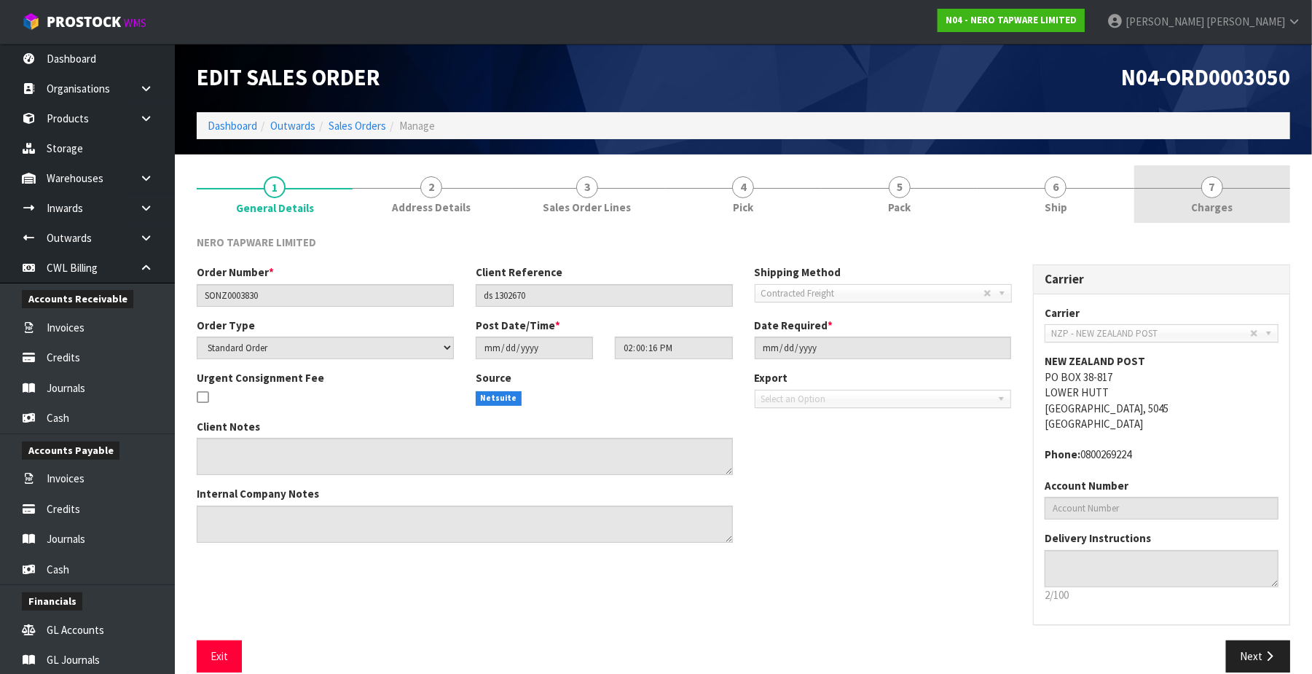
click at [1003, 189] on span "7" at bounding box center [1212, 187] width 22 height 22
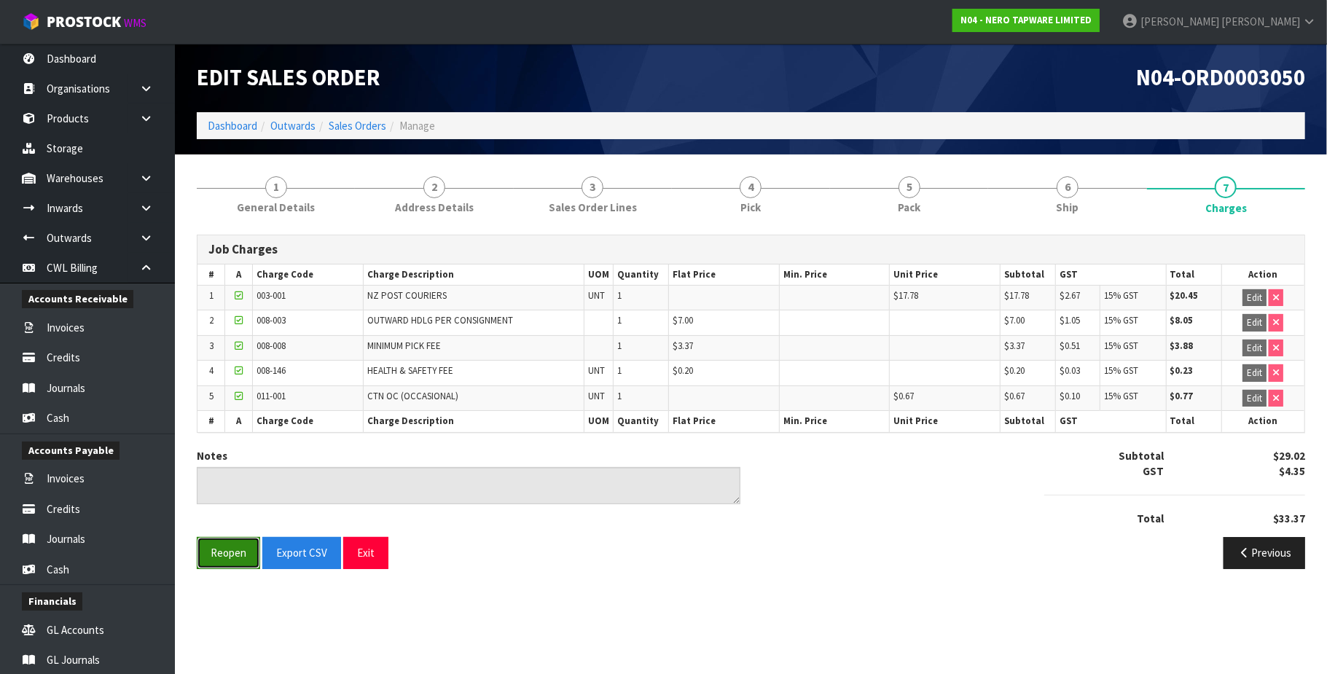
click at [228, 558] on button "Reopen" at bounding box center [228, 552] width 63 height 31
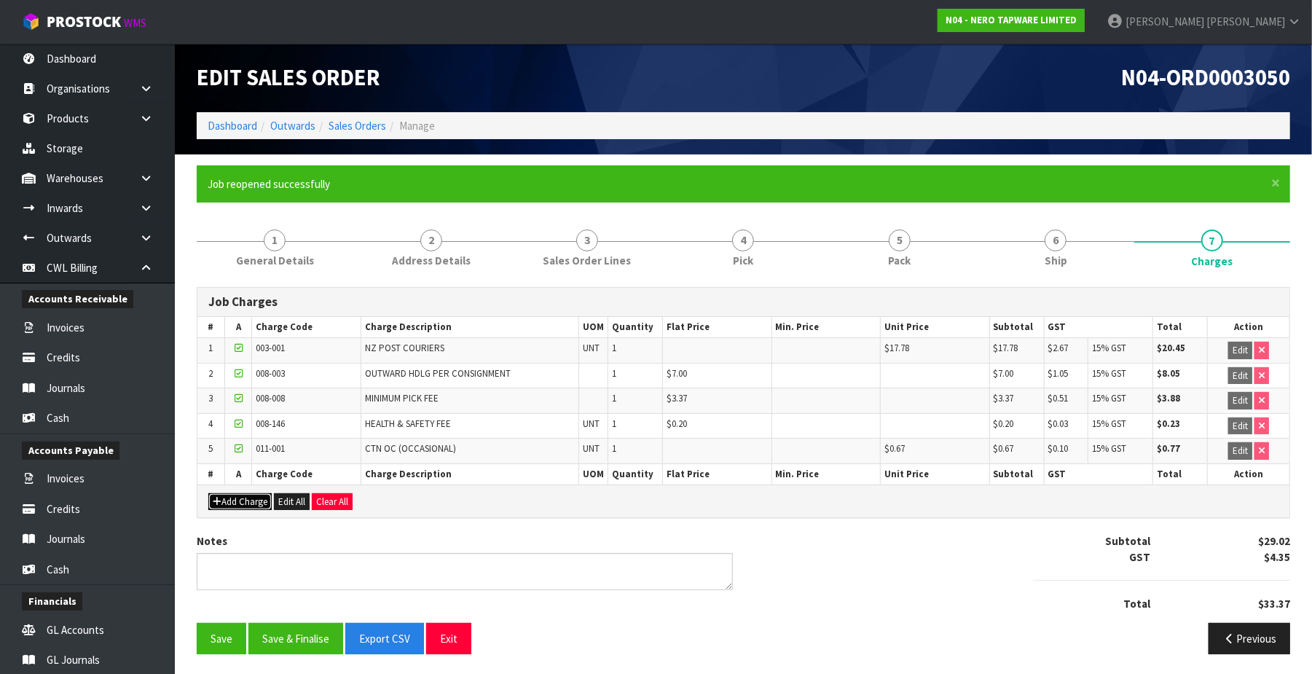
click at [256, 507] on button "Add Charge" at bounding box center [239, 501] width 63 height 17
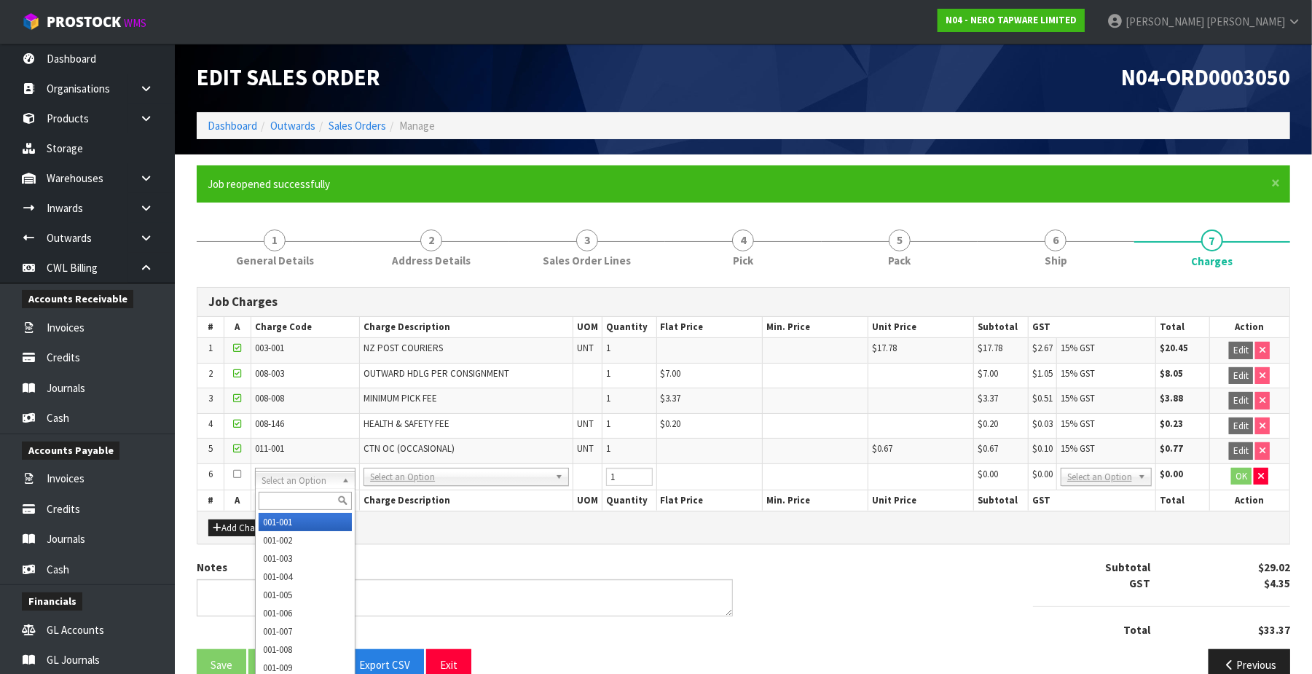
click at [284, 490] on div at bounding box center [305, 501] width 99 height 24
click at [284, 492] on input "text" at bounding box center [305, 501] width 93 height 18
type input "003-001"
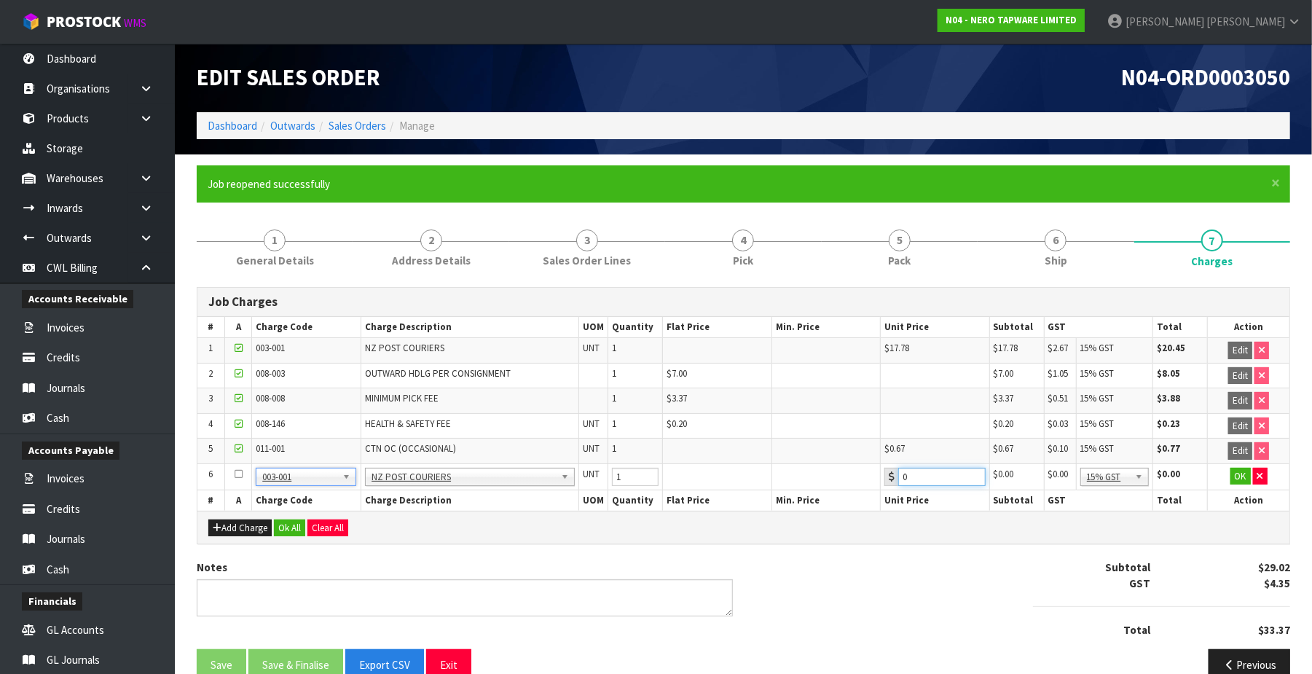
click at [913, 476] on input "0" at bounding box center [941, 477] width 87 height 18
type input "07.03"
click at [1003, 479] on button "OK" at bounding box center [1240, 476] width 20 height 17
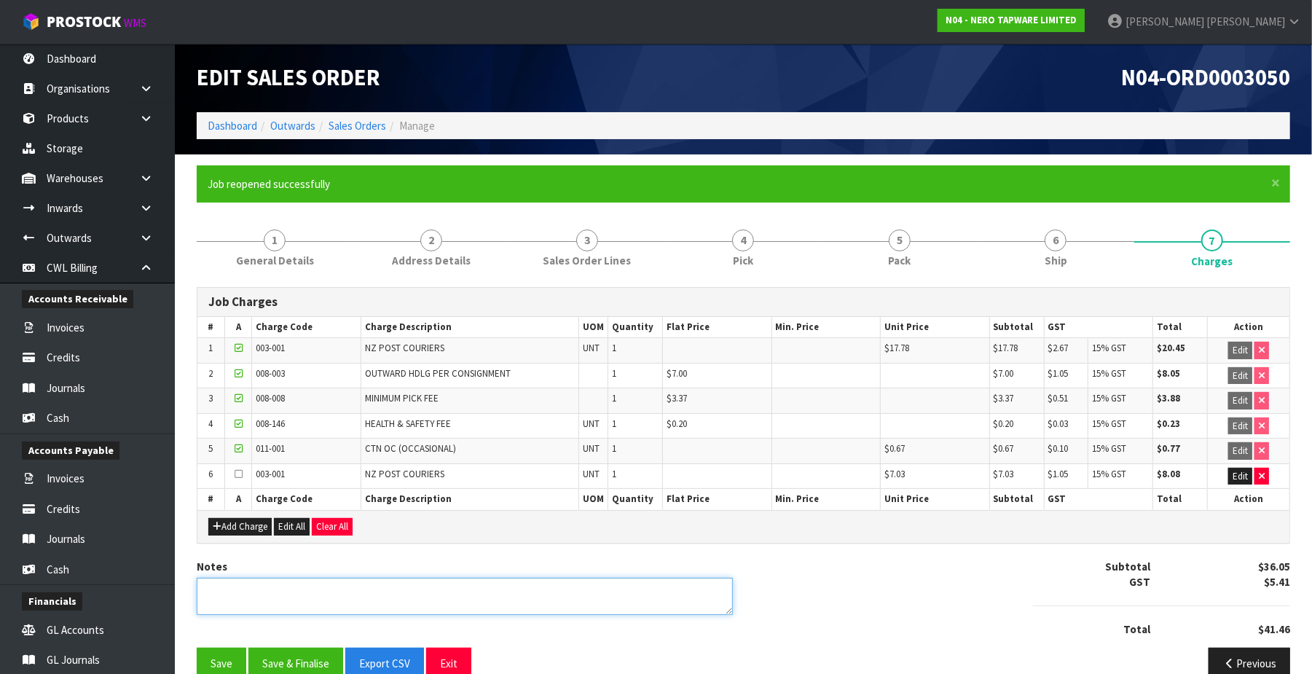
drag, startPoint x: 428, startPoint y: 616, endPoint x: 423, endPoint y: 606, distance: 11.7
click at [424, 610] on textarea at bounding box center [465, 596] width 536 height 37
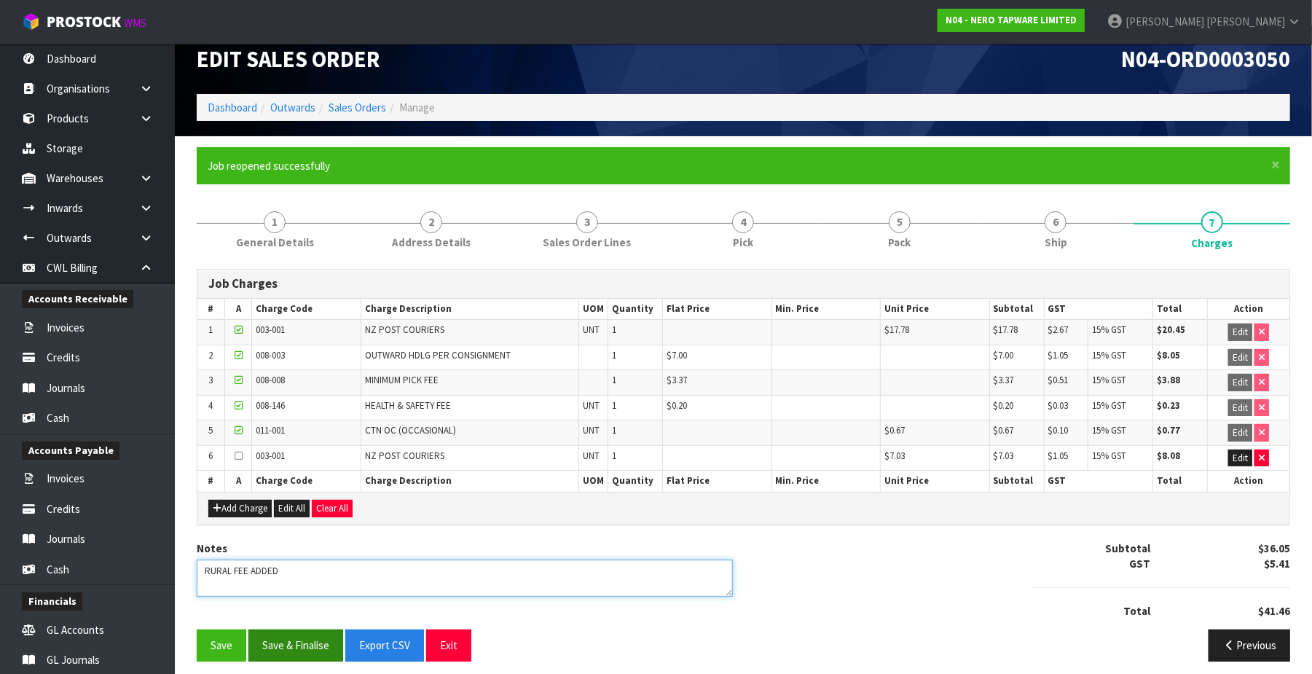
scroll to position [33, 0]
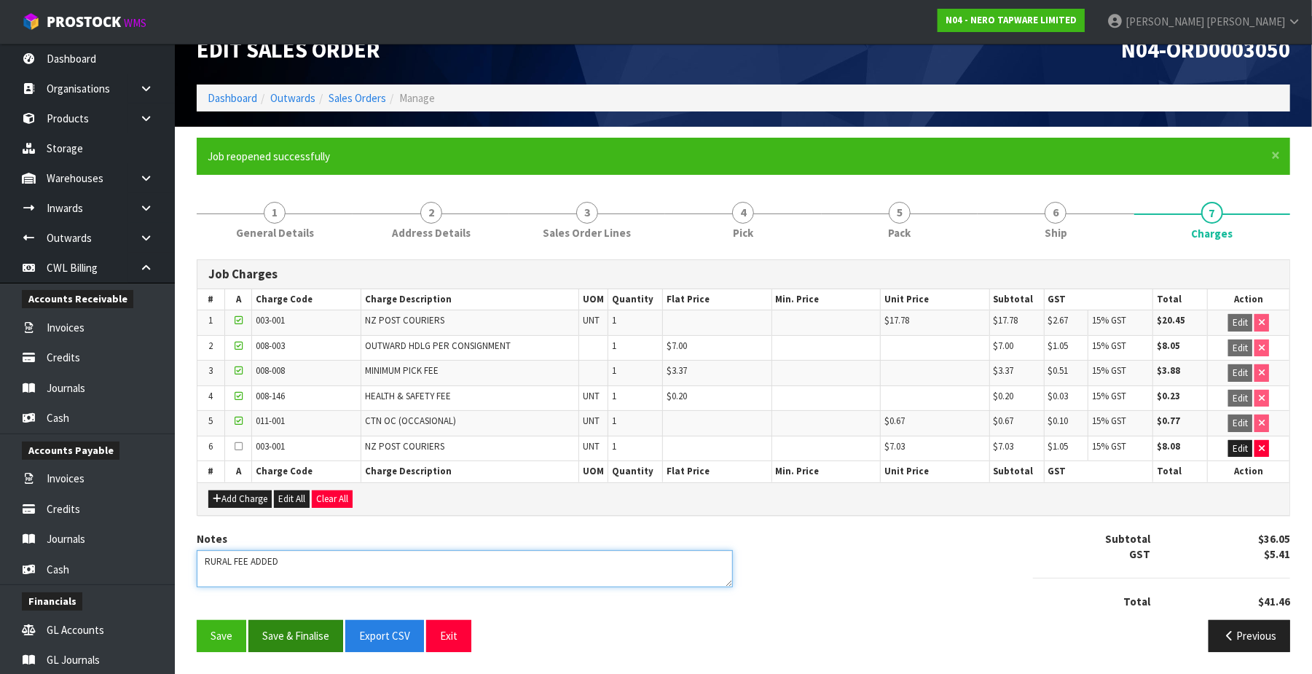
type textarea "RURAL FEE ADDED"
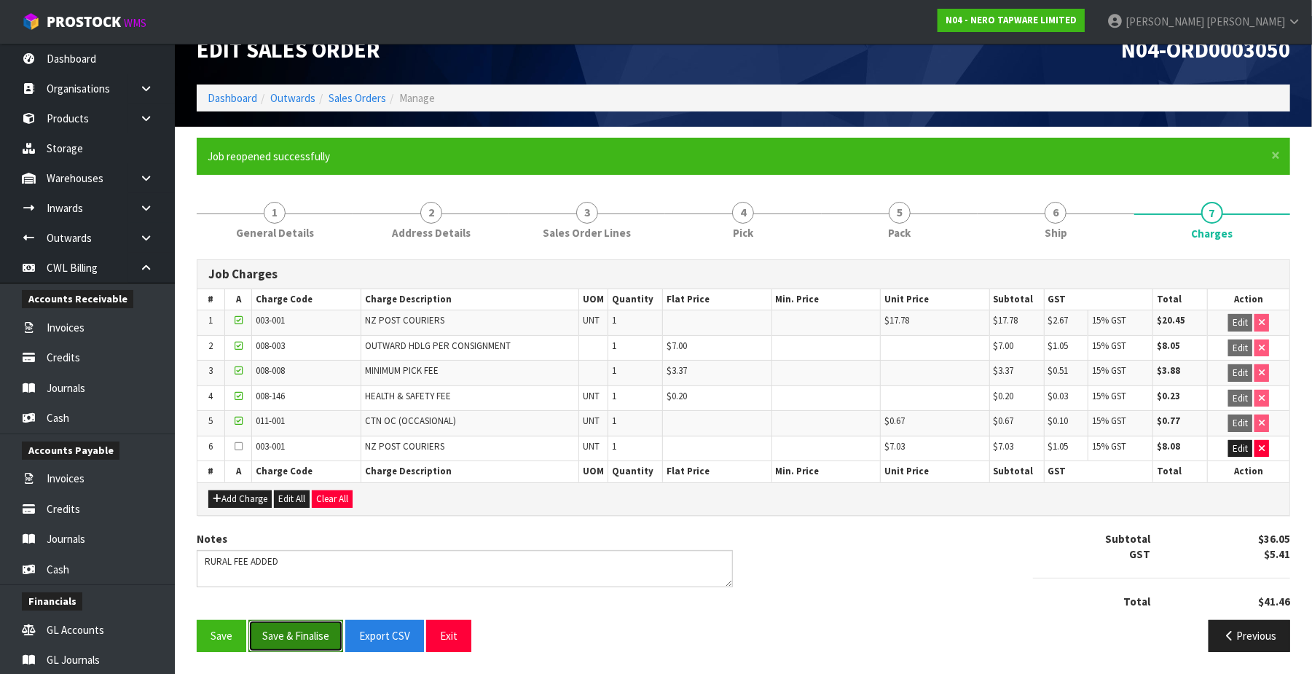
click at [324, 632] on button "Save & Finalise" at bounding box center [295, 635] width 95 height 31
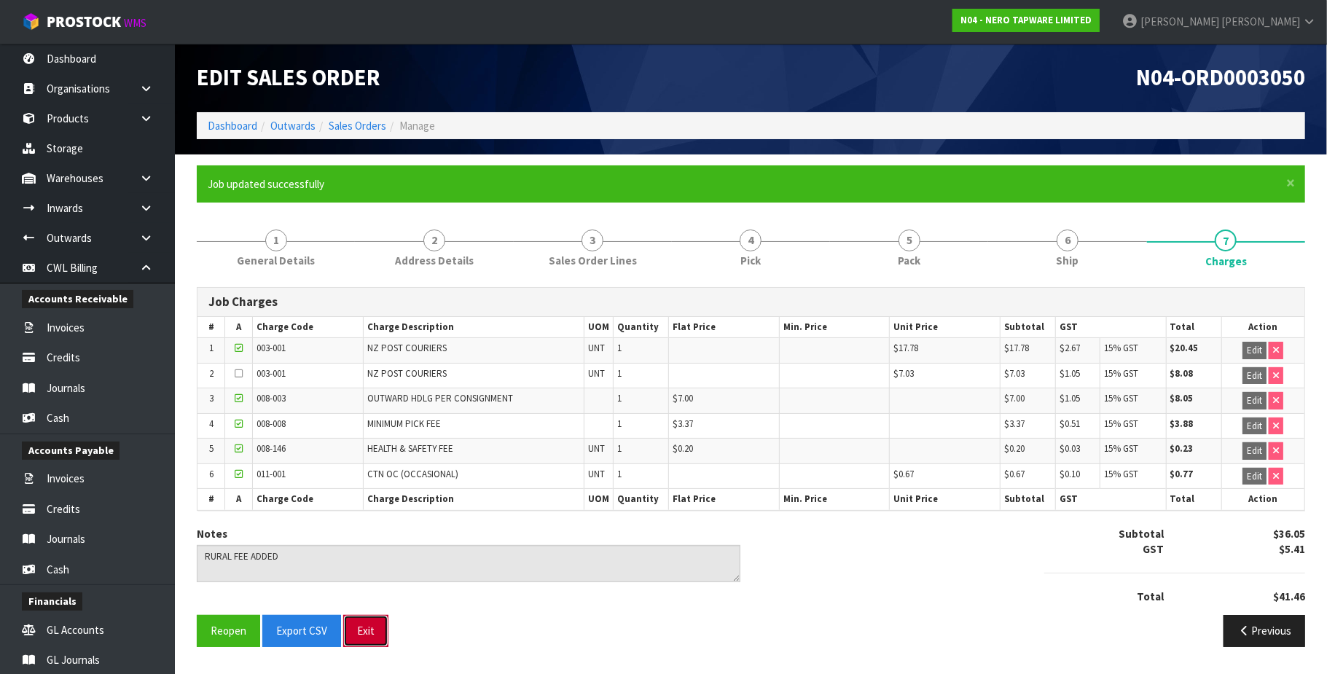
click at [377, 639] on button "Exit" at bounding box center [365, 630] width 45 height 31
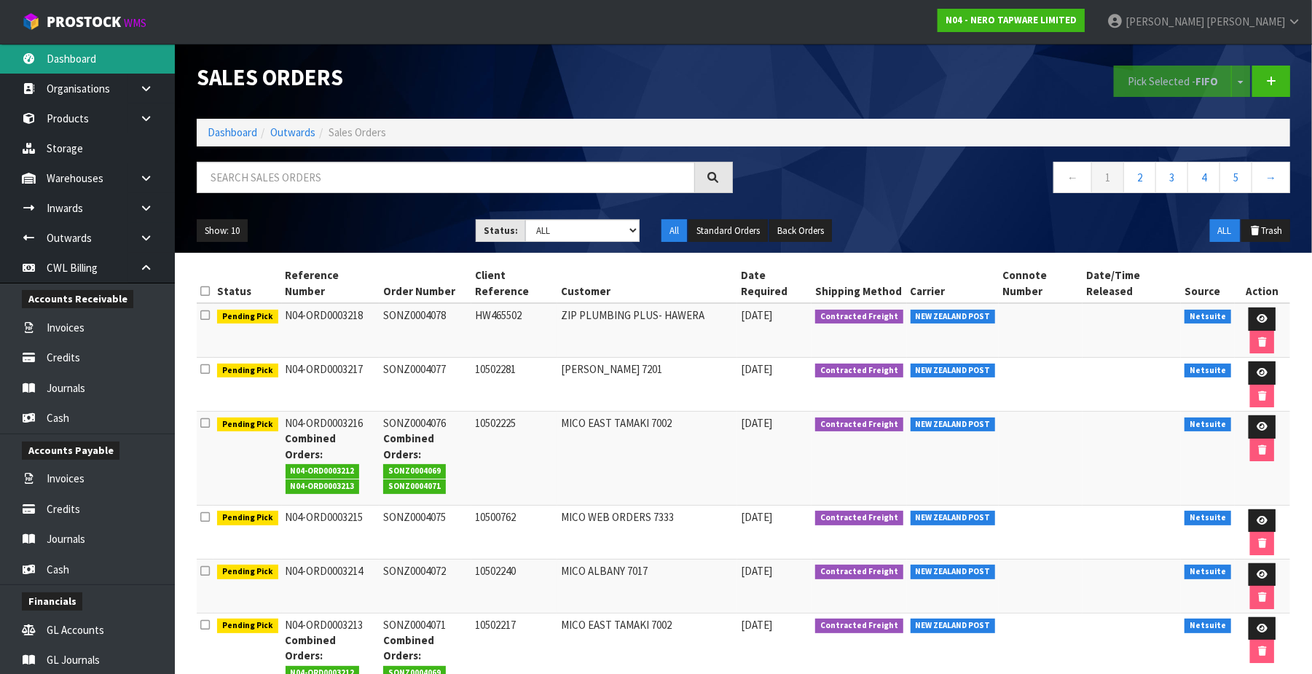
click at [93, 59] on link "Dashboard" at bounding box center [87, 59] width 175 height 30
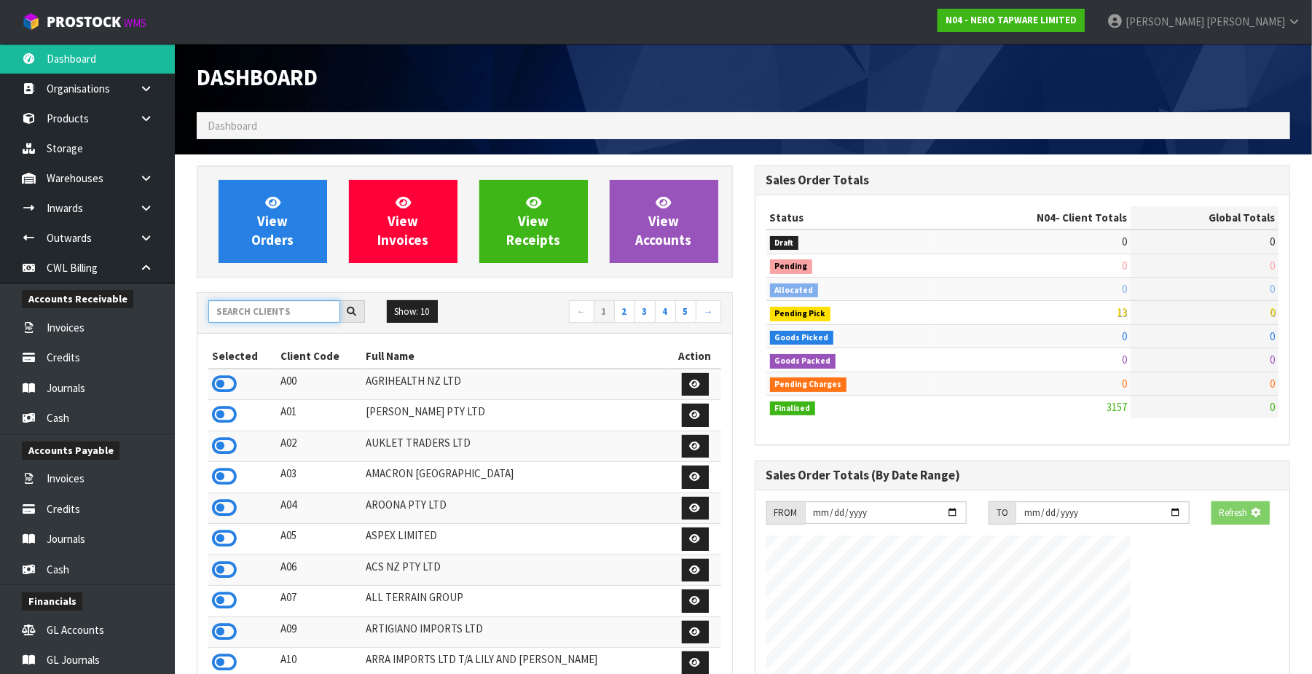
click at [248, 309] on input "text" at bounding box center [274, 311] width 132 height 23
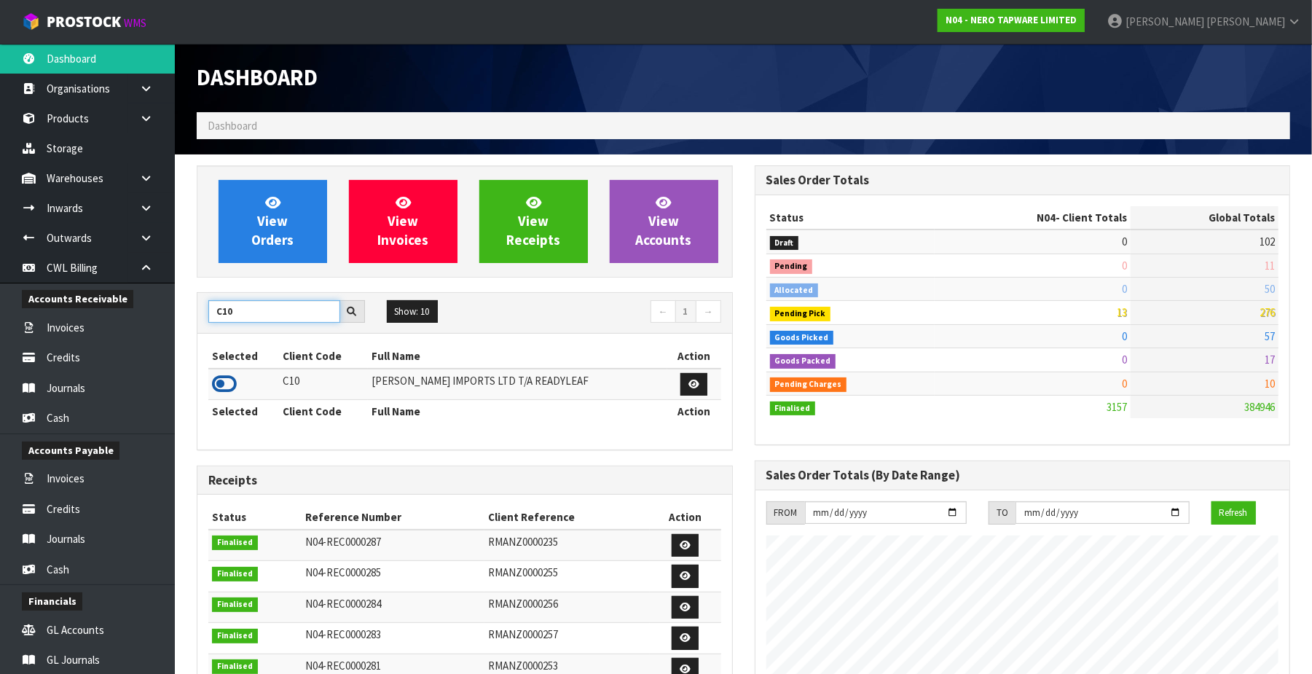
type input "C10"
click at [226, 380] on icon at bounding box center [224, 384] width 25 height 22
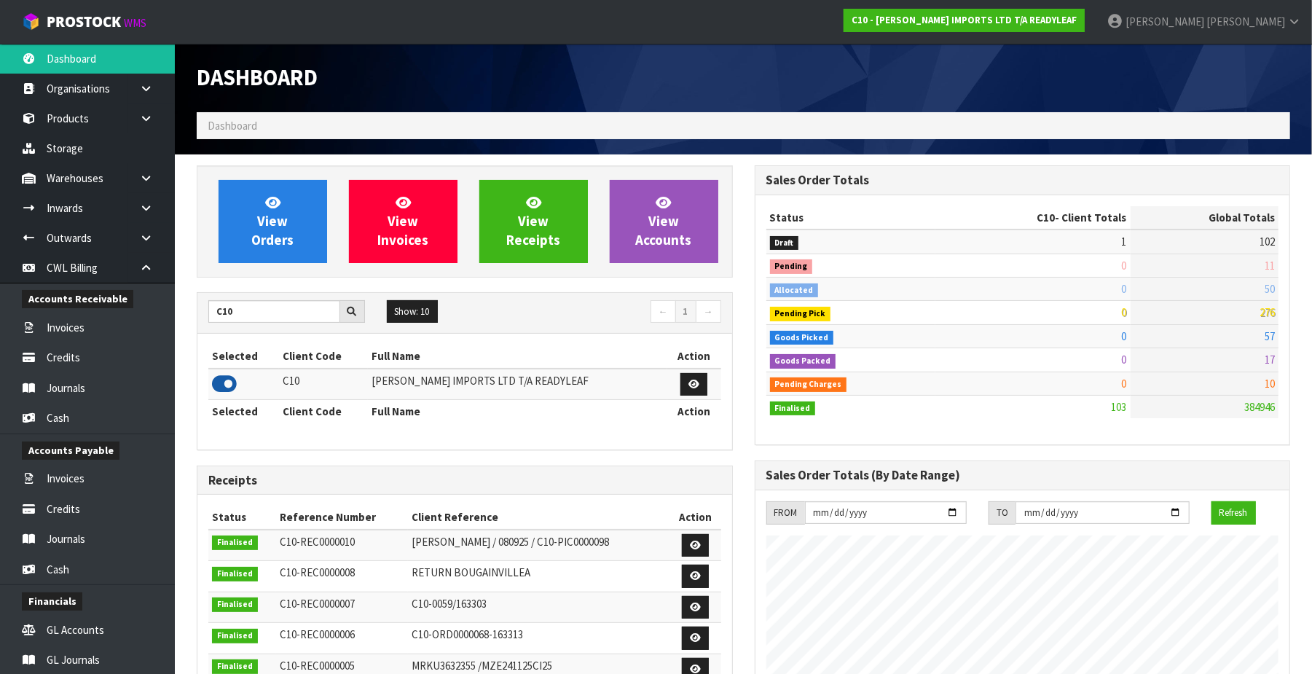
scroll to position [1061, 558]
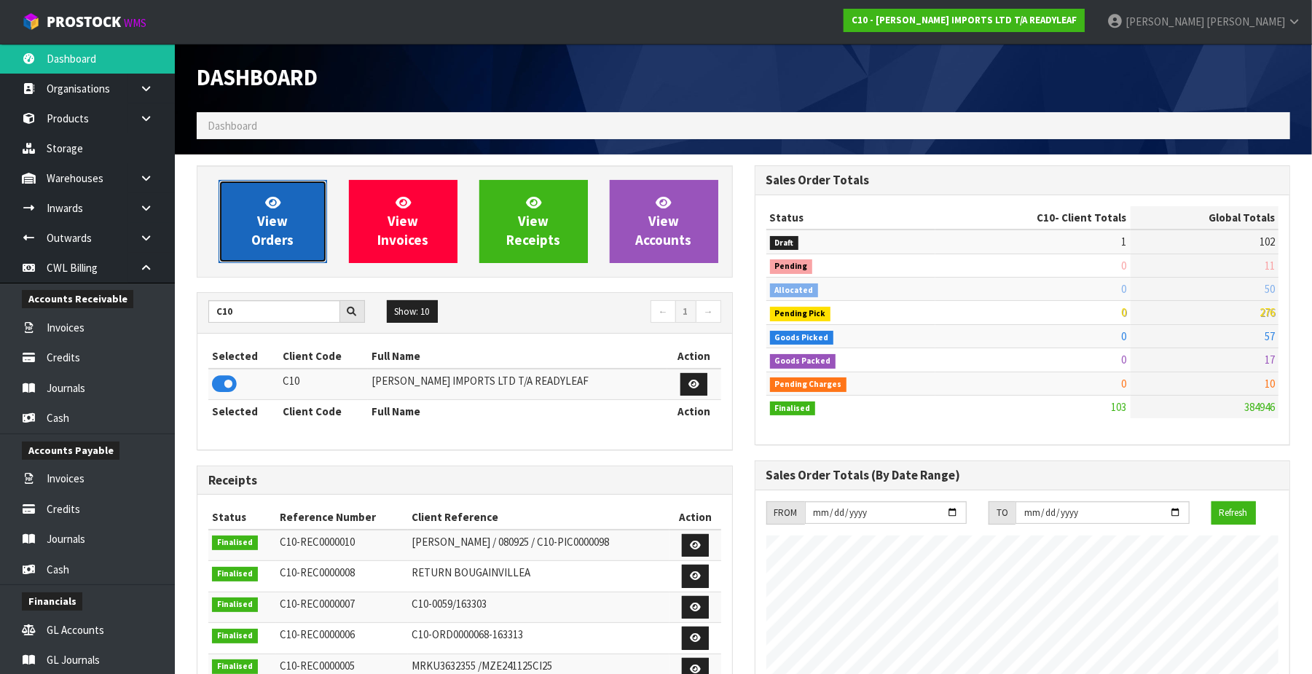
click at [271, 231] on span "View Orders" at bounding box center [272, 221] width 42 height 55
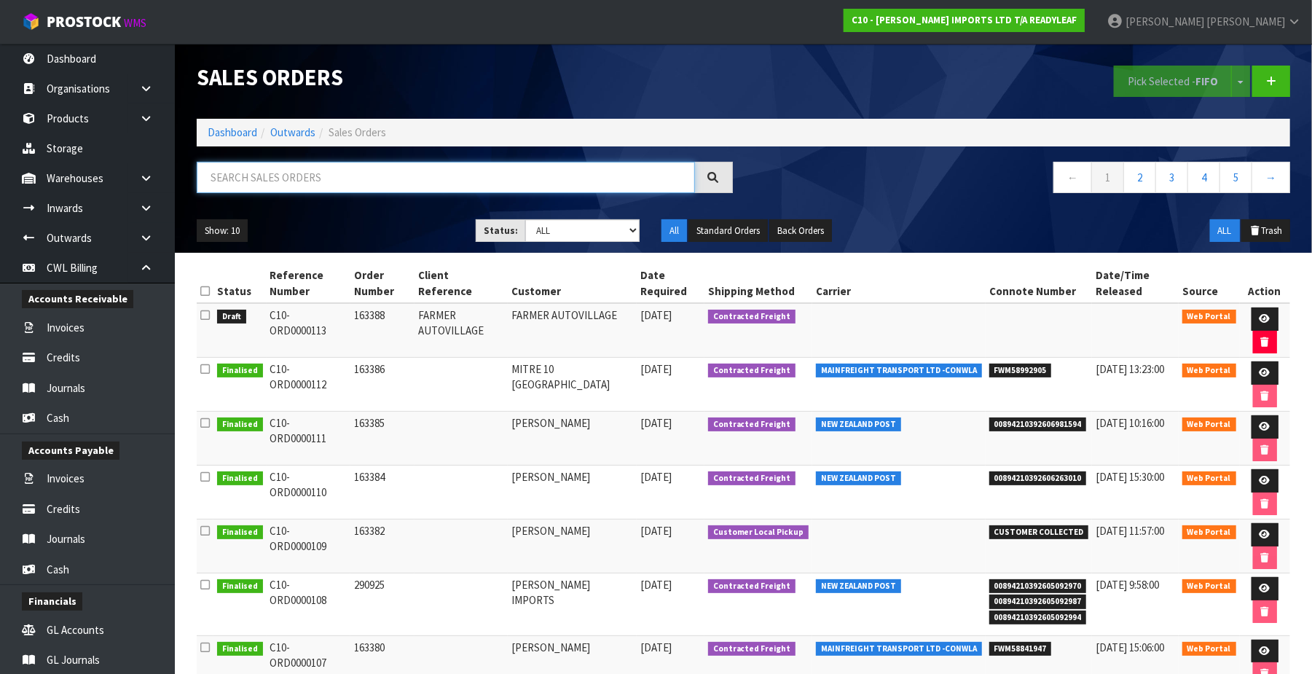
click at [274, 176] on input "text" at bounding box center [446, 177] width 498 height 31
click at [257, 170] on input "text" at bounding box center [446, 177] width 498 height 31
paste input "00894210392606981594"
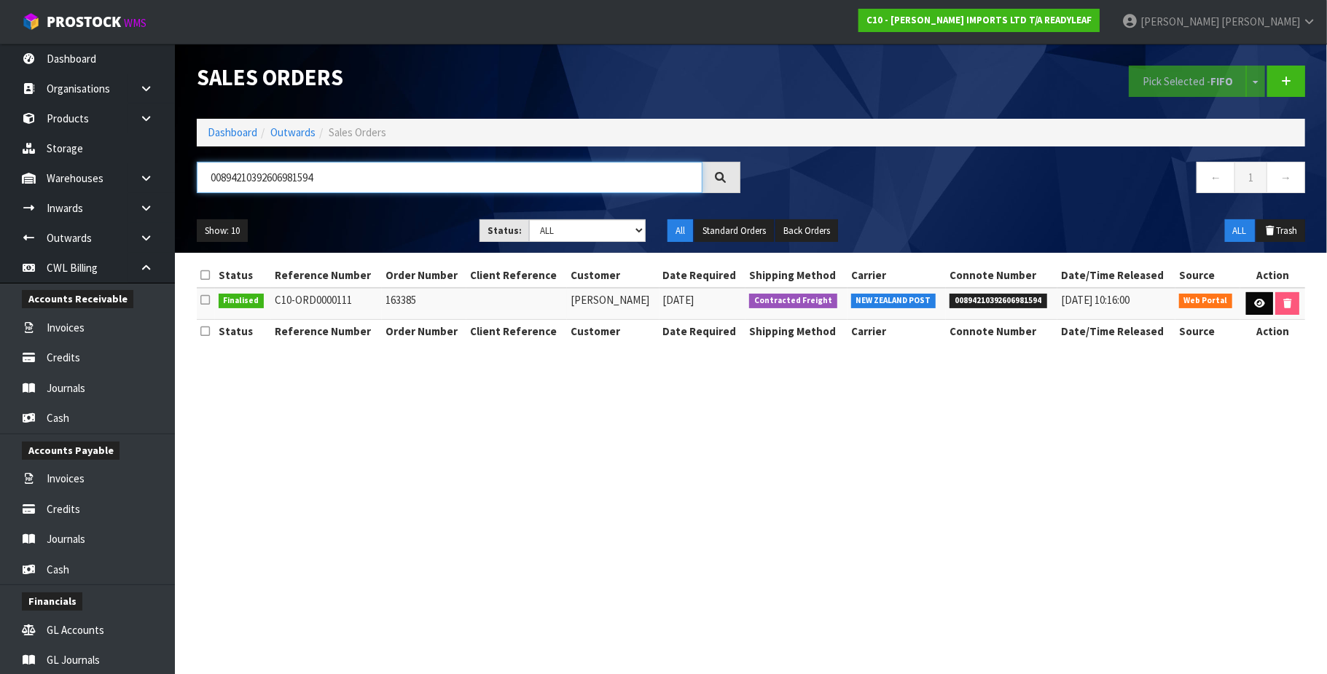
type input "00894210392606981594"
click at [1003, 302] on icon at bounding box center [1259, 303] width 11 height 9
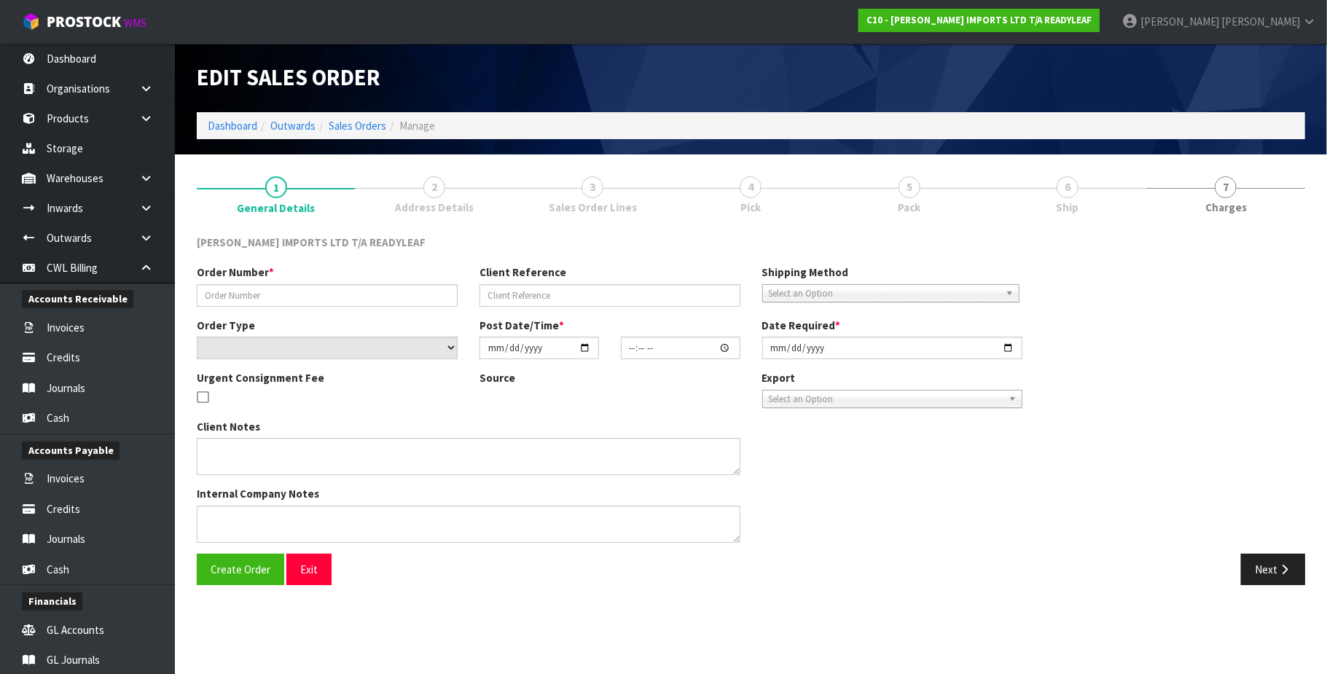
type input "163385"
select select "number:0"
type input "[DATE]"
type input "17:32:00.000"
type input "[DATE]"
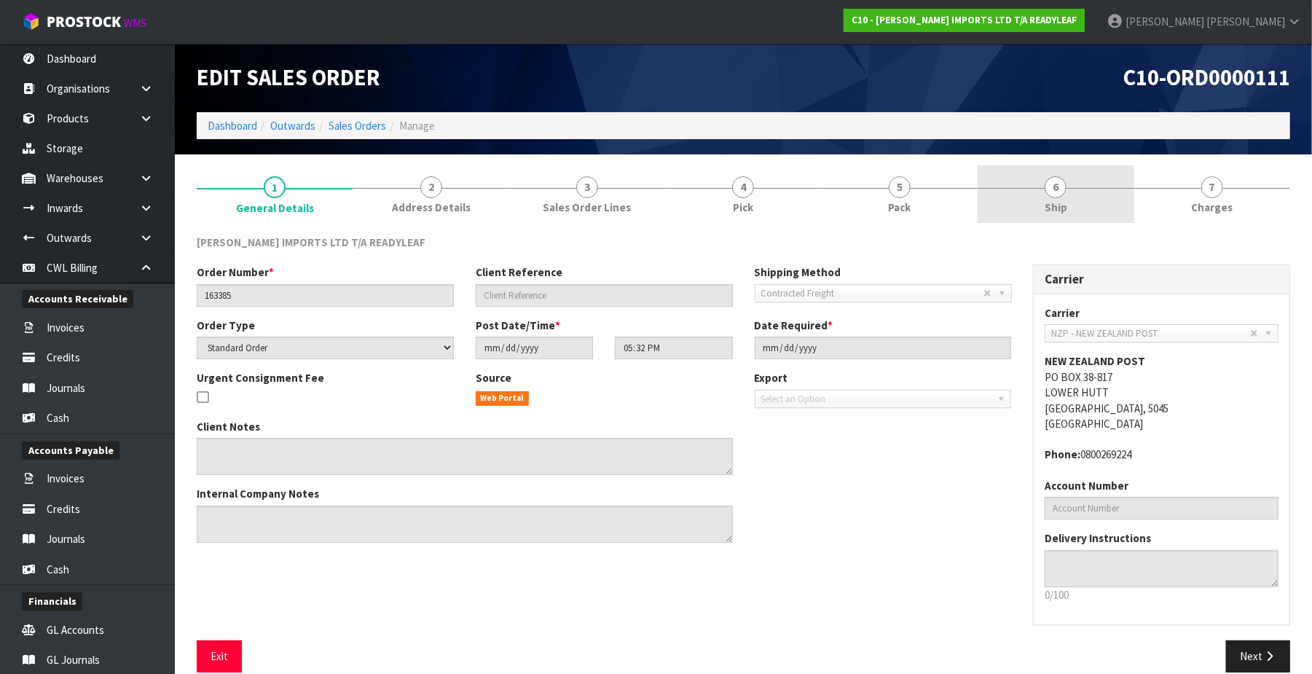
click at [1003, 191] on span "6" at bounding box center [1056, 187] width 22 height 22
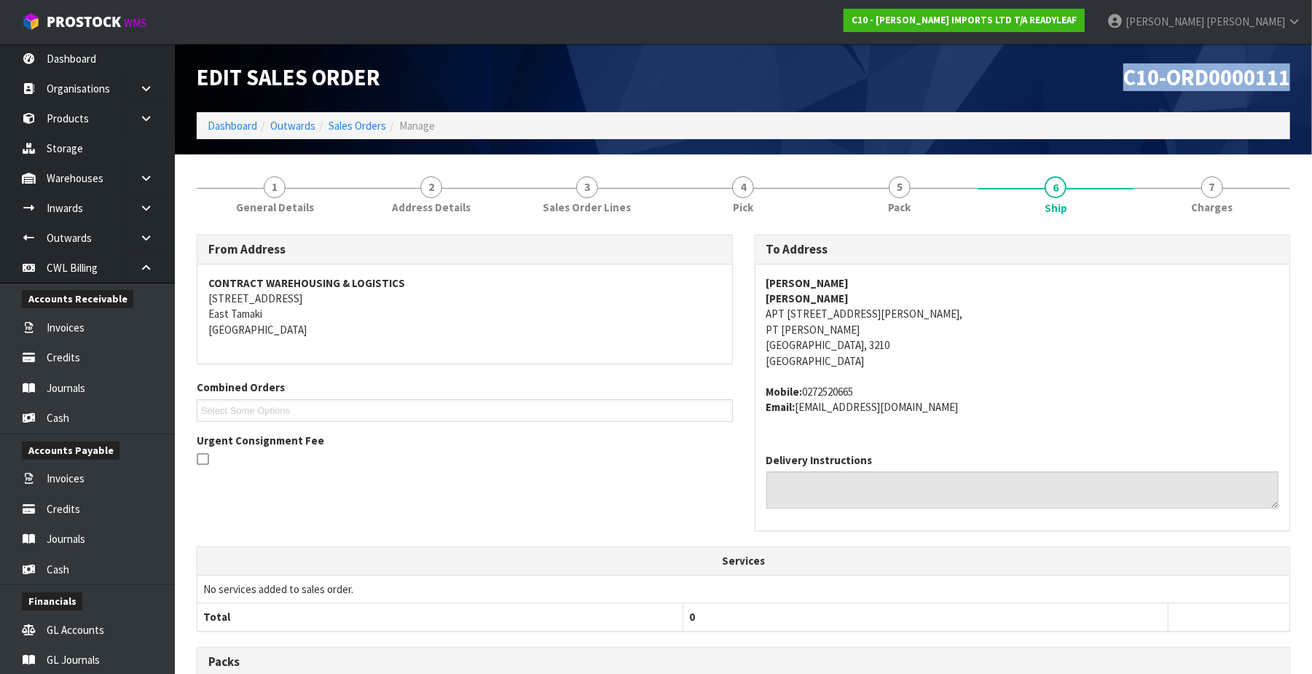
drag, startPoint x: 1294, startPoint y: 74, endPoint x: 1125, endPoint y: 85, distance: 169.4
click at [1003, 85] on div "C10-ORD0000111" at bounding box center [1023, 78] width 558 height 68
copy span "C10-ORD0000111"
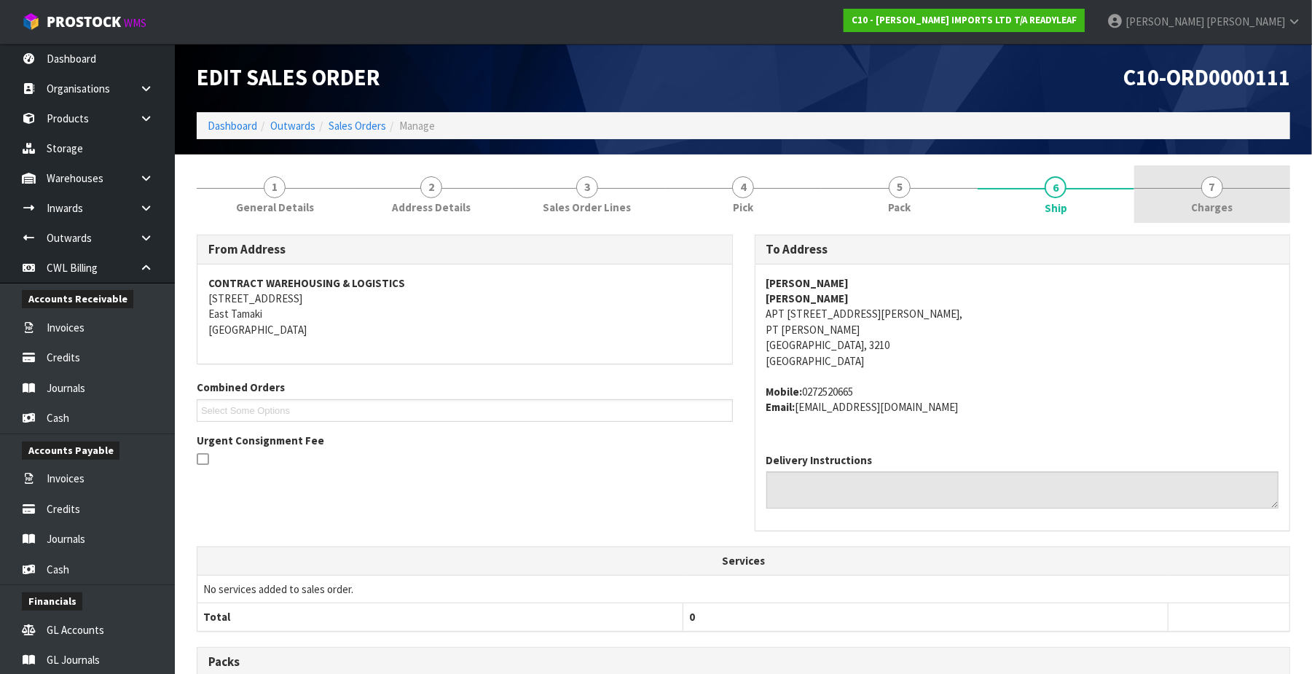
click at [1003, 190] on span "7" at bounding box center [1212, 187] width 22 height 22
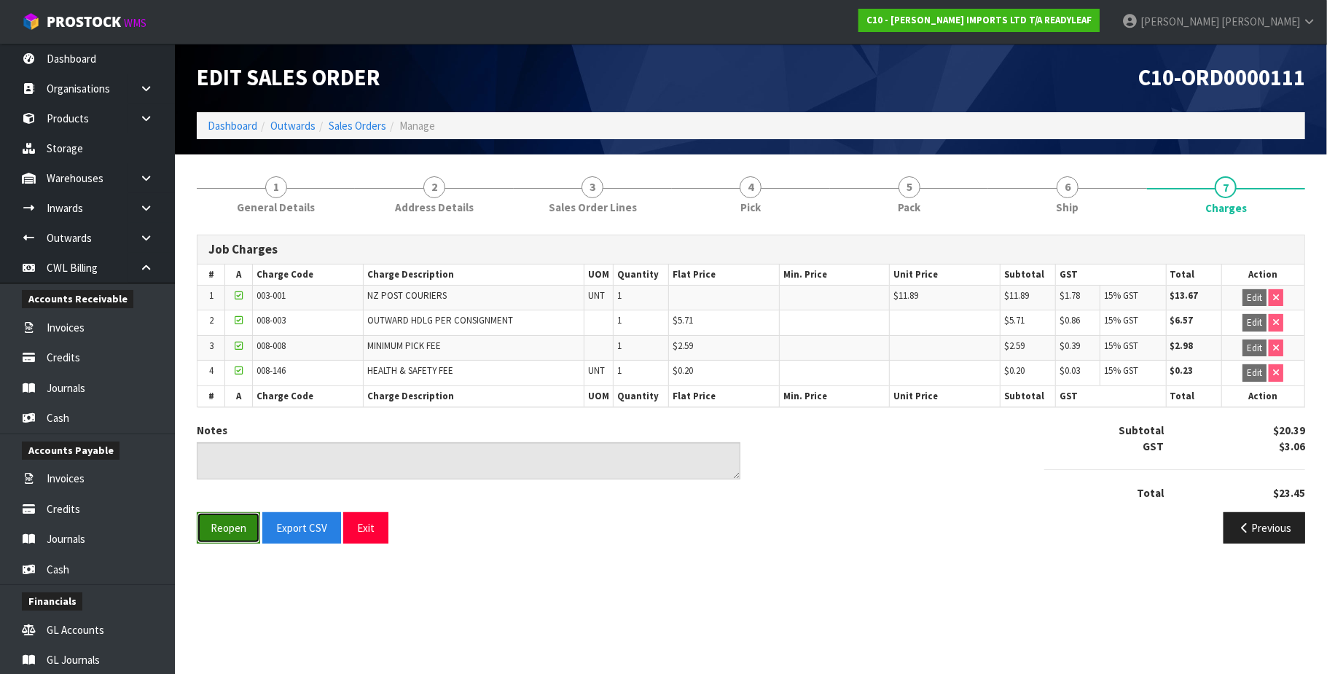
click at [233, 539] on button "Reopen" at bounding box center [228, 527] width 63 height 31
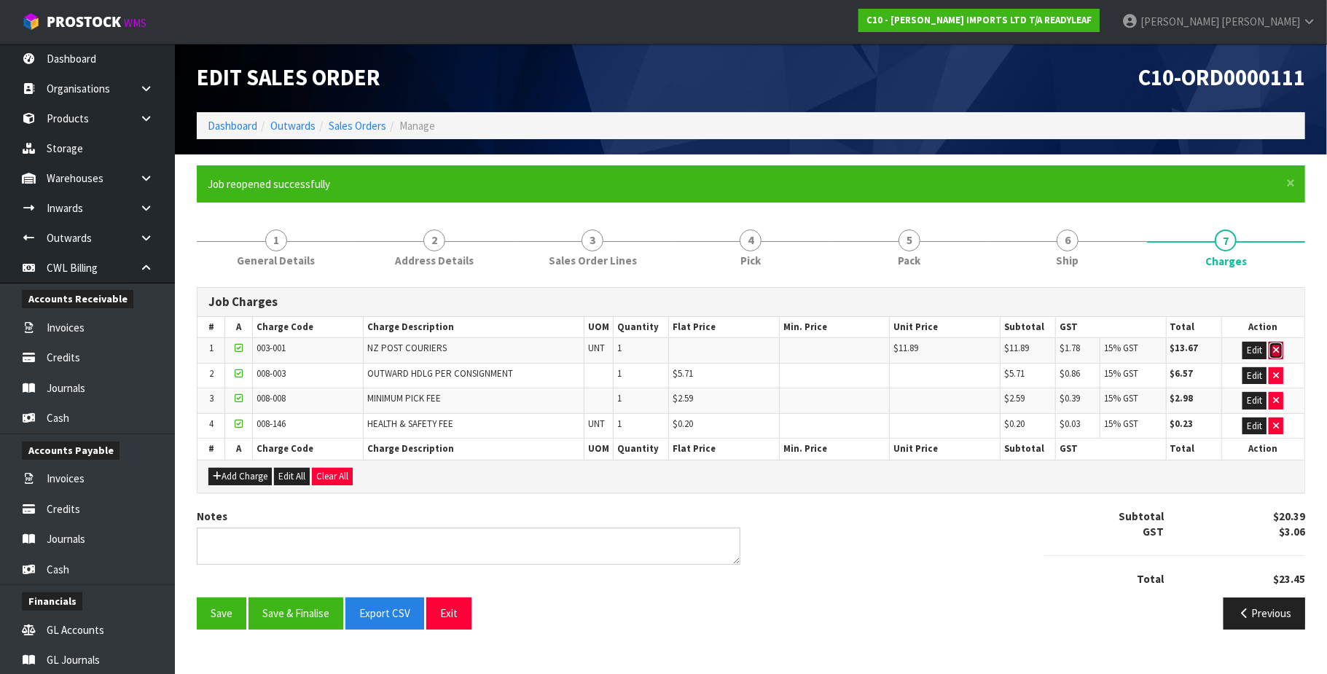
click at [1003, 347] on icon "button" at bounding box center [1276, 349] width 6 height 9
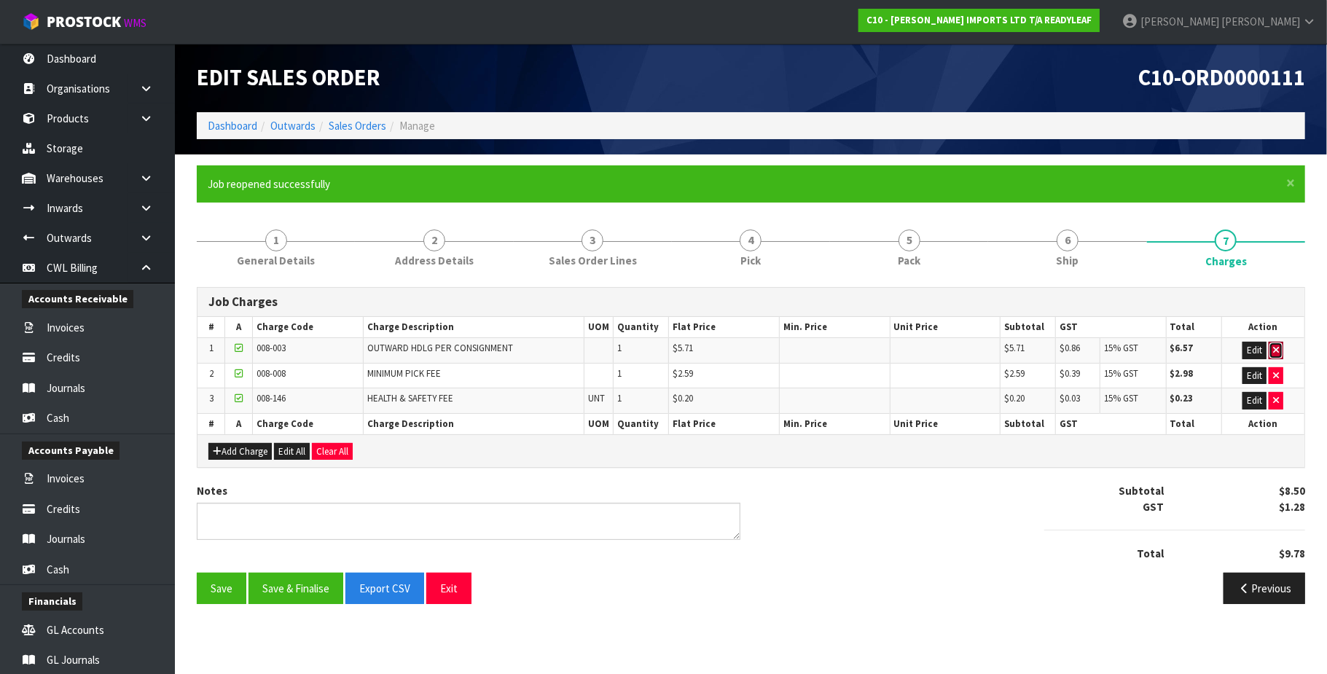
click at [1003, 347] on icon "button" at bounding box center [1276, 349] width 6 height 9
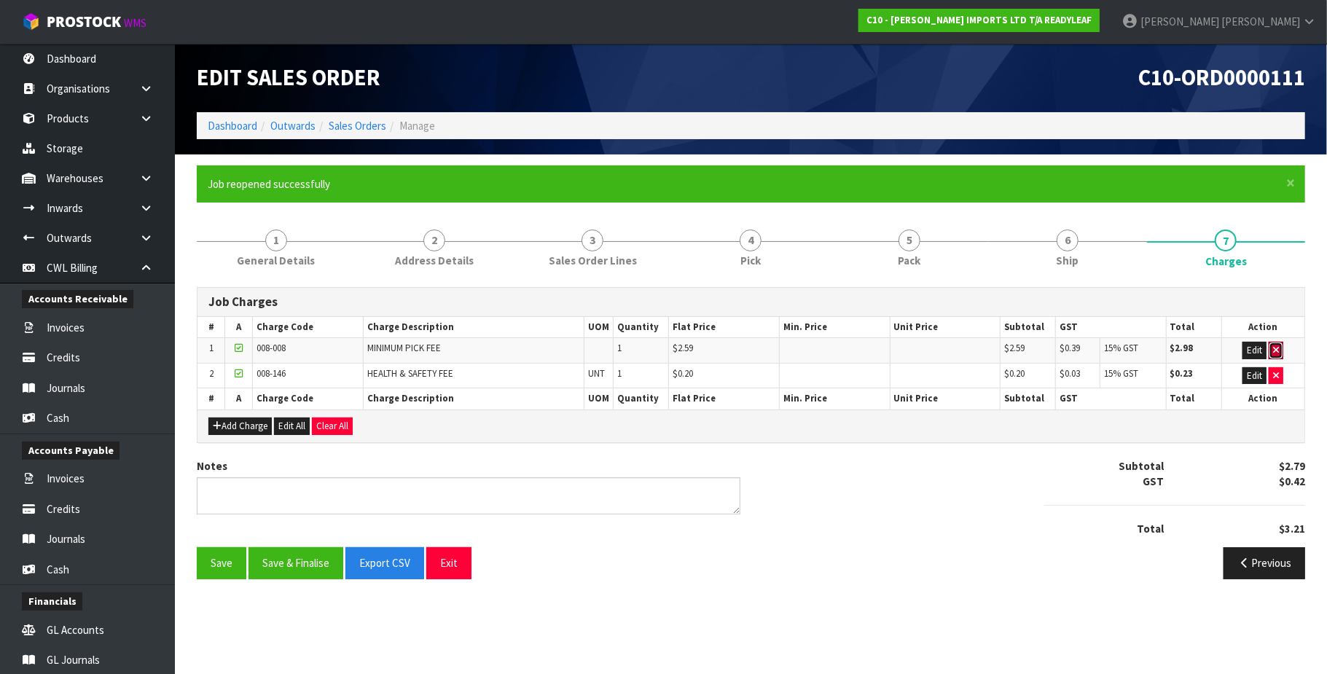
click at [1003, 347] on icon "button" at bounding box center [1276, 349] width 6 height 9
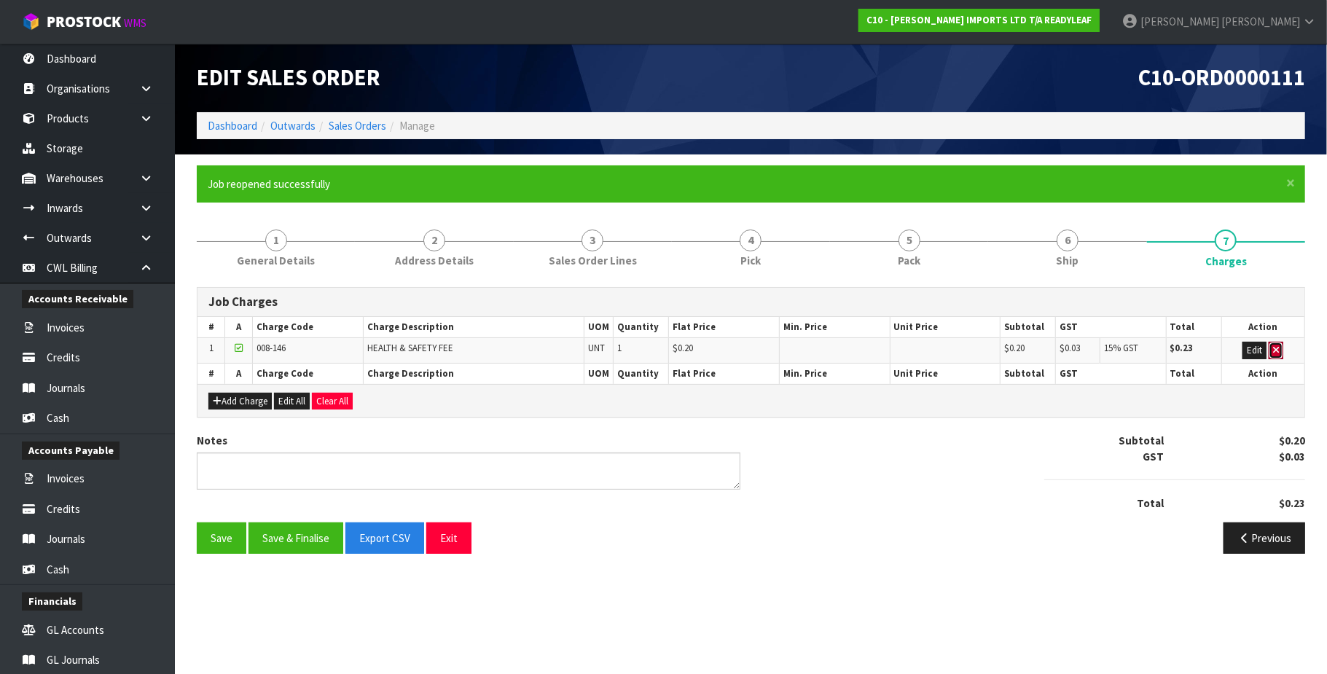
click at [1003, 347] on icon "button" at bounding box center [1276, 349] width 6 height 9
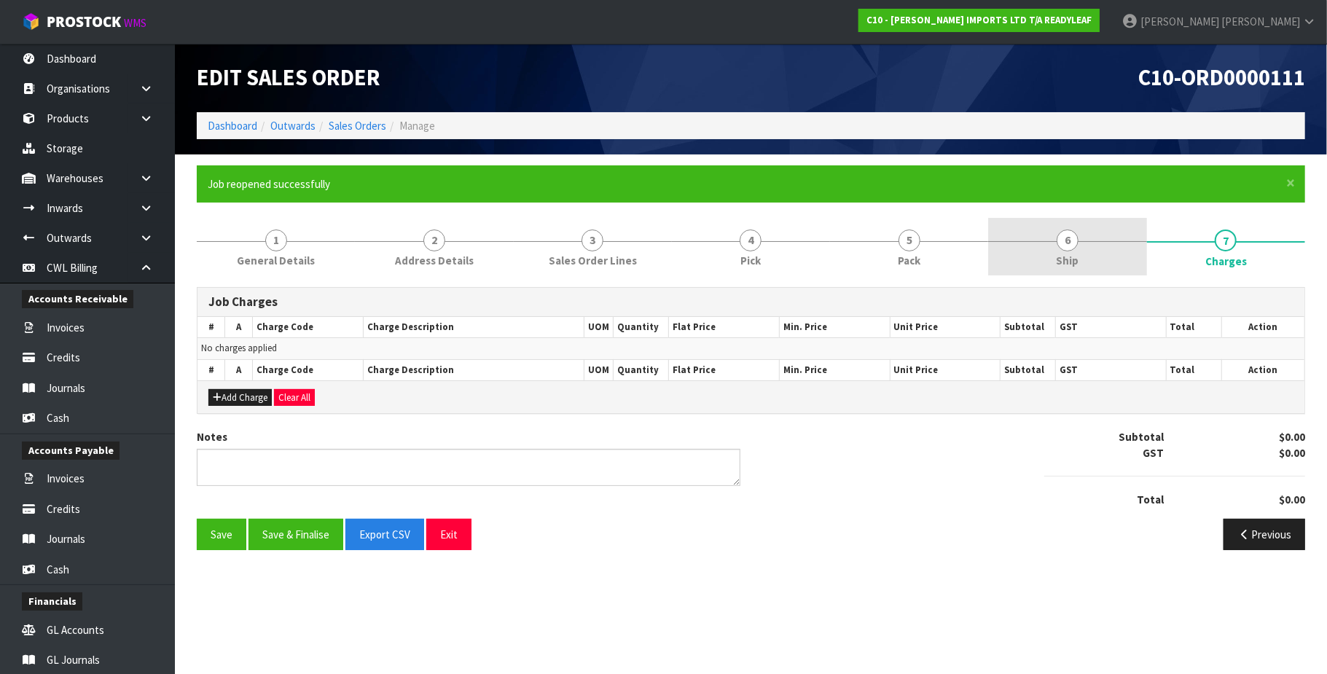
click at [1003, 242] on span "6" at bounding box center [1067, 240] width 22 height 22
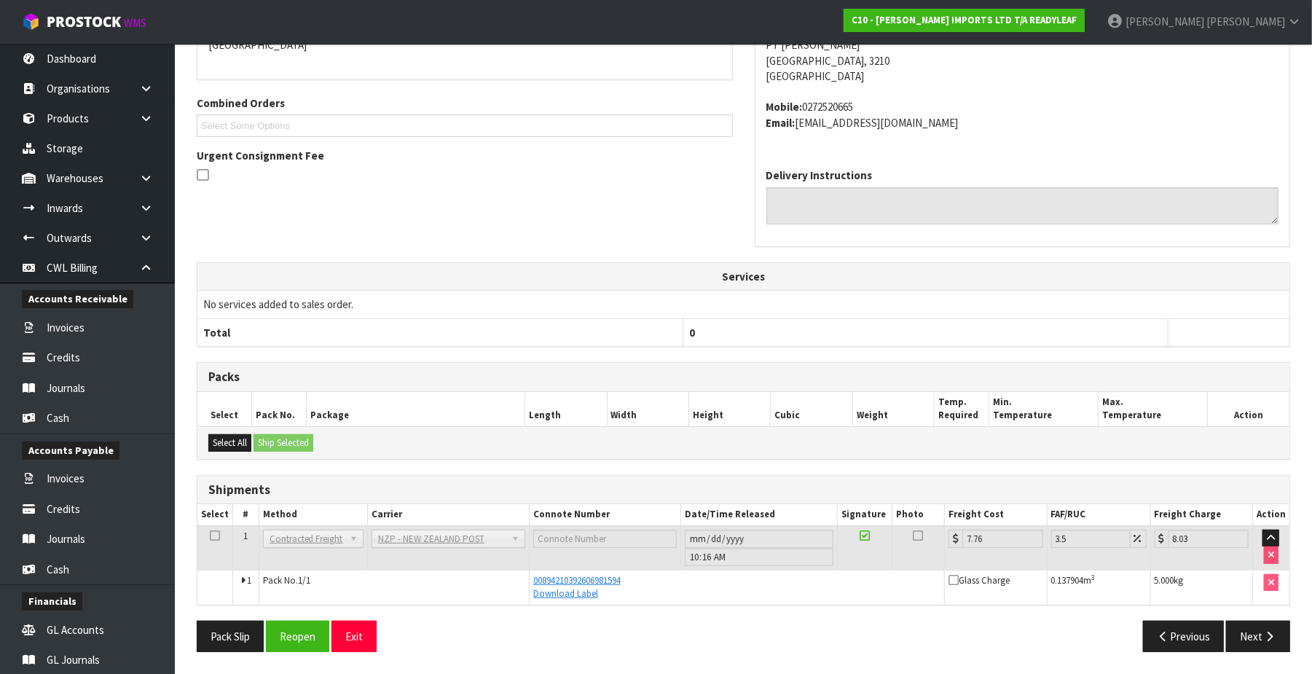
scroll to position [342, 0]
click at [307, 635] on button "Reopen" at bounding box center [297, 636] width 63 height 31
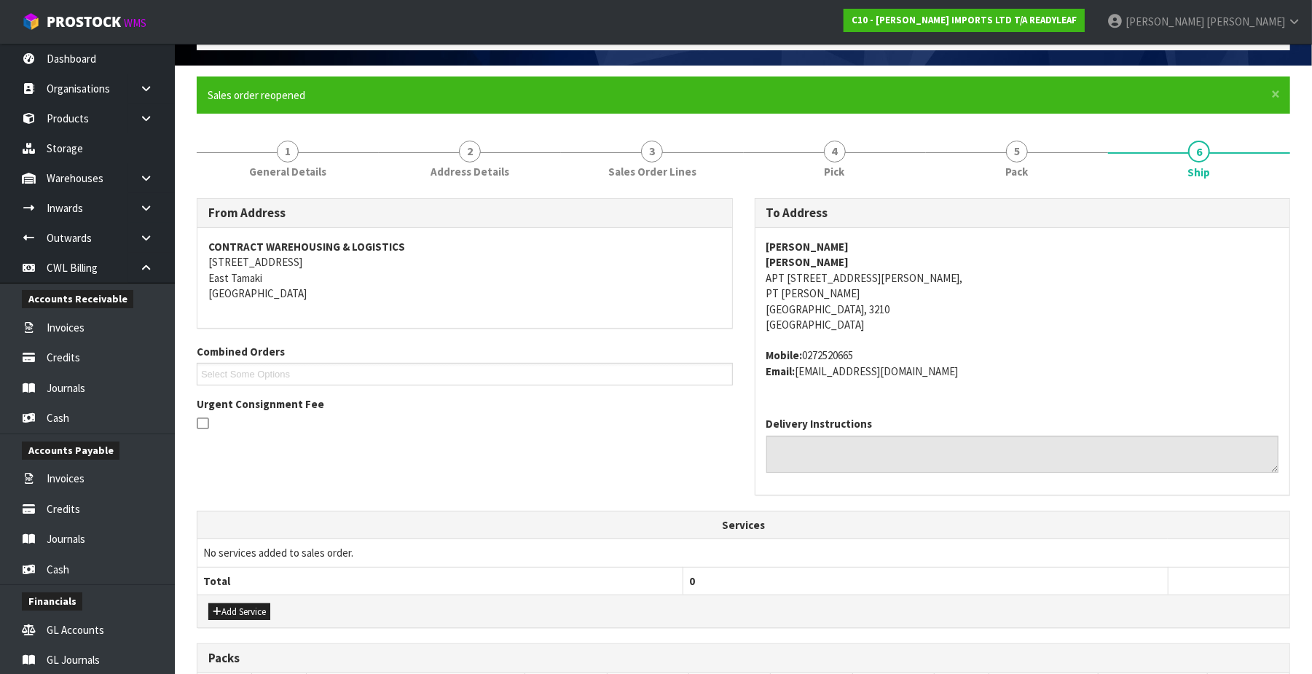
scroll to position [382, 0]
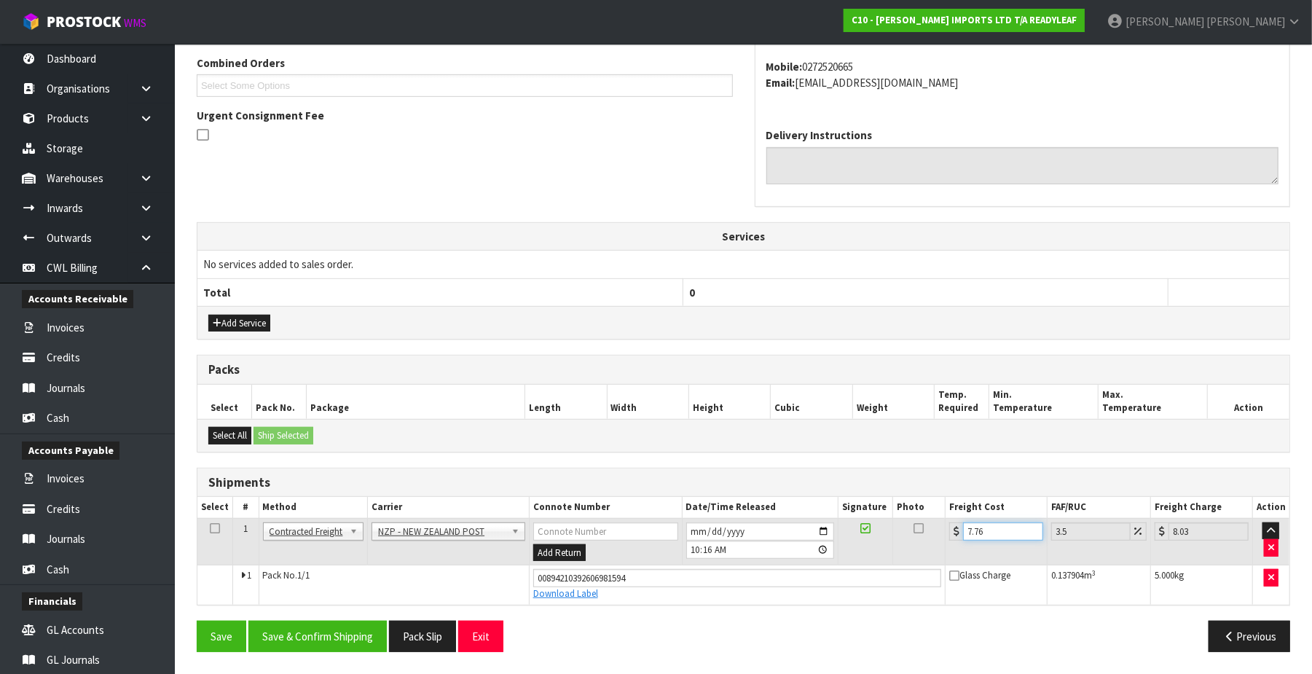
click at [967, 532] on input "7.76" at bounding box center [1003, 531] width 80 height 18
type input "7"
type input "7.24"
type input "0"
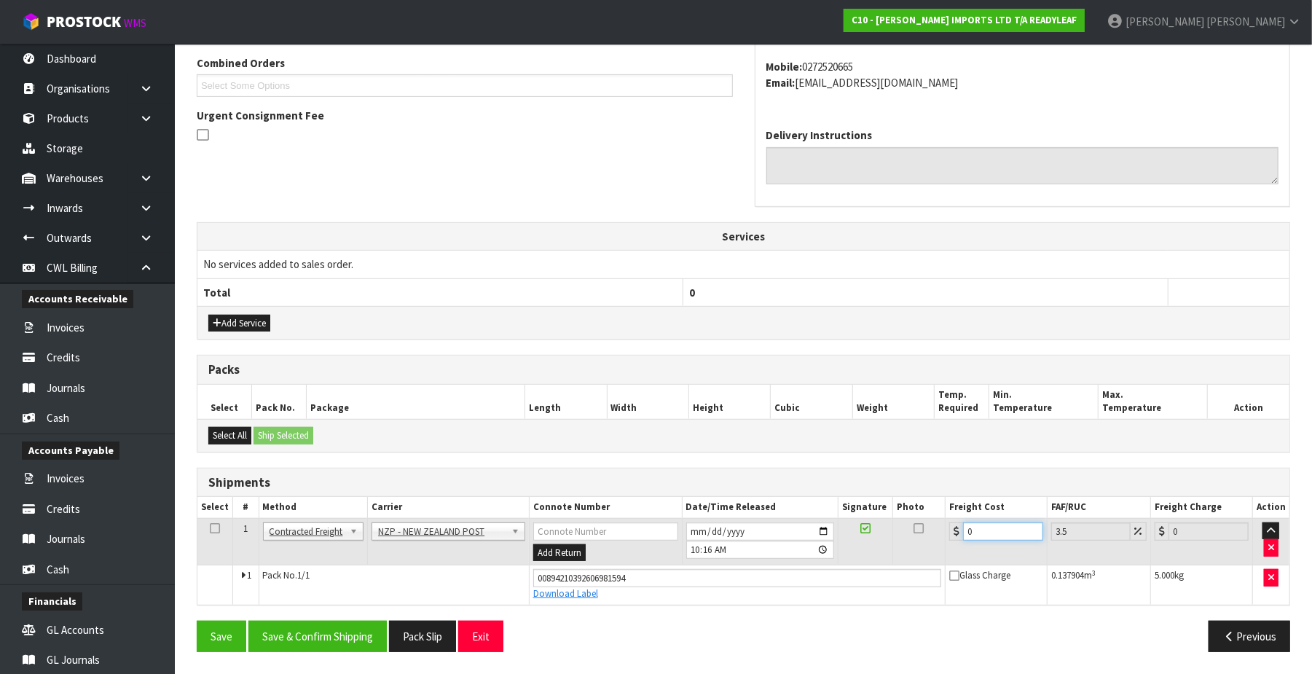
type input "0.00"
type input "0"
type input "2"
type input "2.07"
type input "27"
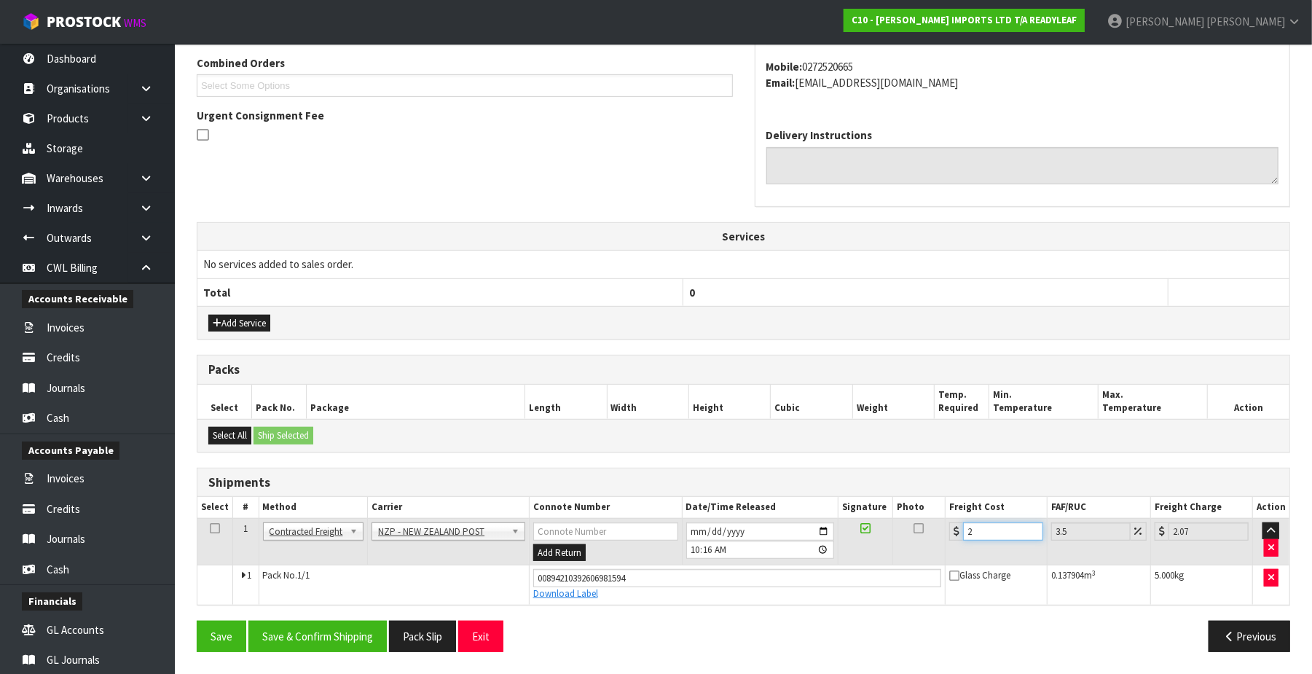
type input "27.94"
type input "27.7"
type input "28.67"
type input "27.76"
type input "28.73"
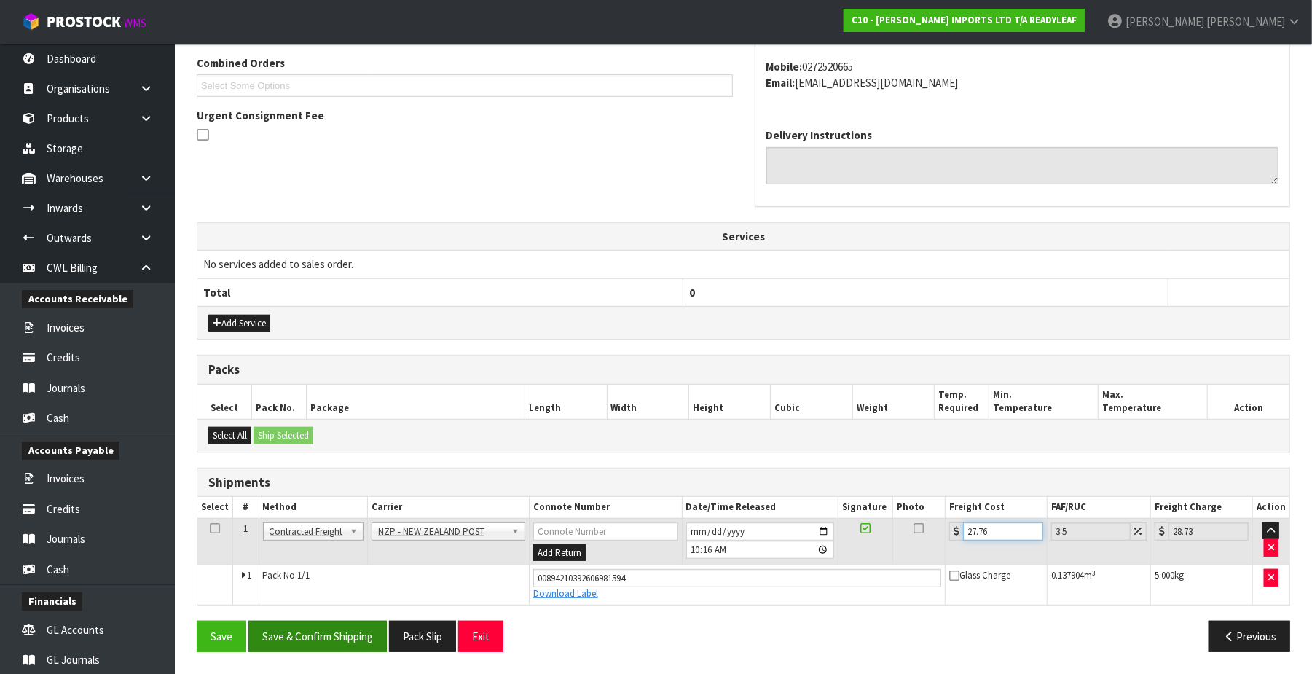
type input "27.76"
click at [356, 633] on button "Save & Confirm Shipping" at bounding box center [317, 636] width 138 height 31
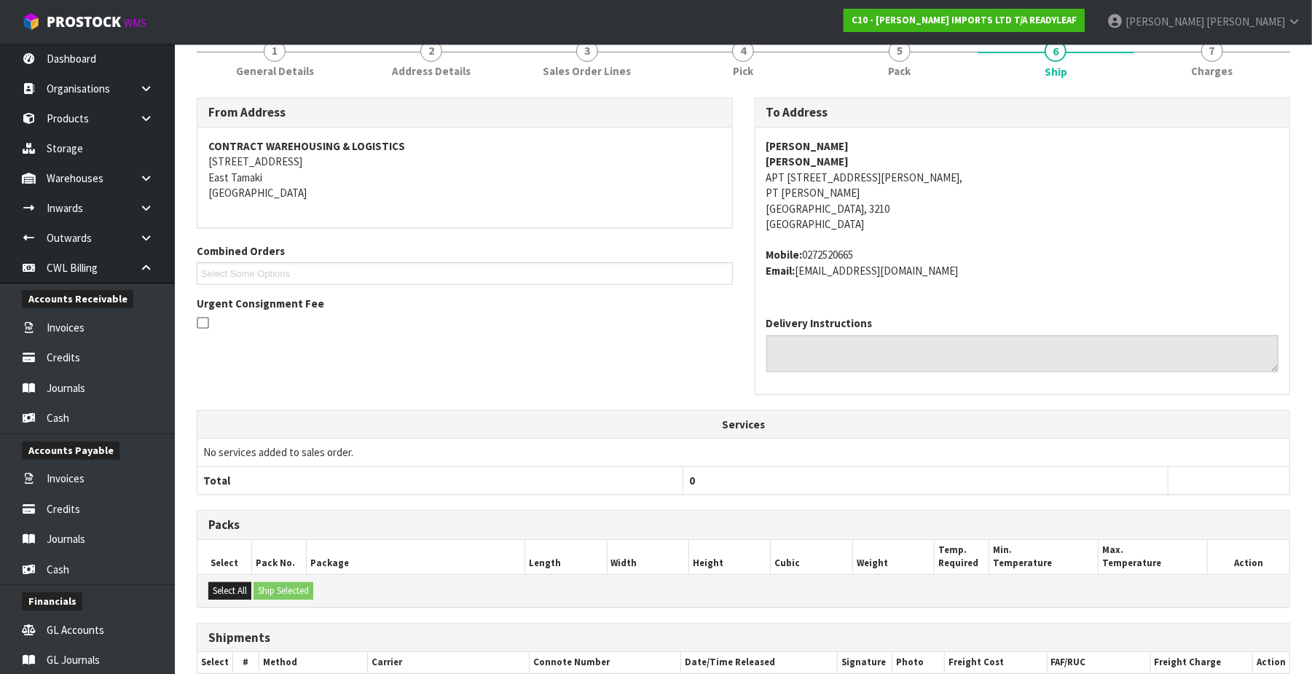
scroll to position [50, 0]
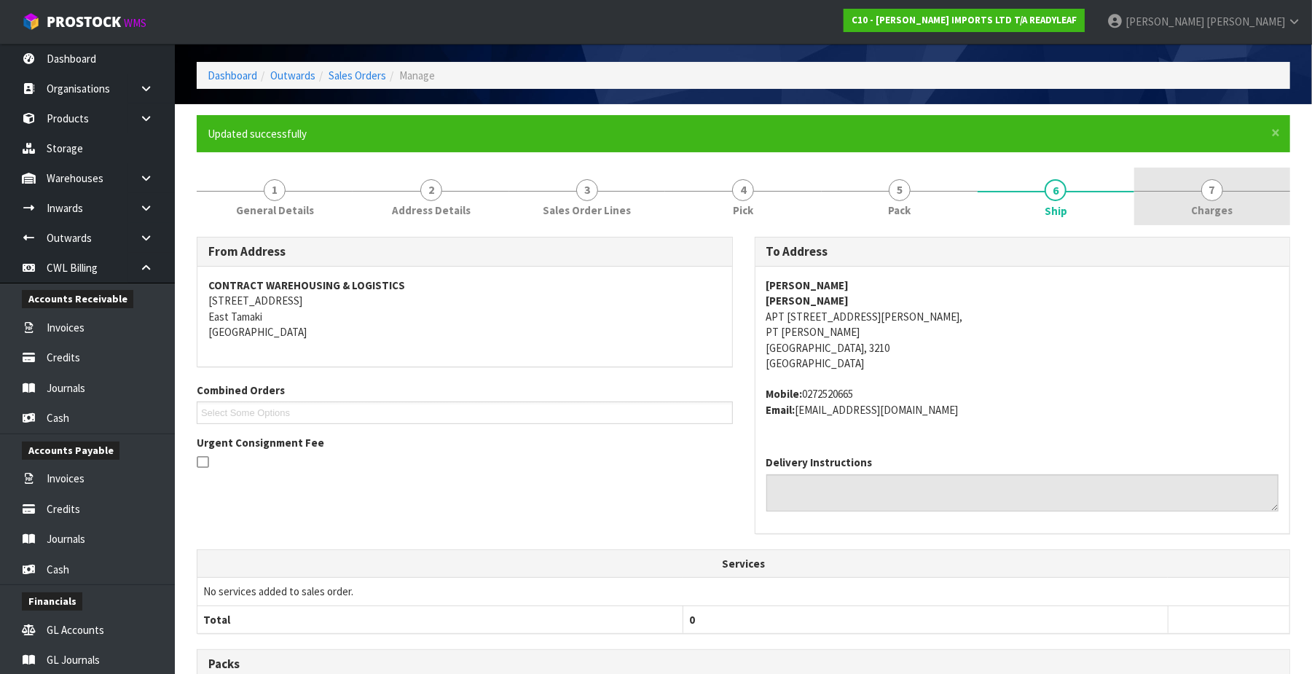
click at [1003, 199] on span "7" at bounding box center [1212, 190] width 22 height 22
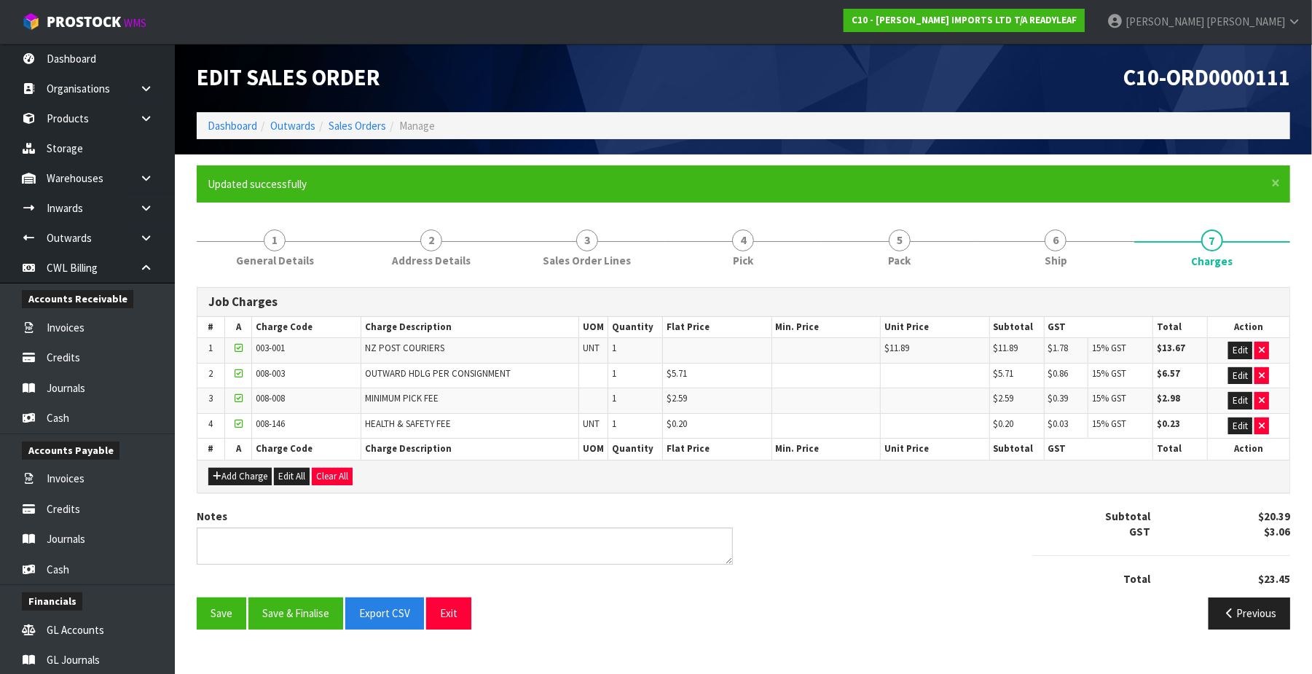
scroll to position [0, 0]
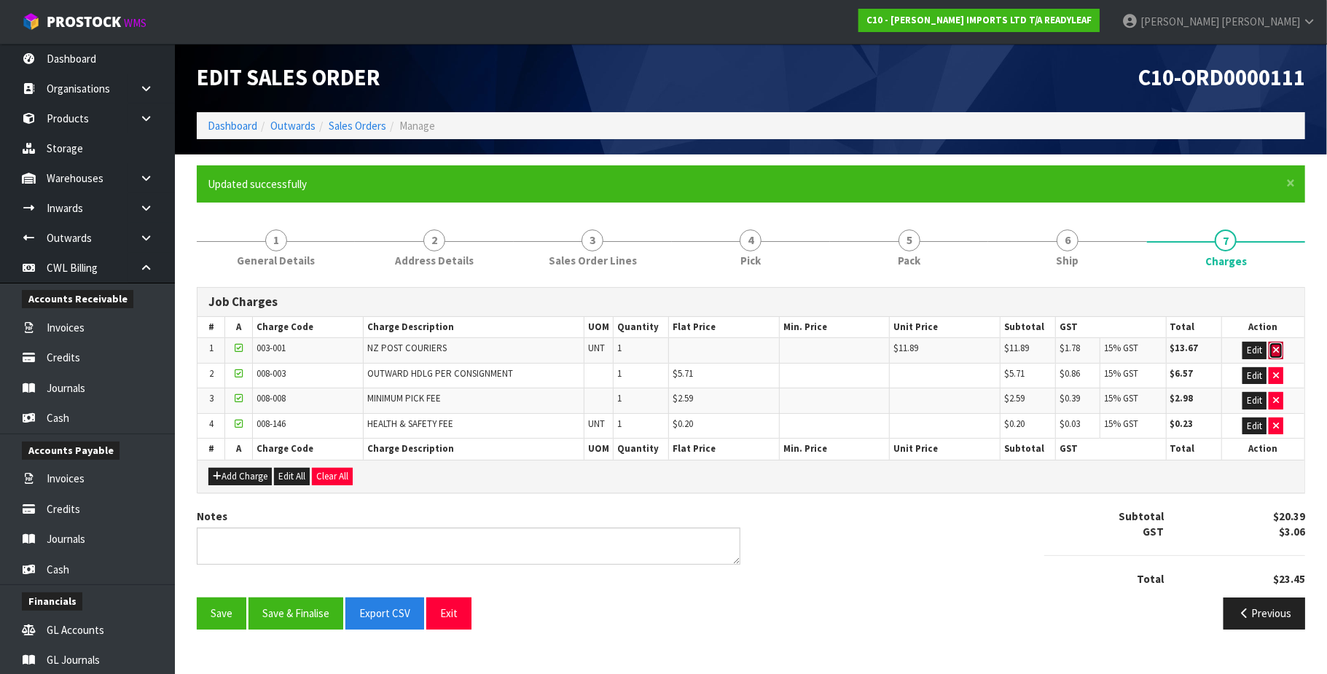
click at [1003, 350] on icon "button" at bounding box center [1276, 349] width 6 height 9
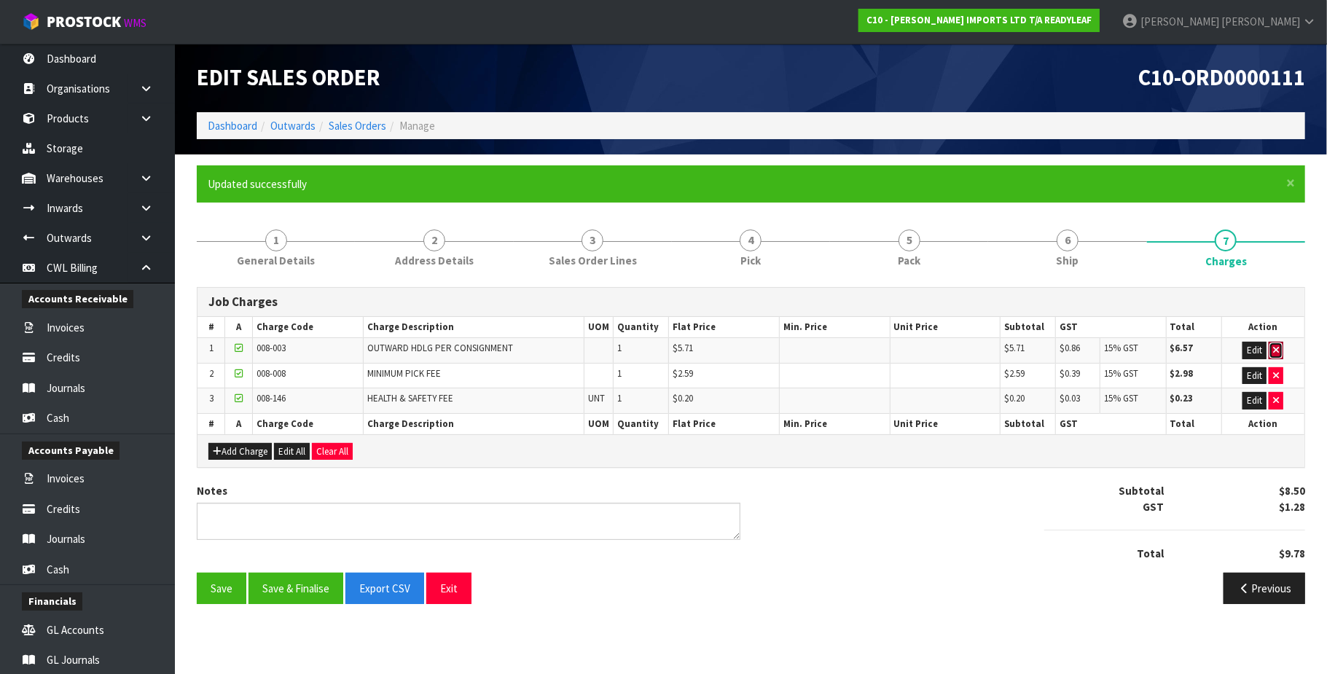
click at [1003, 350] on icon "button" at bounding box center [1276, 349] width 6 height 9
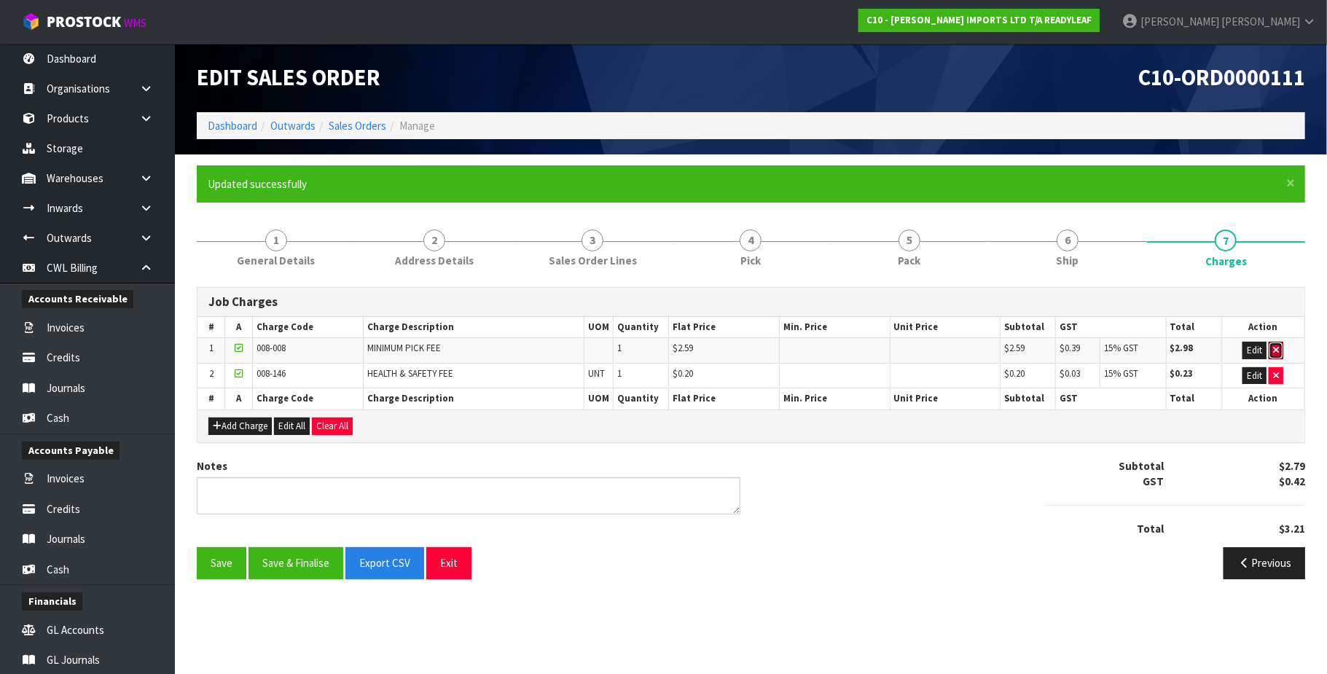
click at [1003, 350] on icon "button" at bounding box center [1276, 349] width 6 height 9
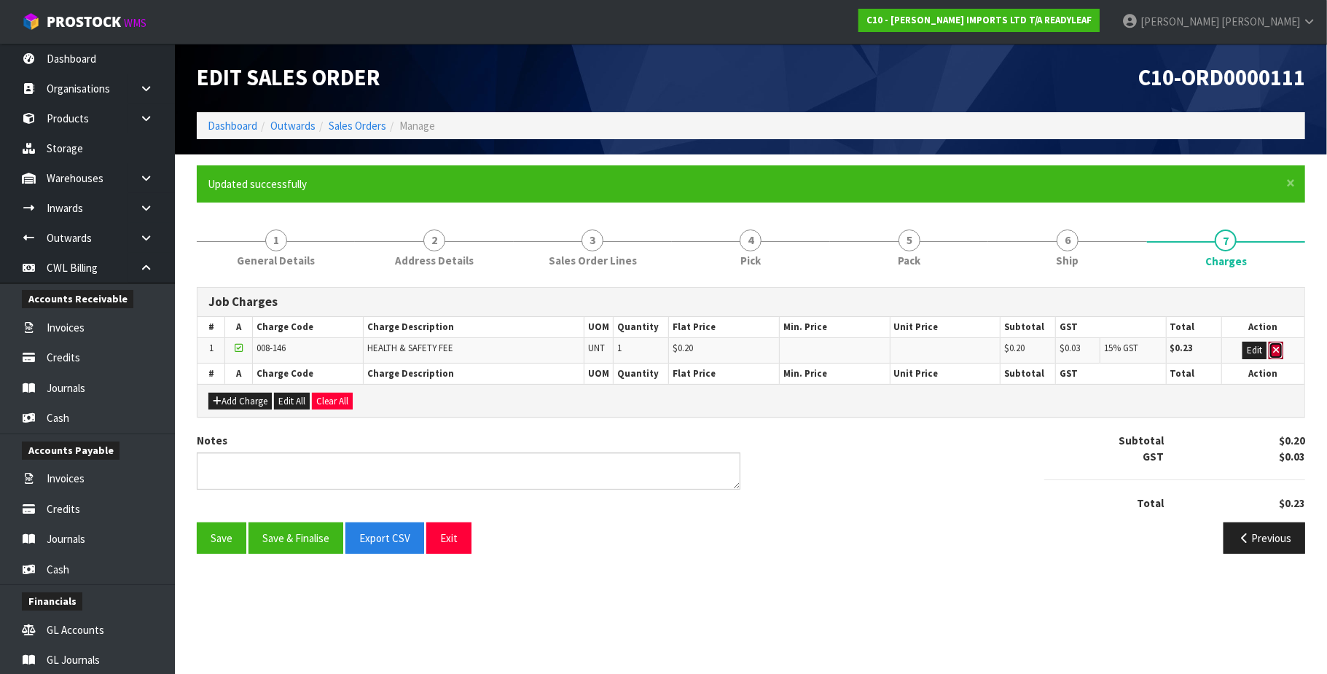
click at [1003, 350] on icon "button" at bounding box center [1276, 349] width 6 height 9
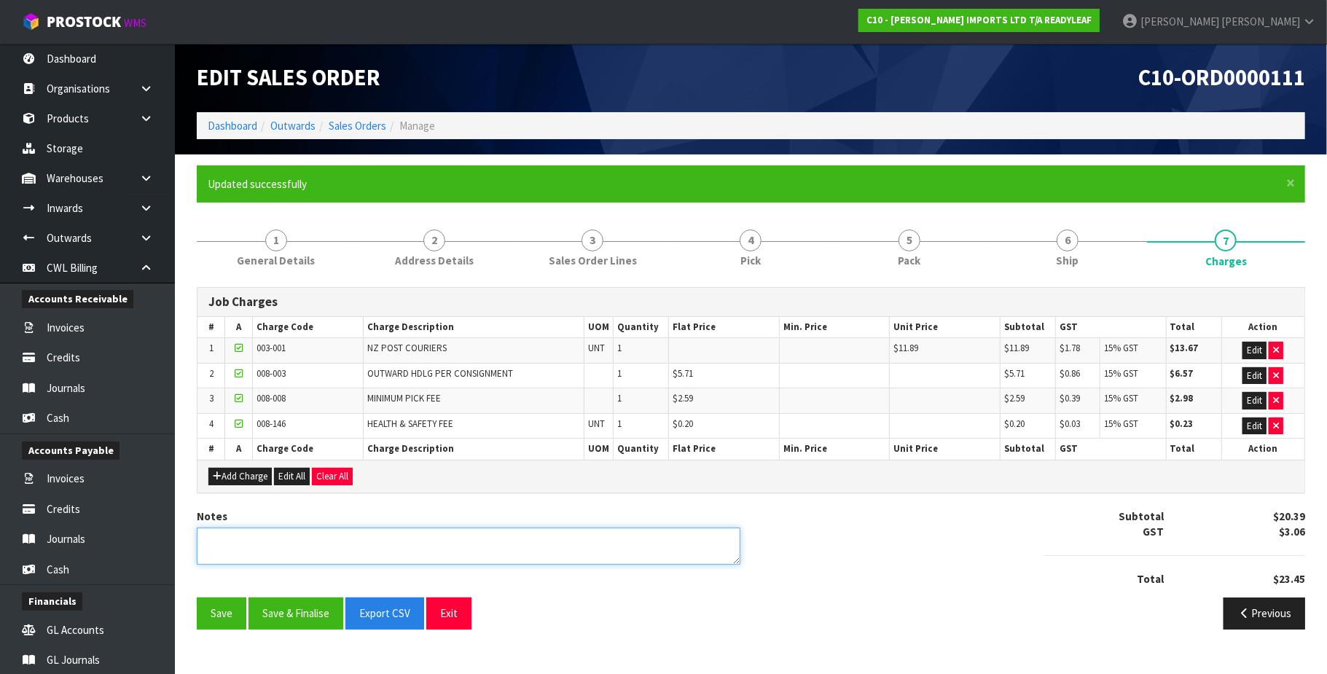
click at [227, 535] on textarea at bounding box center [468, 545] width 543 height 37
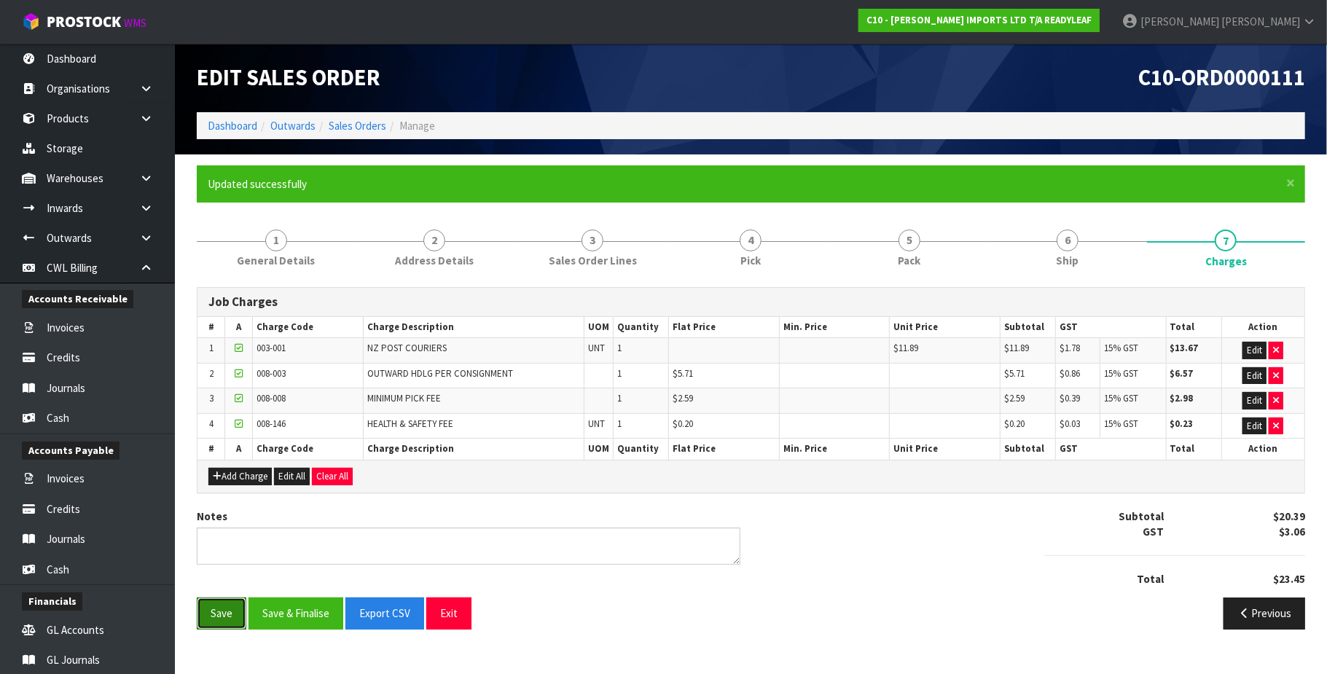
click at [224, 615] on button "Save" at bounding box center [222, 612] width 50 height 31
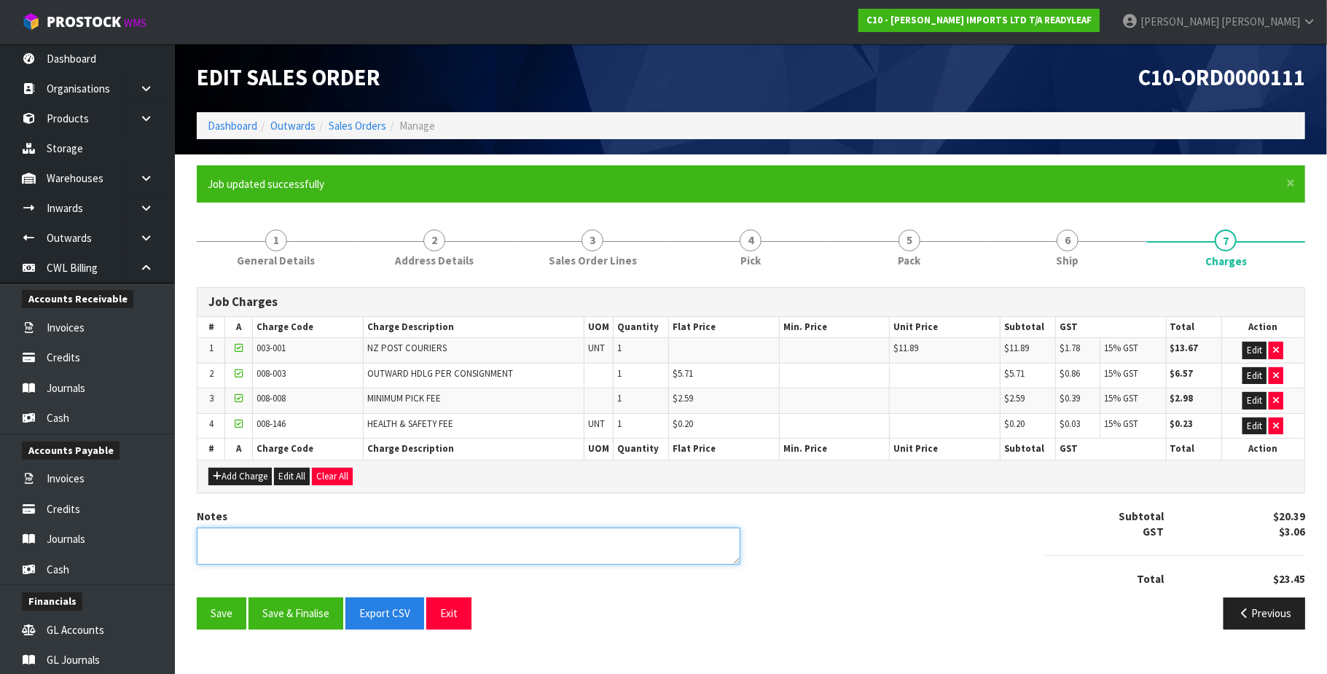
click at [243, 551] on textarea at bounding box center [468, 545] width 543 height 37
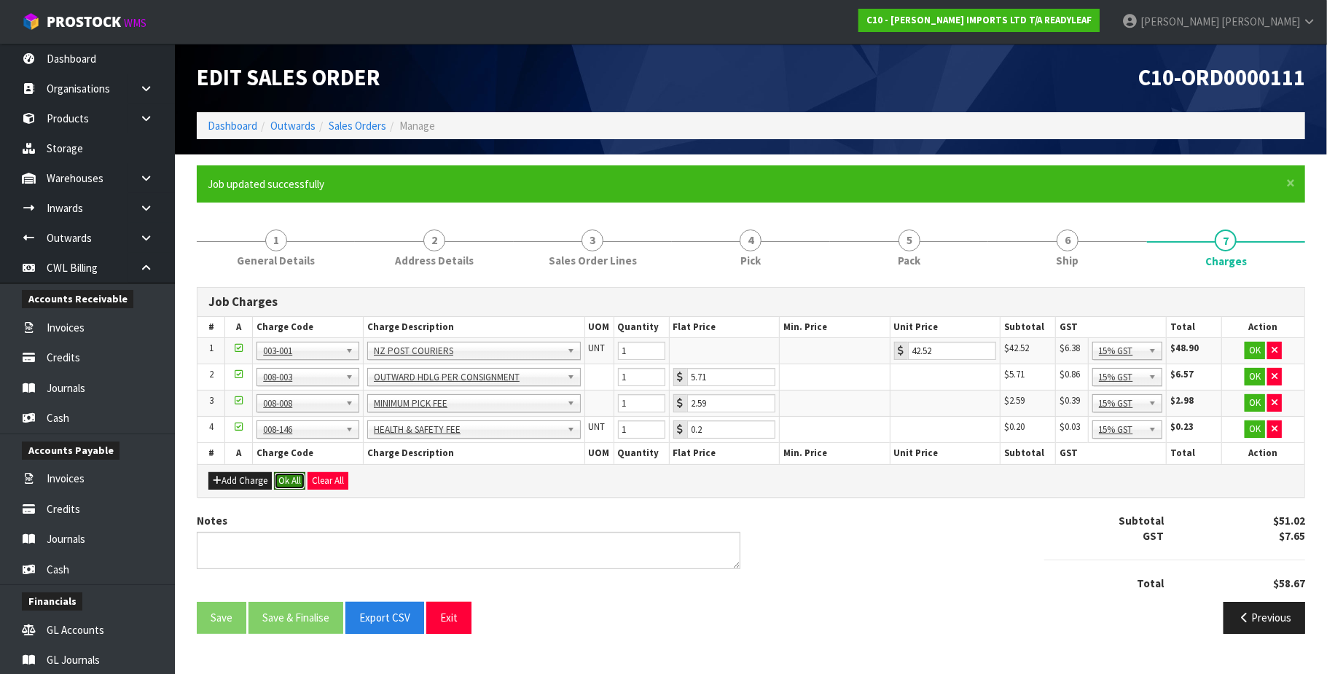
click at [297, 479] on button "Ok All" at bounding box center [289, 480] width 31 height 17
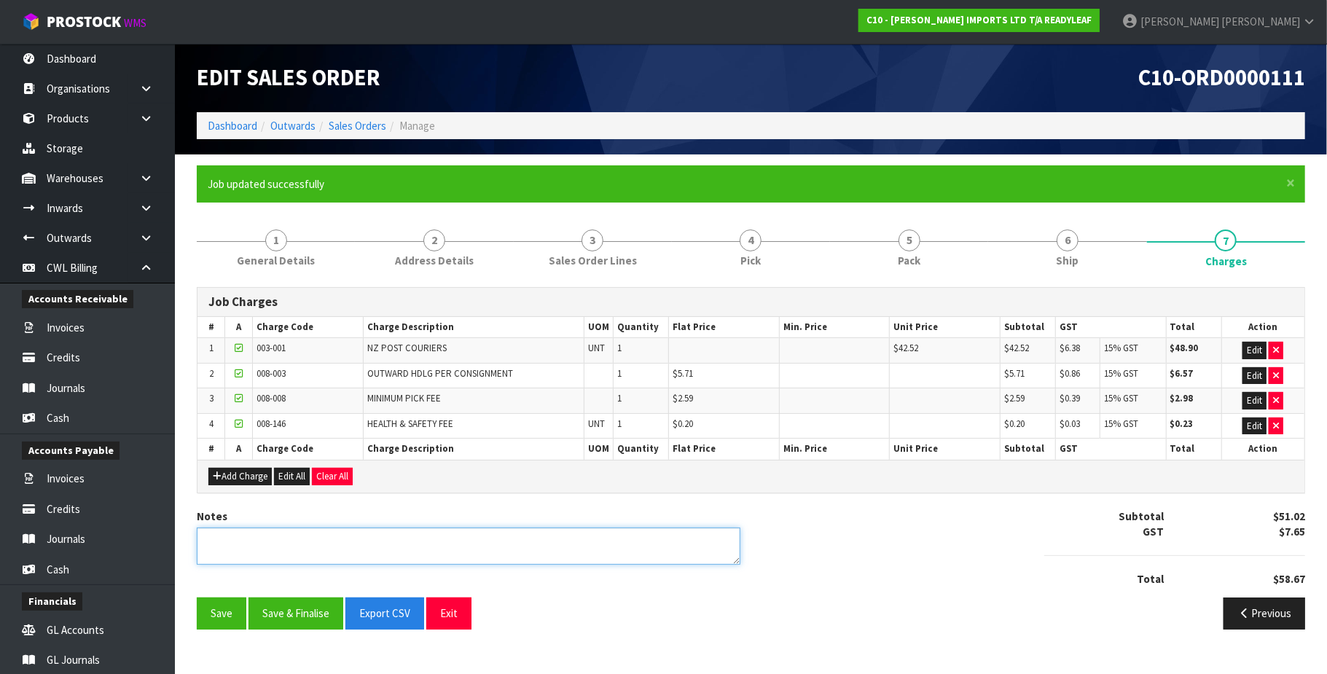
click at [249, 541] on textarea at bounding box center [468, 545] width 543 height 37
type textarea "OVERSIZED FEE ADDED"
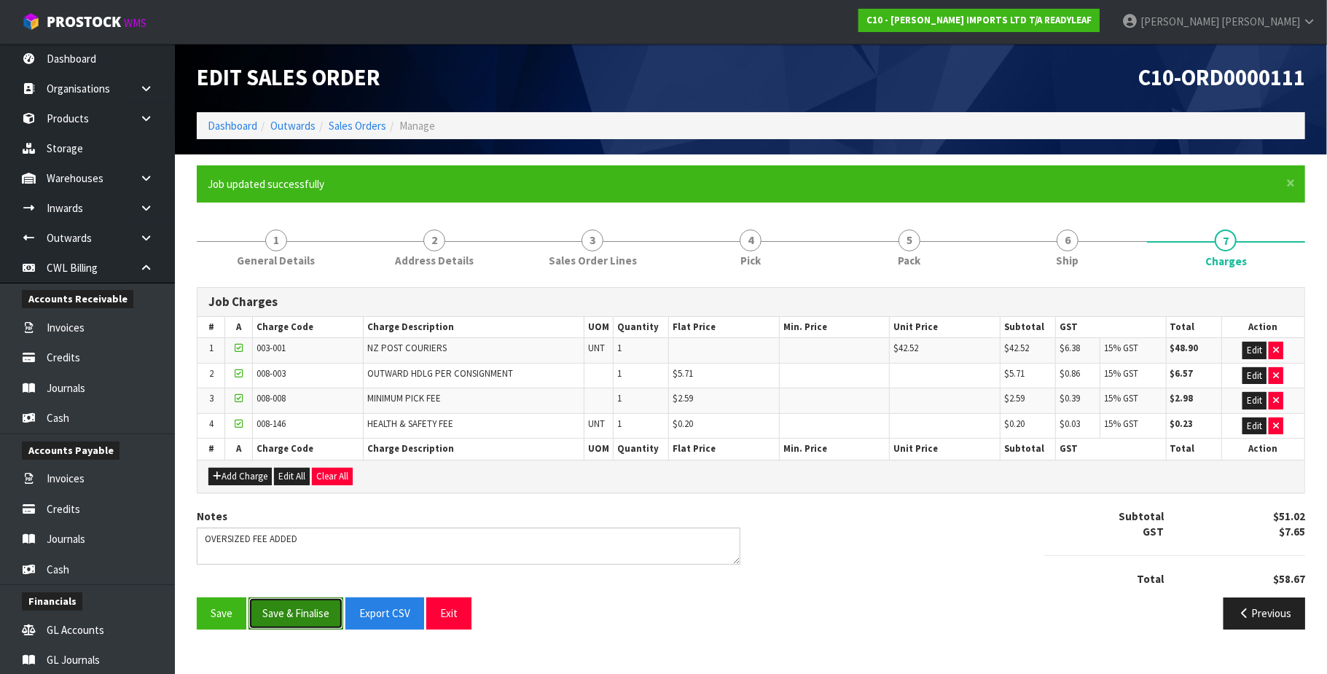
click at [325, 613] on button "Save & Finalise" at bounding box center [295, 612] width 95 height 31
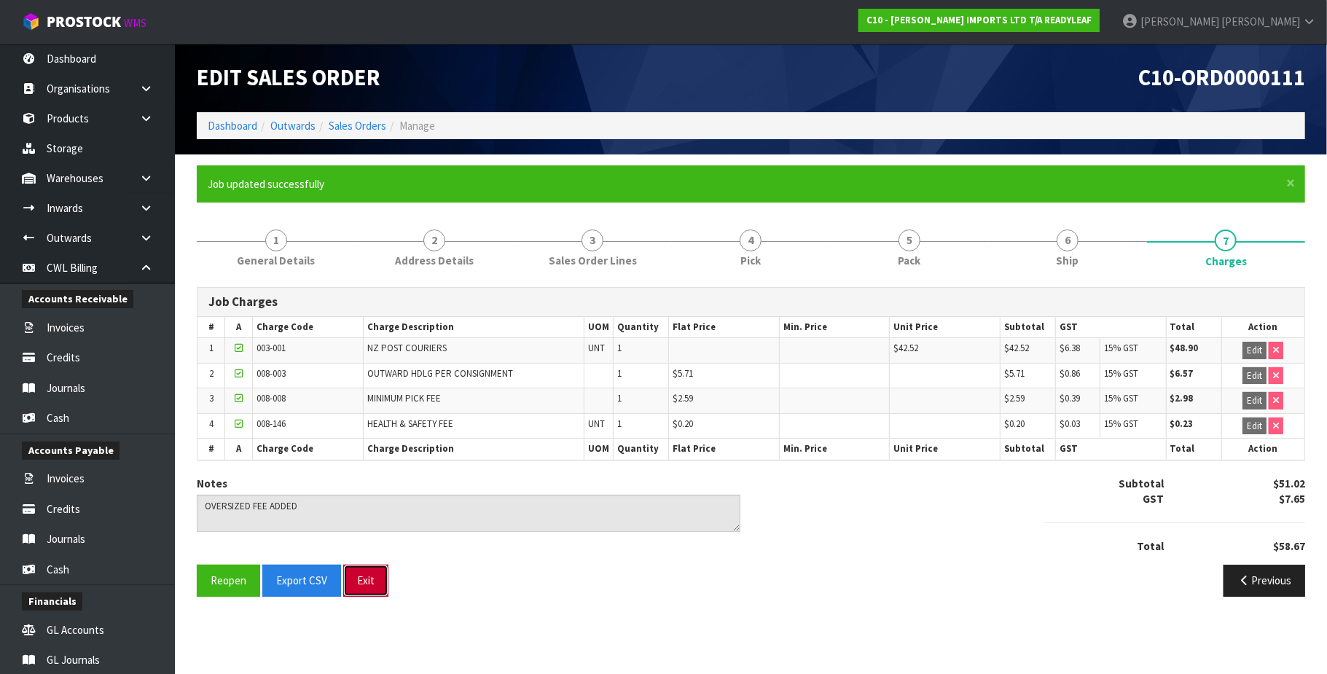
click at [361, 590] on button "Exit" at bounding box center [365, 580] width 45 height 31
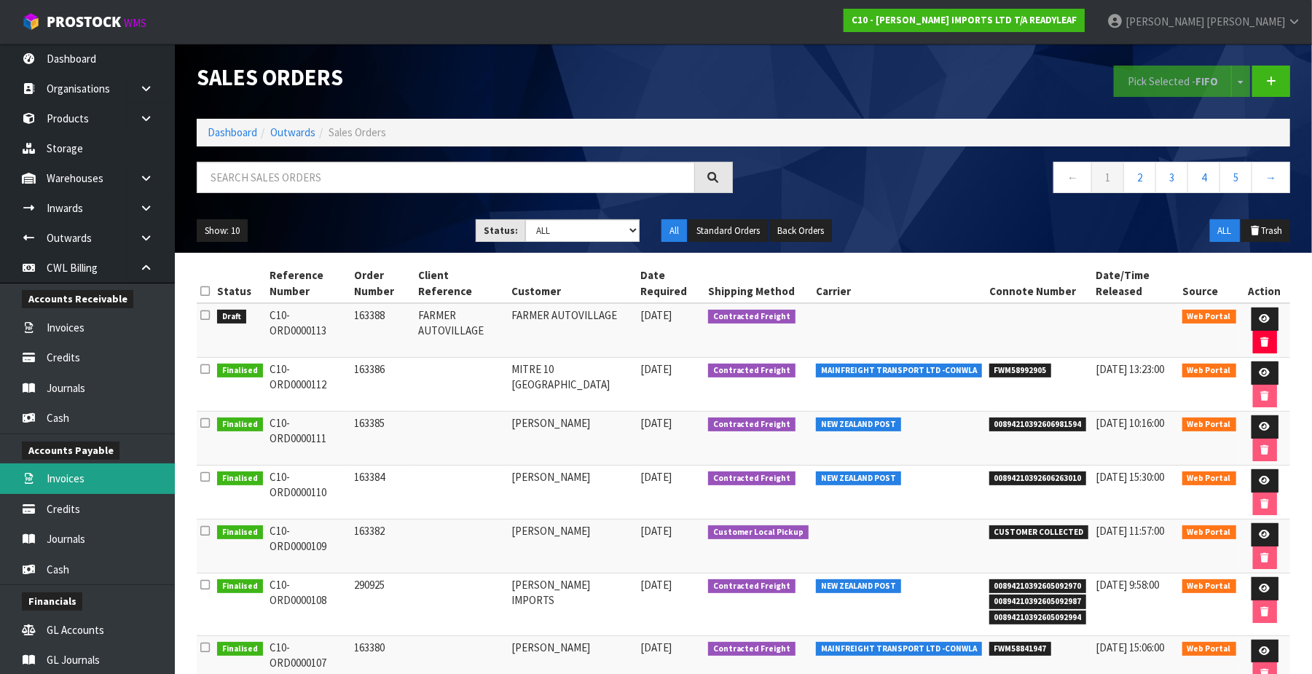
click at [79, 481] on link "Invoices" at bounding box center [87, 478] width 175 height 30
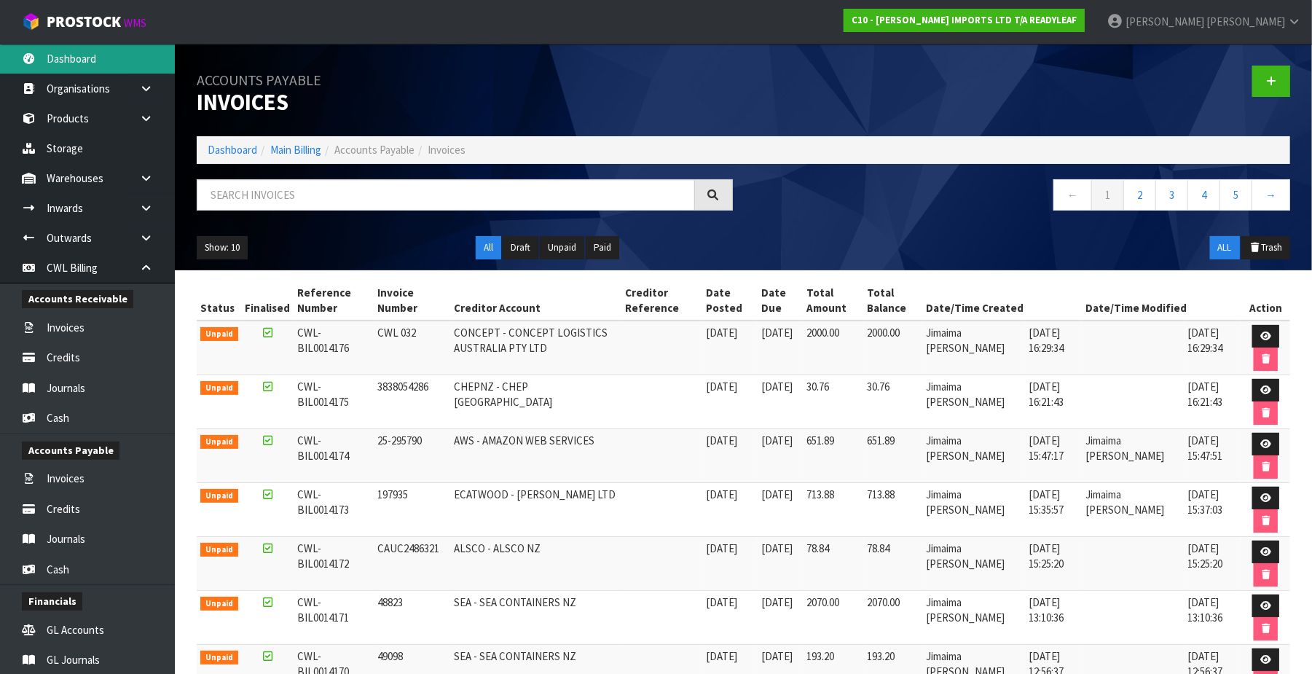
click at [91, 56] on link "Dashboard" at bounding box center [87, 59] width 175 height 30
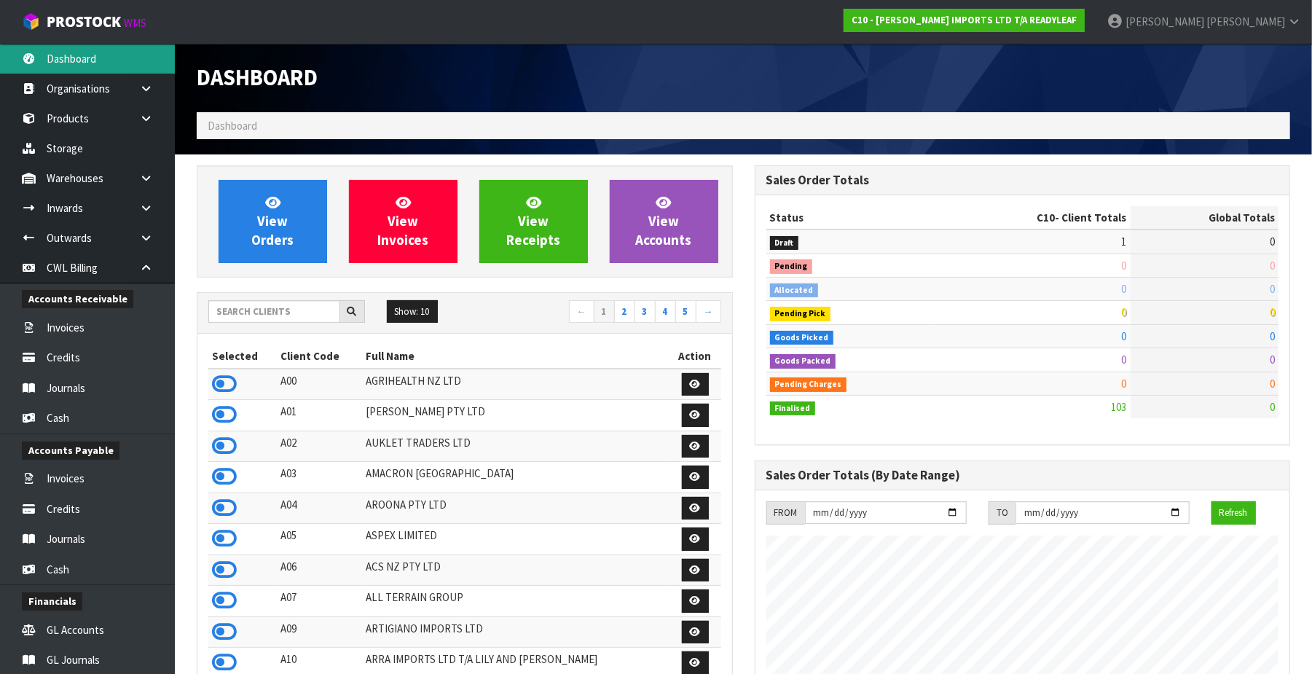
scroll to position [1061, 558]
click at [261, 315] on input "text" at bounding box center [274, 311] width 132 height 23
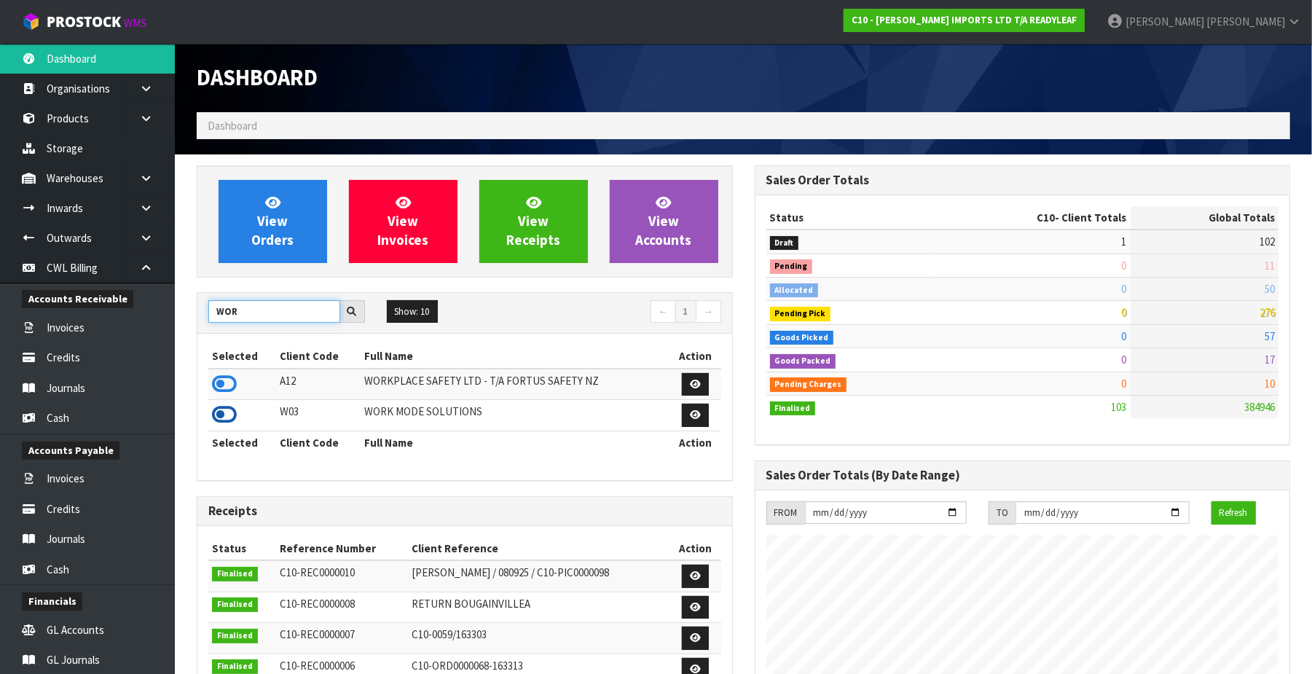
type input "WOR"
click at [229, 412] on icon at bounding box center [224, 415] width 25 height 22
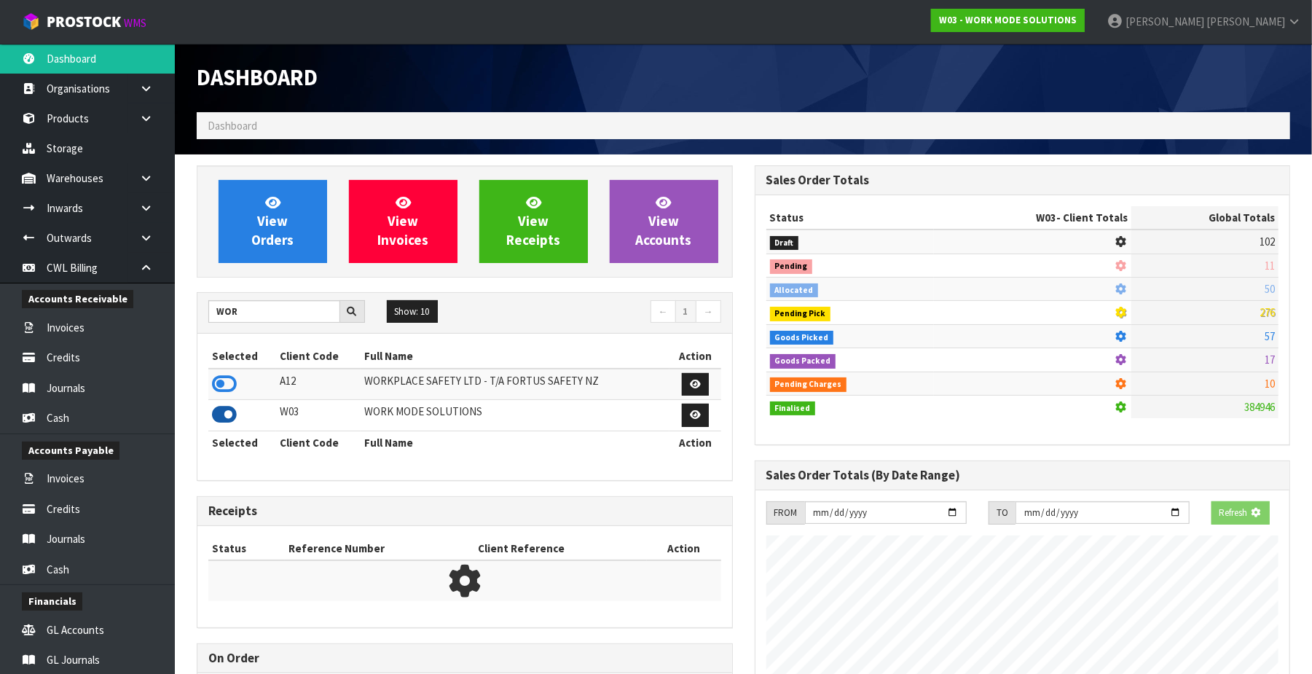
scroll to position [919, 558]
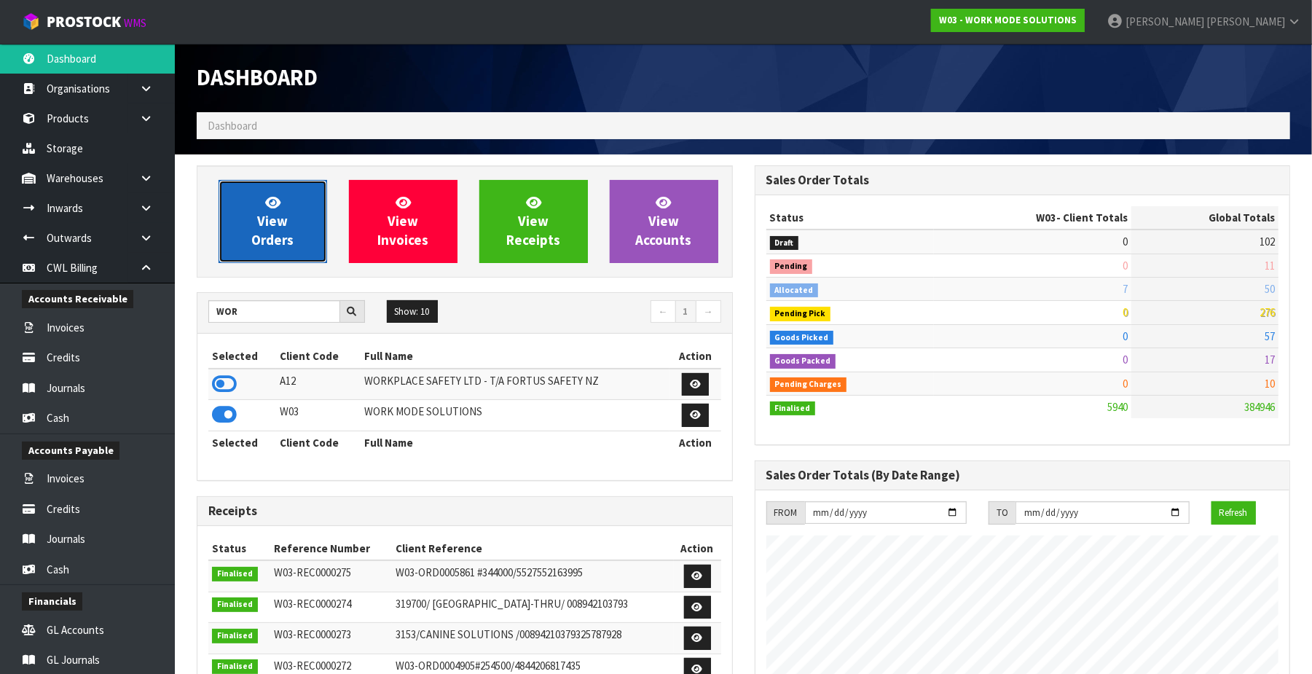
click at [286, 230] on link "View Orders" at bounding box center [273, 221] width 109 height 83
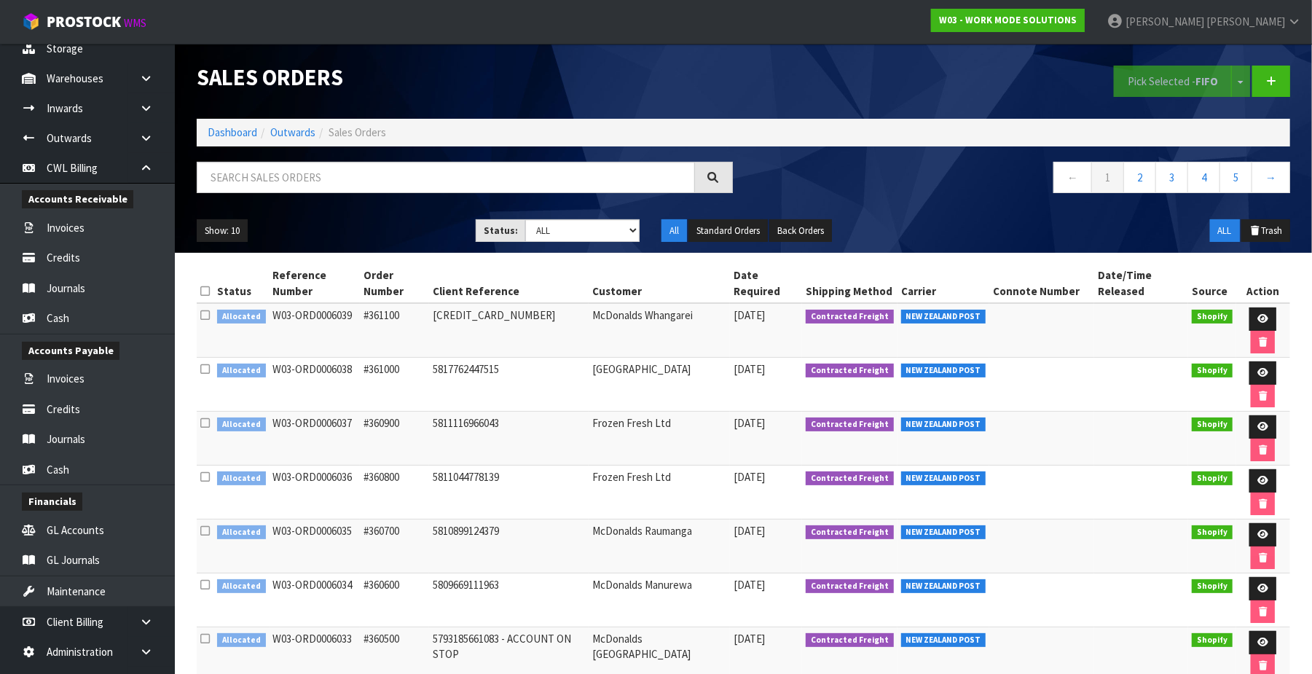
scroll to position [214, 0]
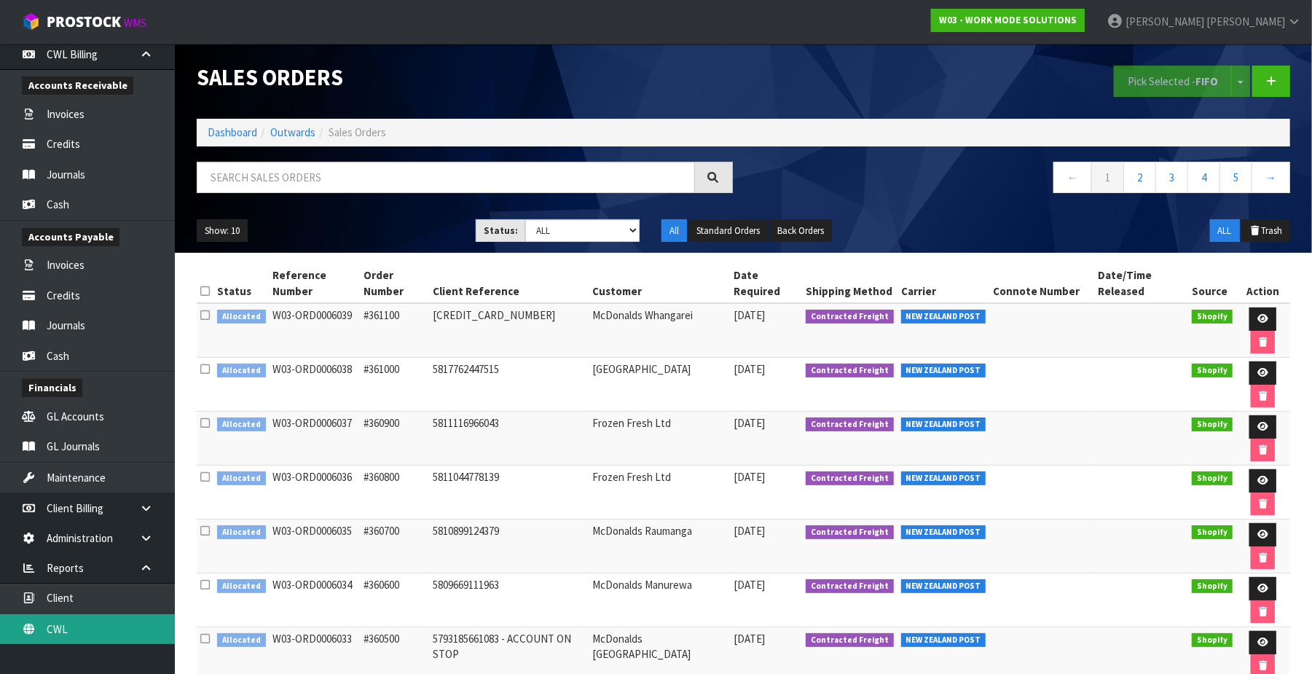
click at [135, 635] on link "CWL" at bounding box center [87, 629] width 175 height 30
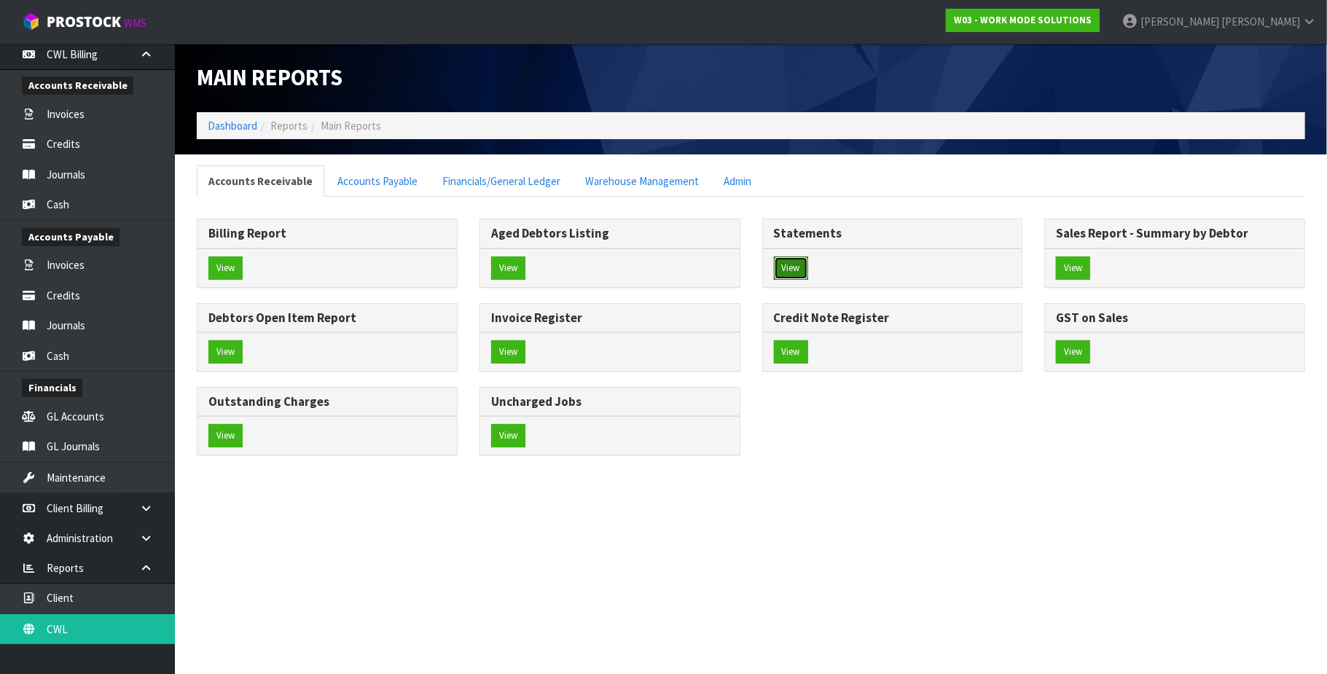
click at [793, 266] on button "View" at bounding box center [791, 267] width 34 height 23
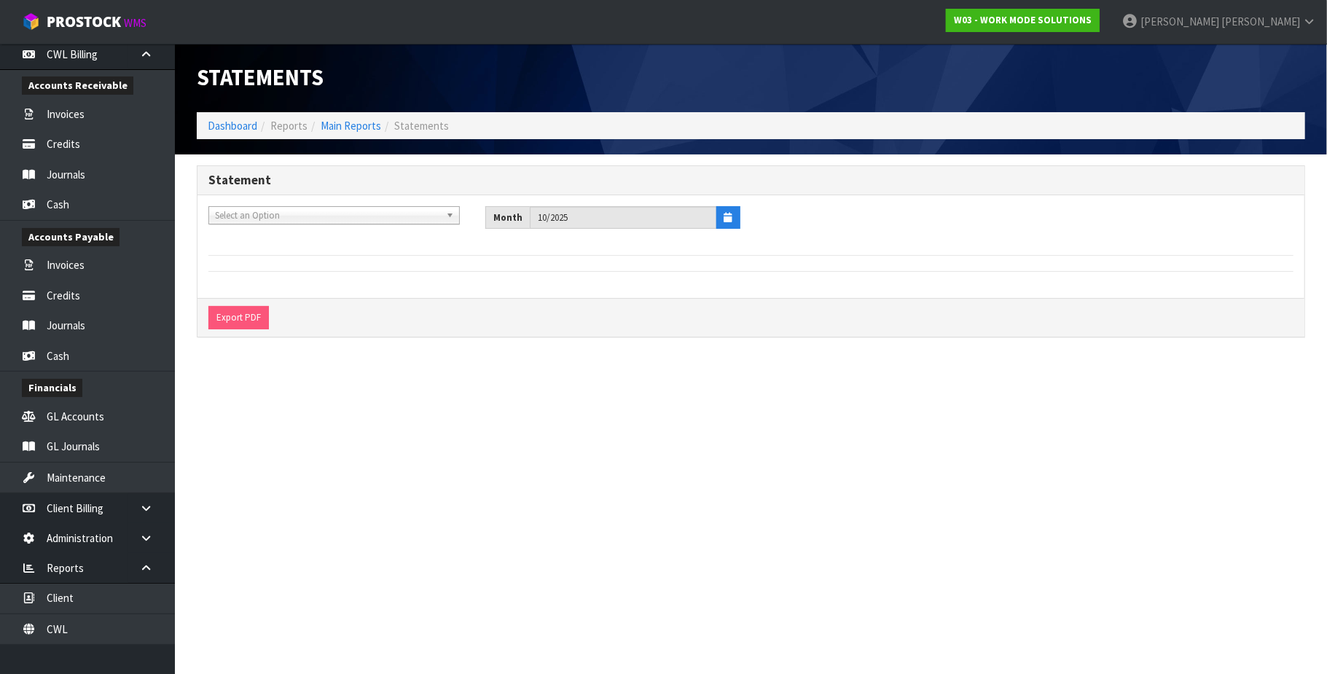
click at [293, 219] on span "Select an Option" at bounding box center [327, 215] width 225 height 17
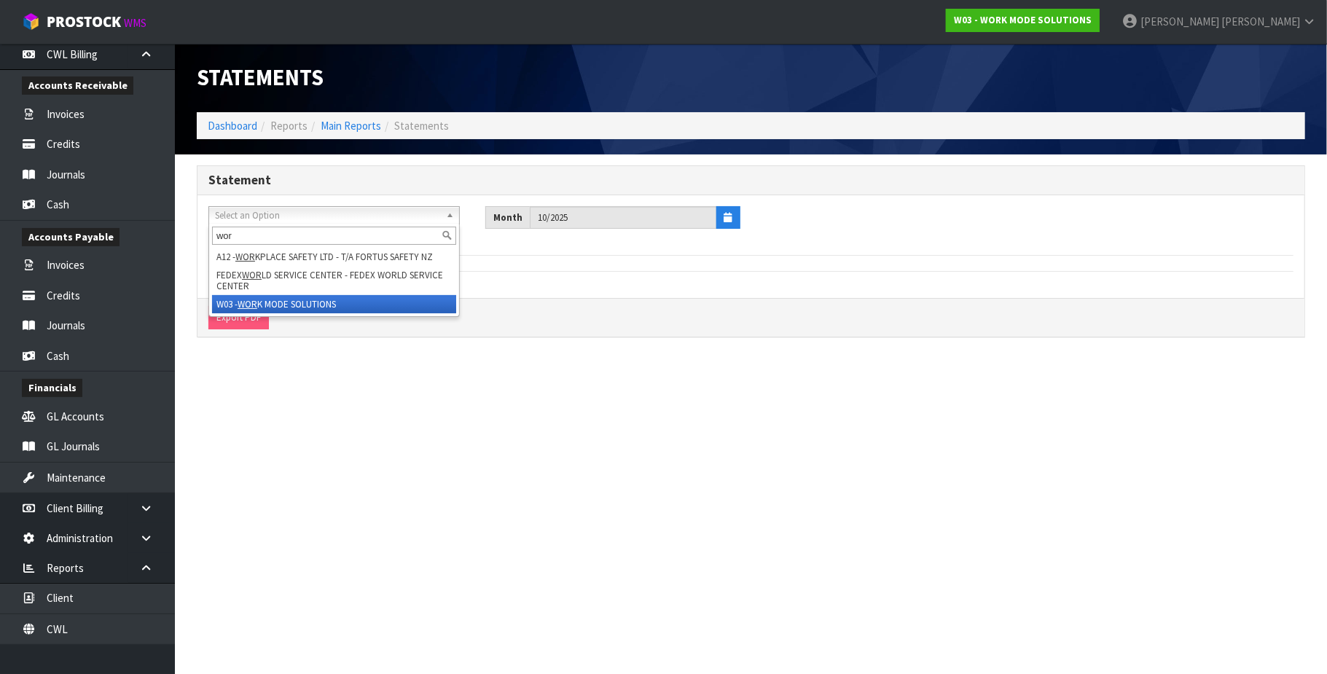
type input "wor"
click at [330, 303] on li "W03 - WOR K MODE SOLUTIONS" at bounding box center [334, 304] width 244 height 18
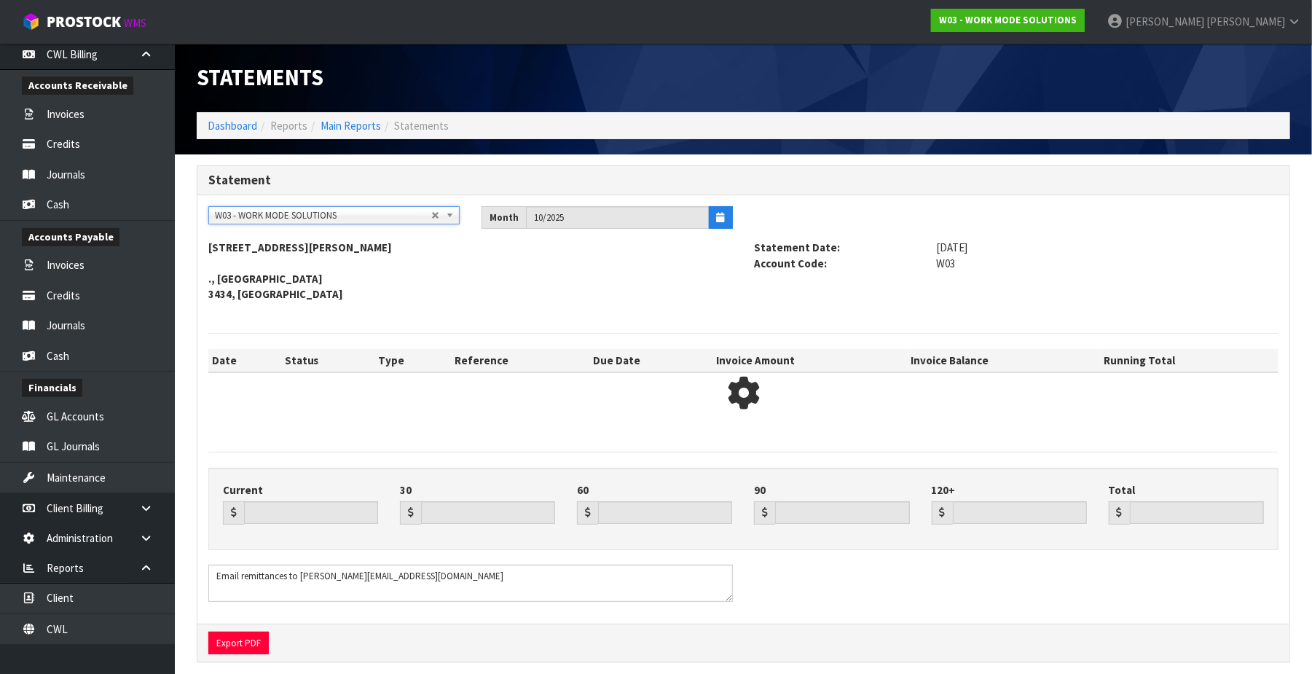
type input "0.00"
type input "1856.29"
type input "1951.30"
type input "1363.85"
type input "0.00"
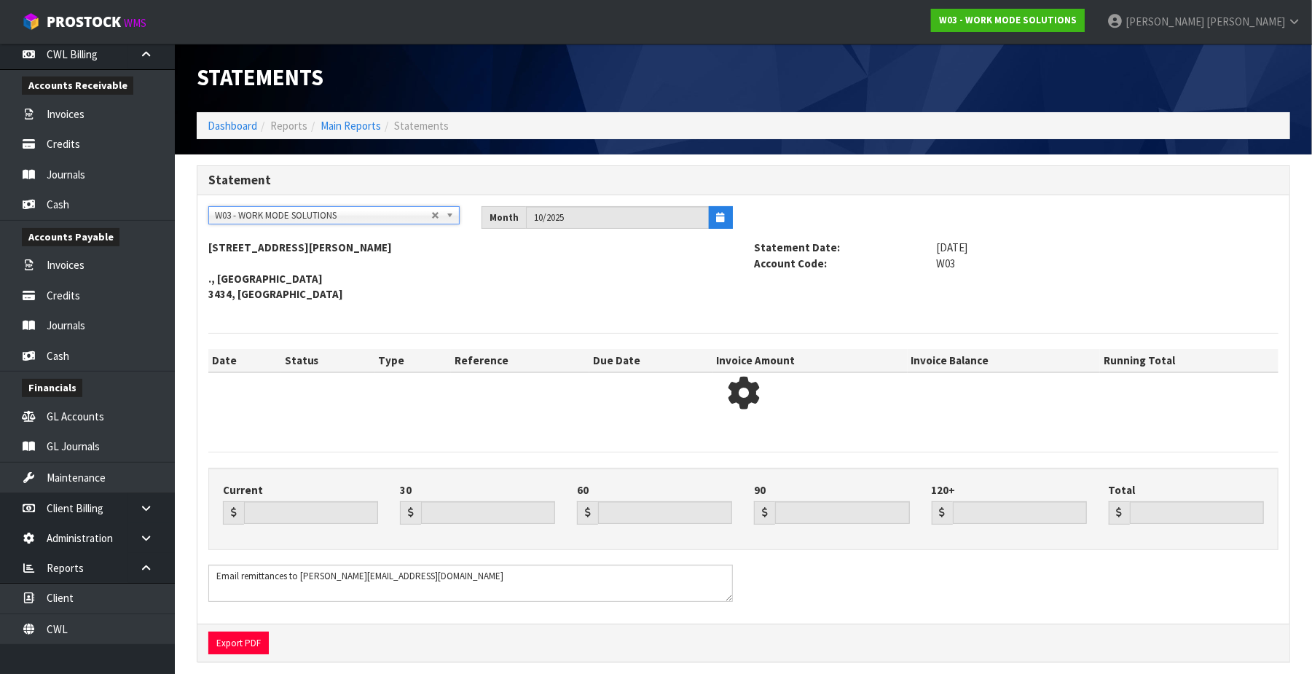
type input "5171.44"
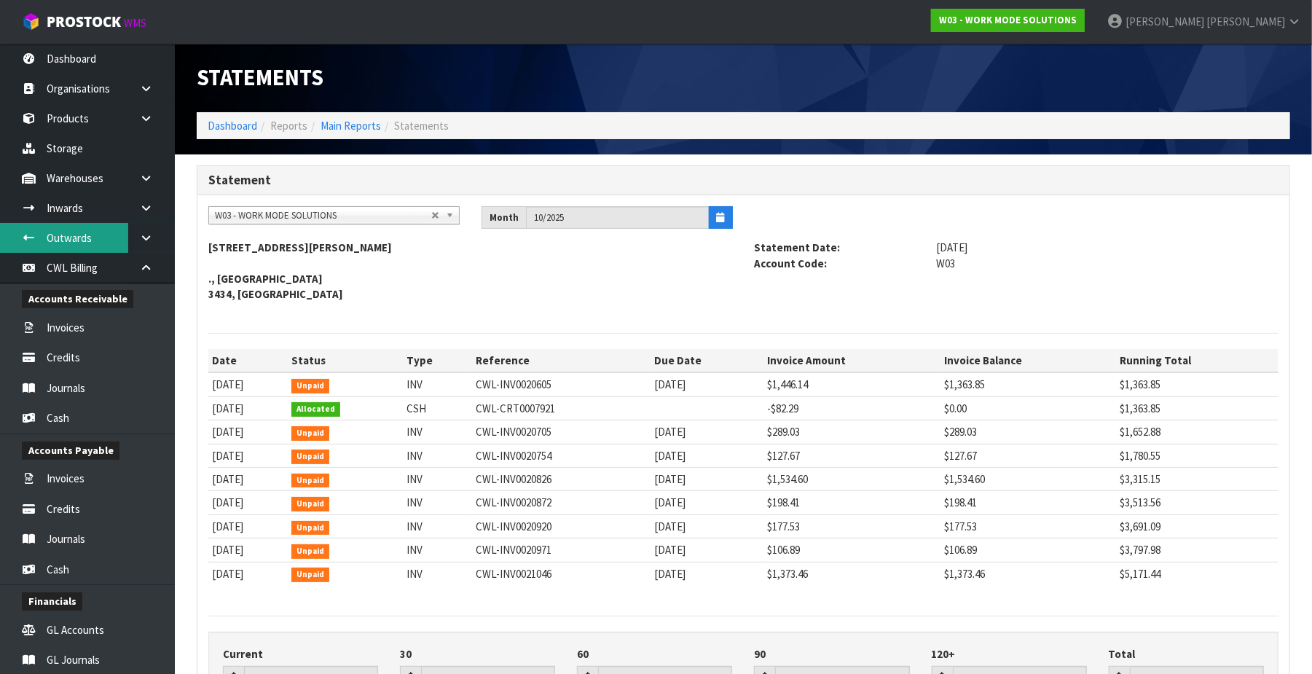
click at [106, 237] on link "Outwards" at bounding box center [87, 238] width 175 height 30
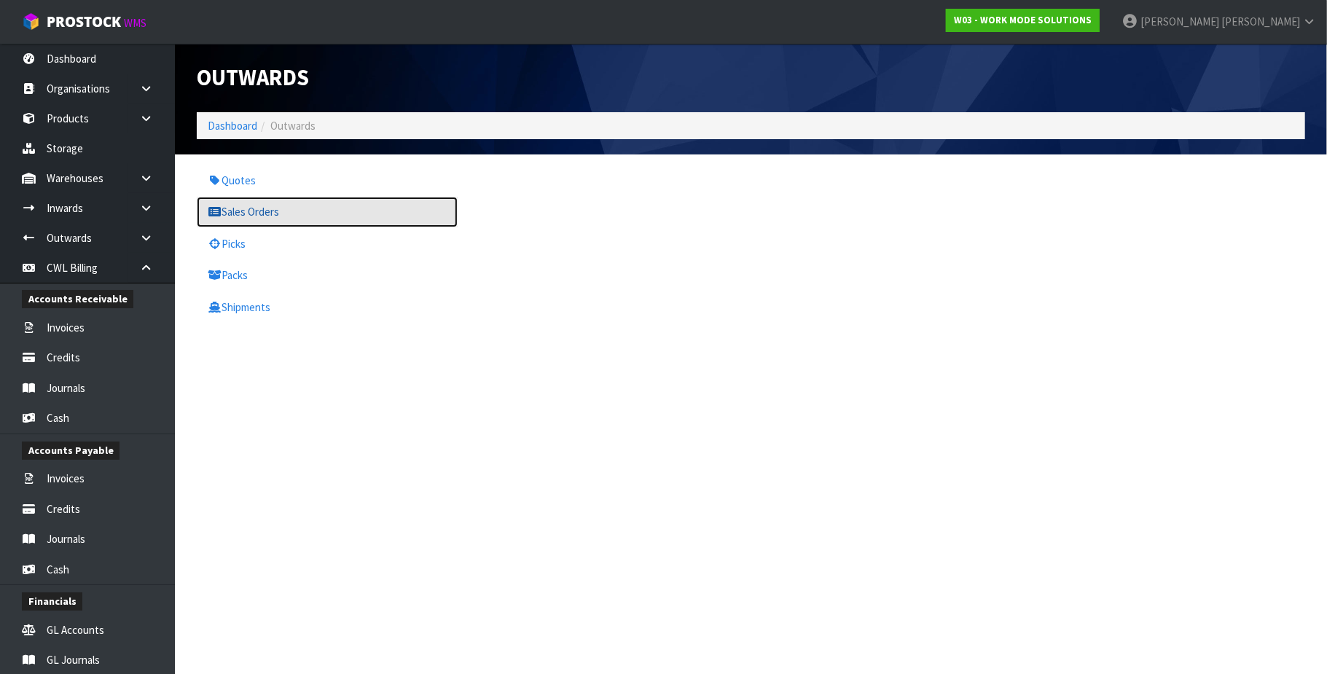
click at [313, 219] on link "Sales Orders" at bounding box center [327, 212] width 261 height 30
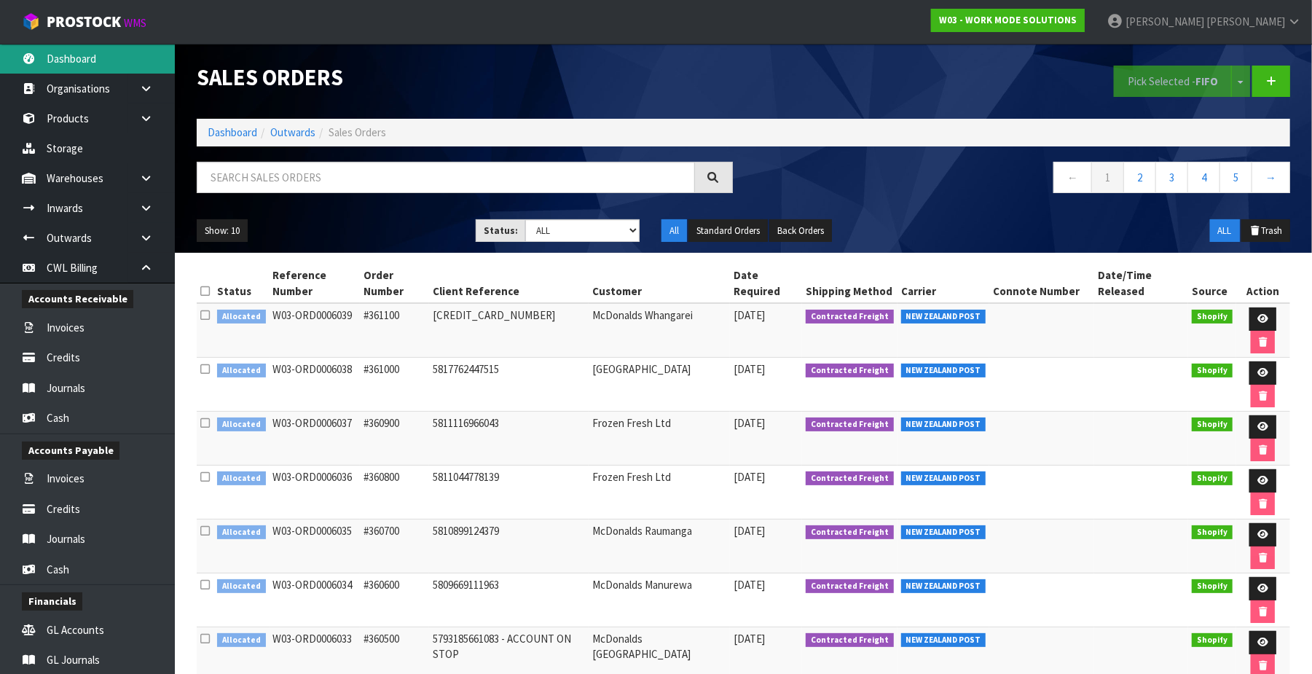
click at [103, 62] on link "Dashboard" at bounding box center [87, 59] width 175 height 30
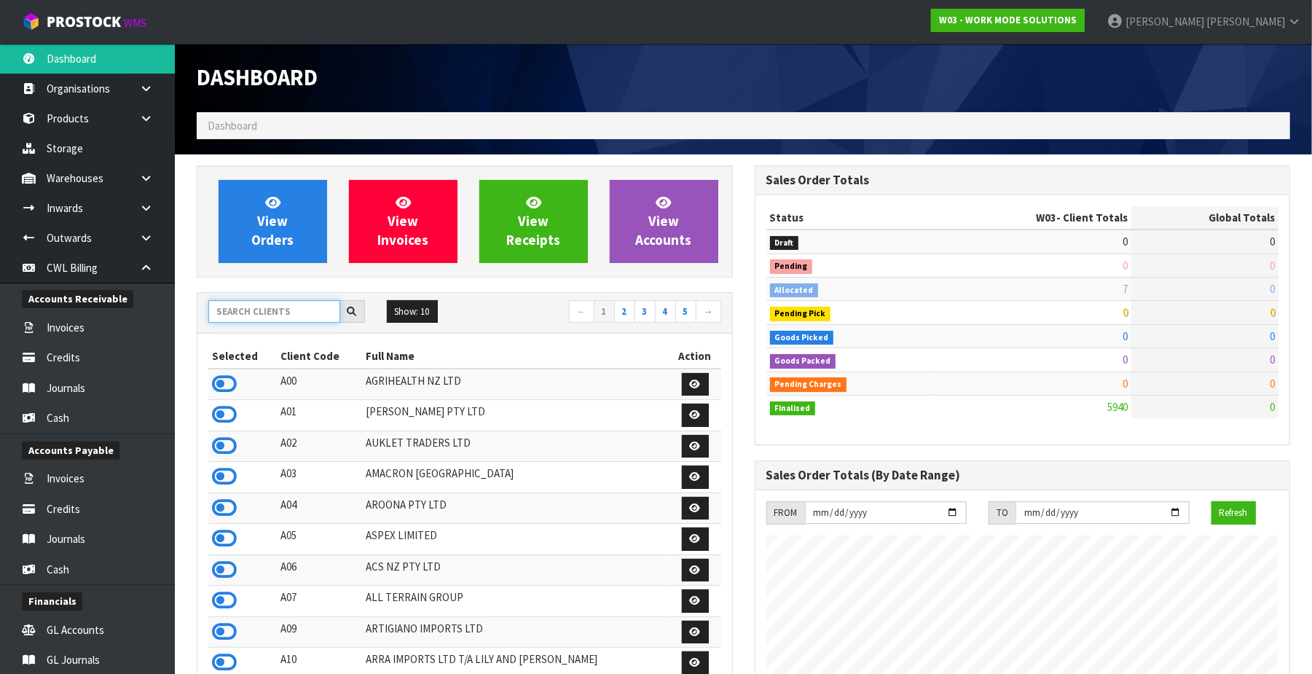
scroll to position [919, 558]
click at [268, 307] on input "text" at bounding box center [274, 311] width 132 height 23
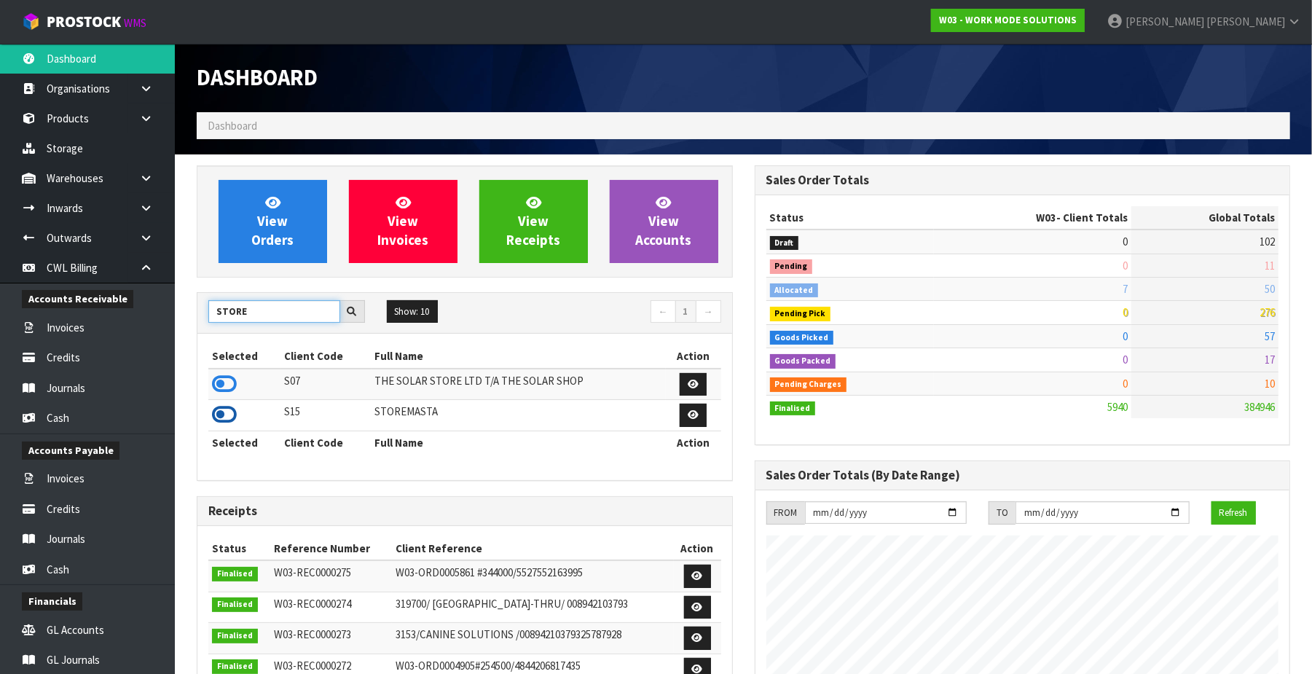
type input "STORE"
click at [225, 412] on icon at bounding box center [224, 415] width 25 height 22
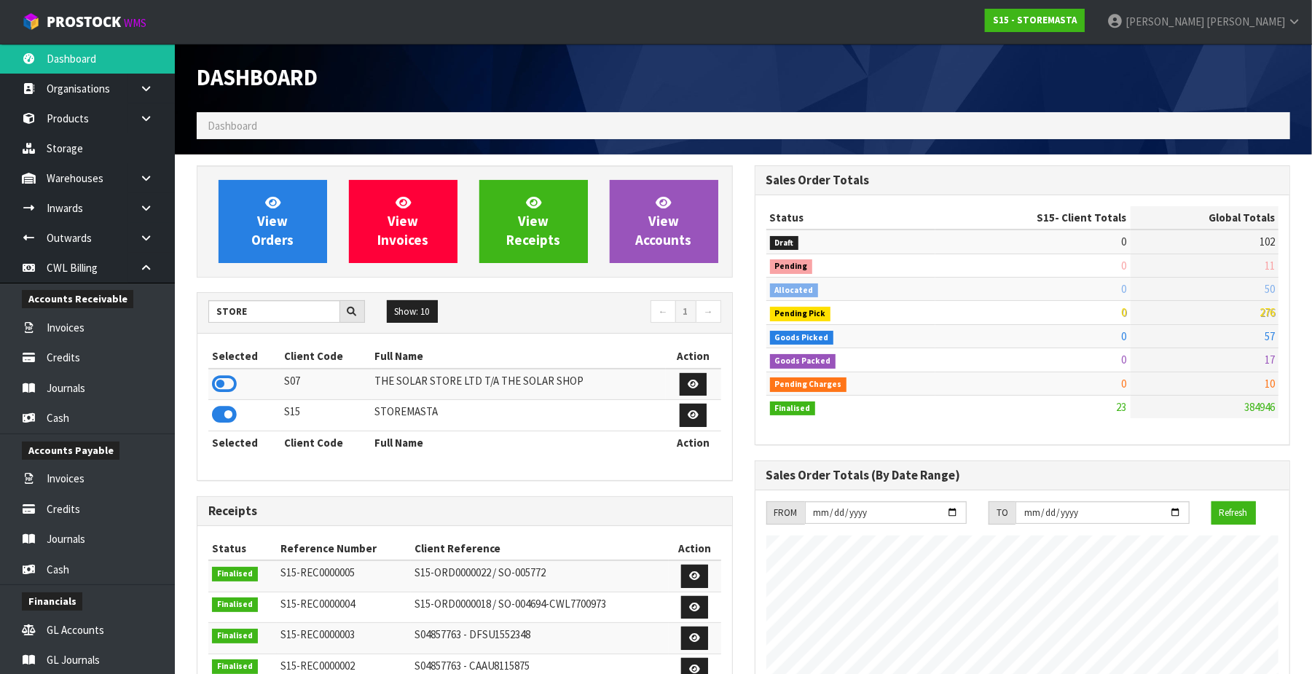
scroll to position [895, 558]
click at [286, 240] on span "View Orders" at bounding box center [272, 221] width 42 height 55
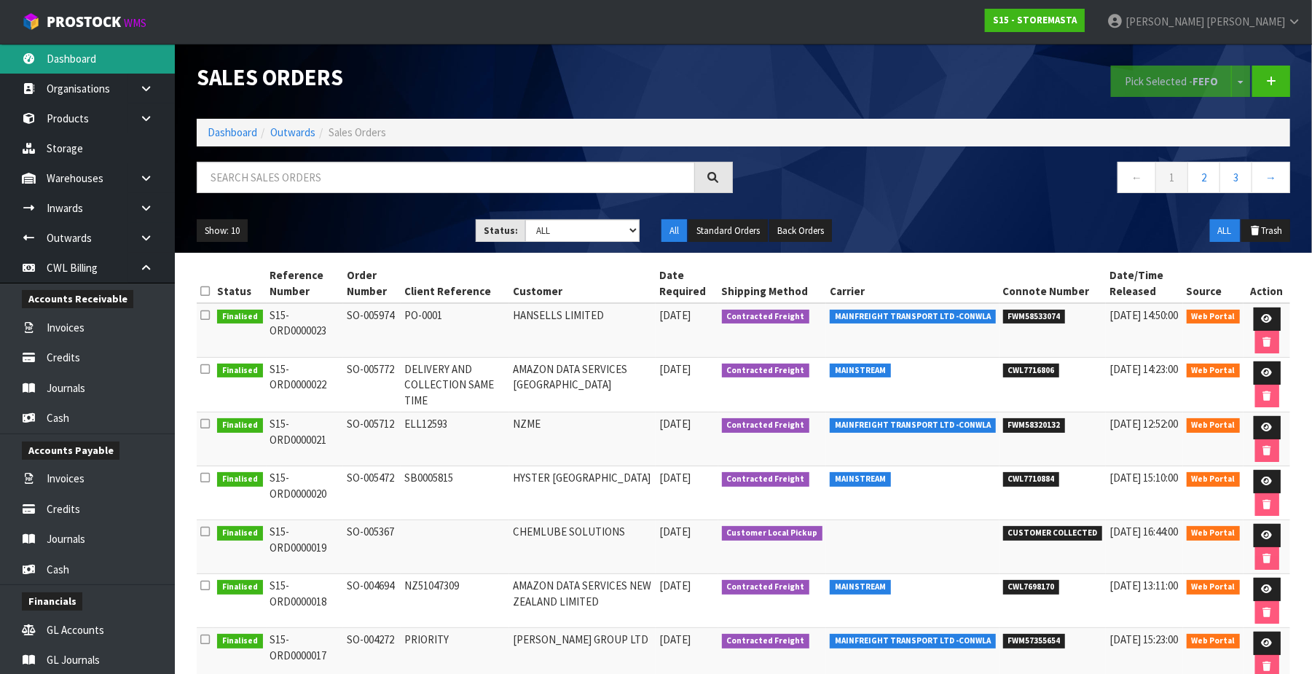
click at [83, 60] on link "Dashboard" at bounding box center [87, 59] width 175 height 30
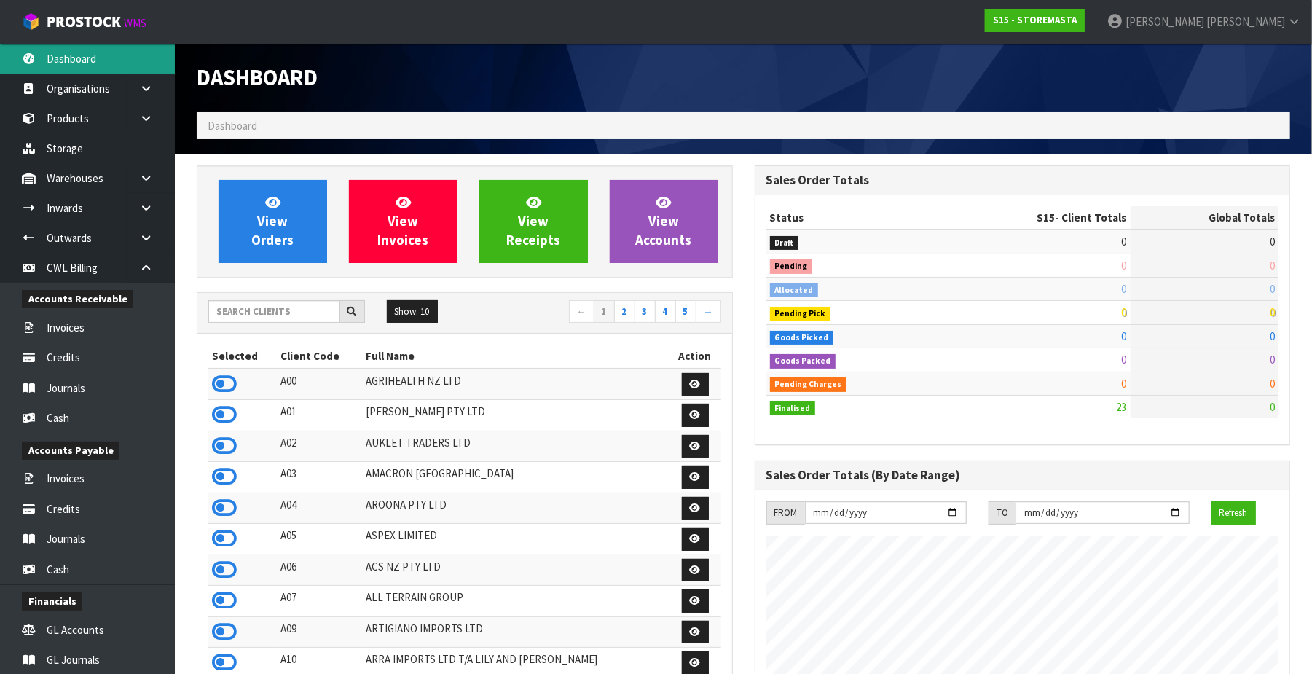
scroll to position [895, 558]
click at [260, 316] on input "text" at bounding box center [274, 311] width 132 height 23
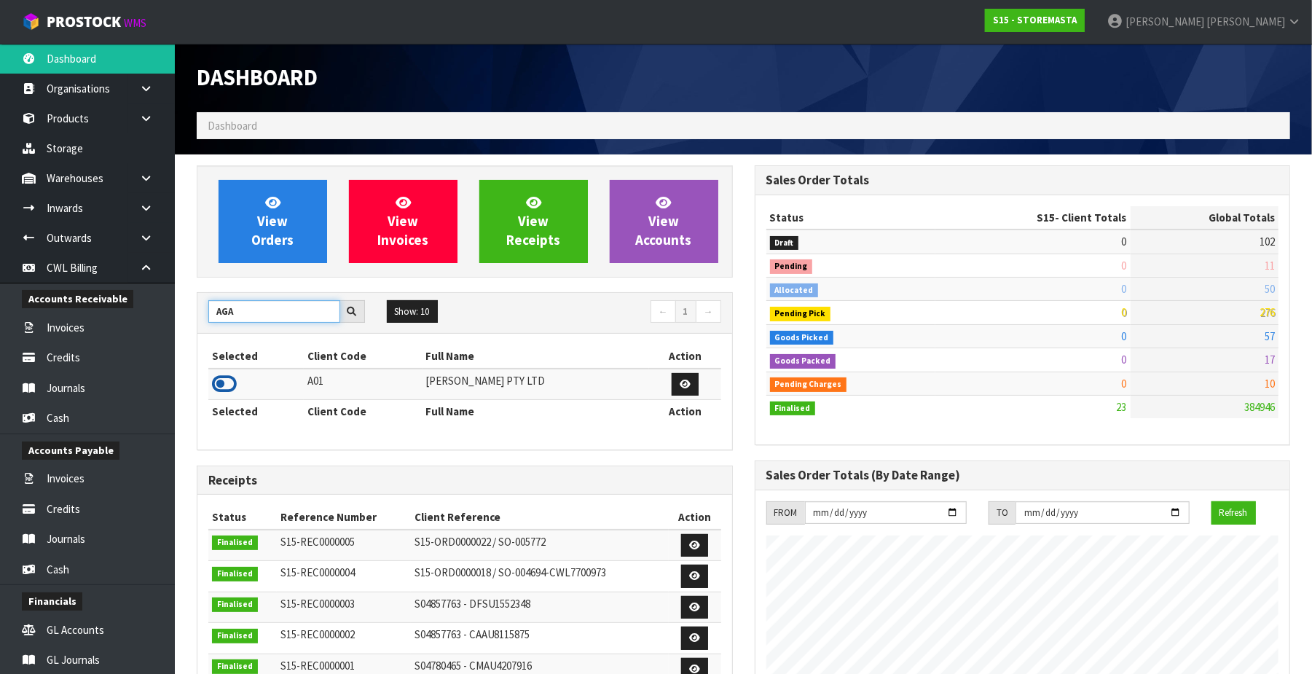
type input "AGA"
click at [223, 382] on icon at bounding box center [224, 384] width 25 height 22
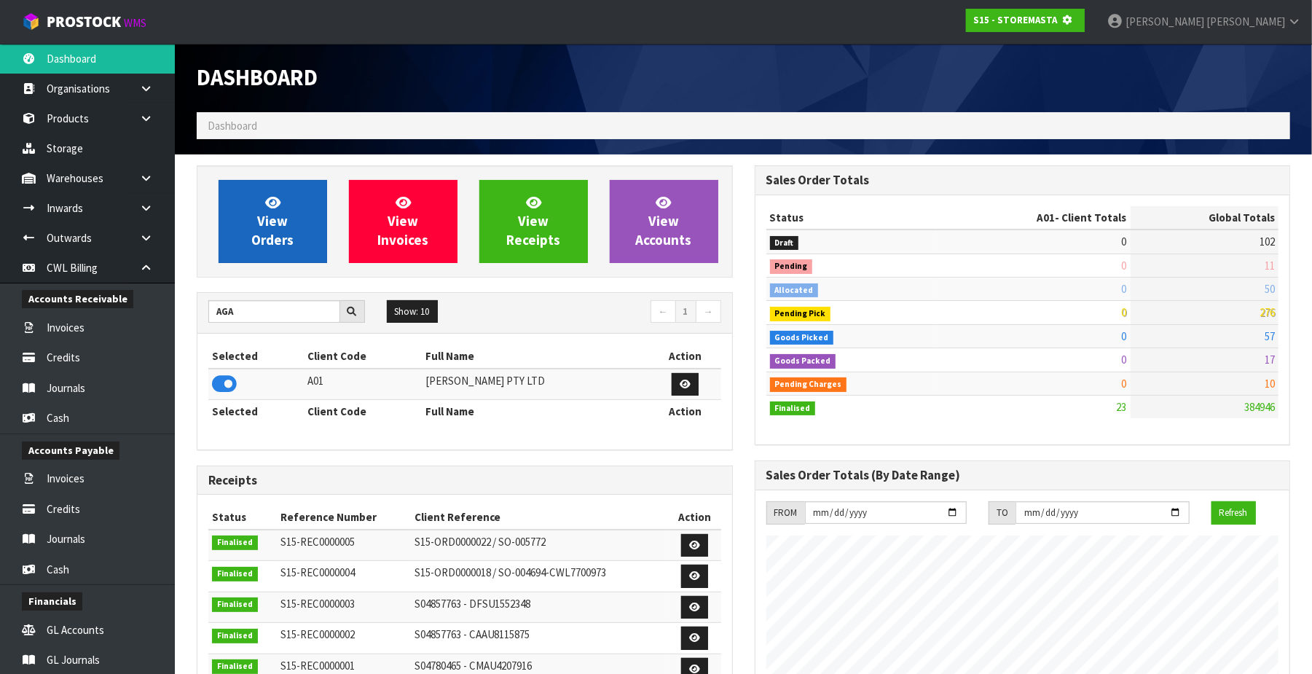
scroll to position [911, 558]
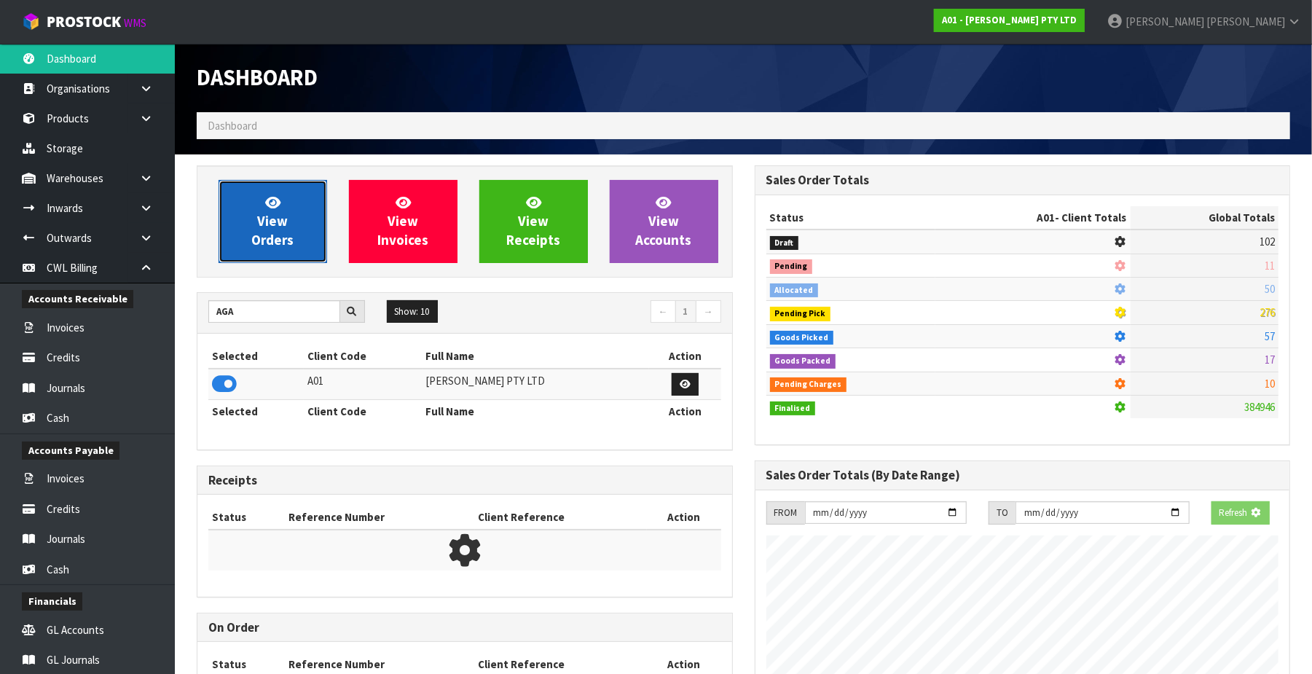
click at [254, 248] on span "View Orders" at bounding box center [272, 221] width 42 height 55
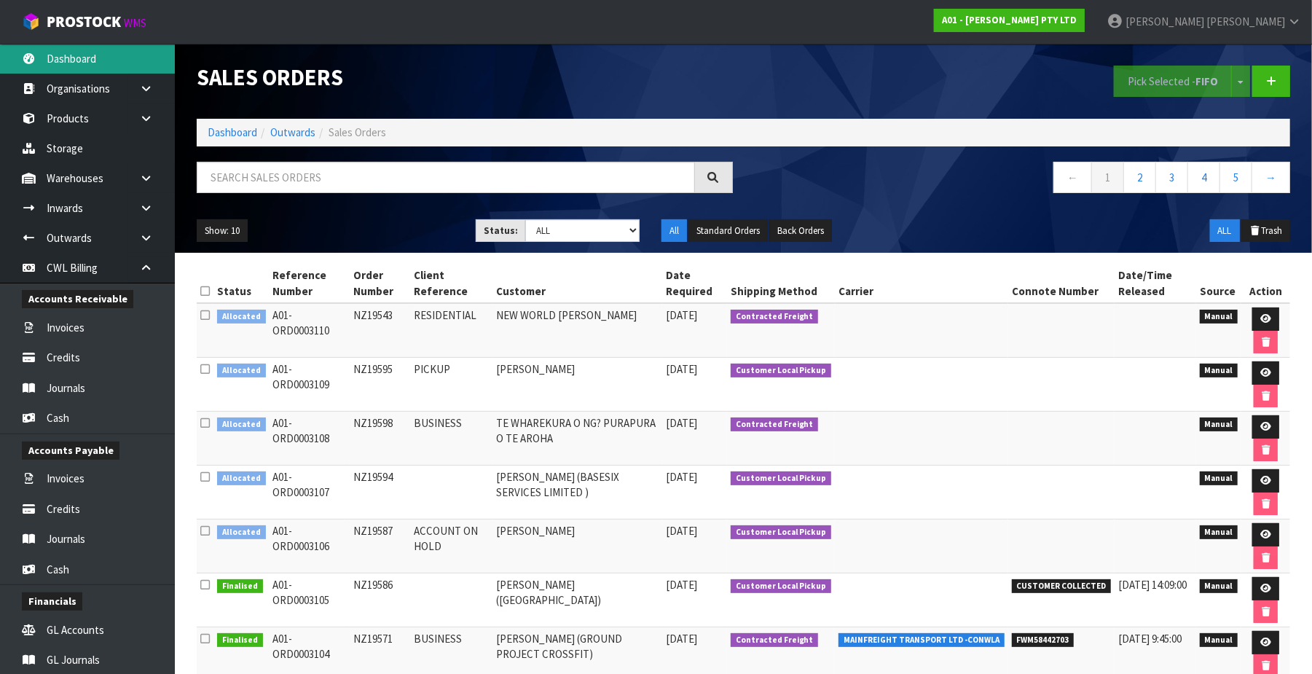
click at [79, 61] on link "Dashboard" at bounding box center [87, 59] width 175 height 30
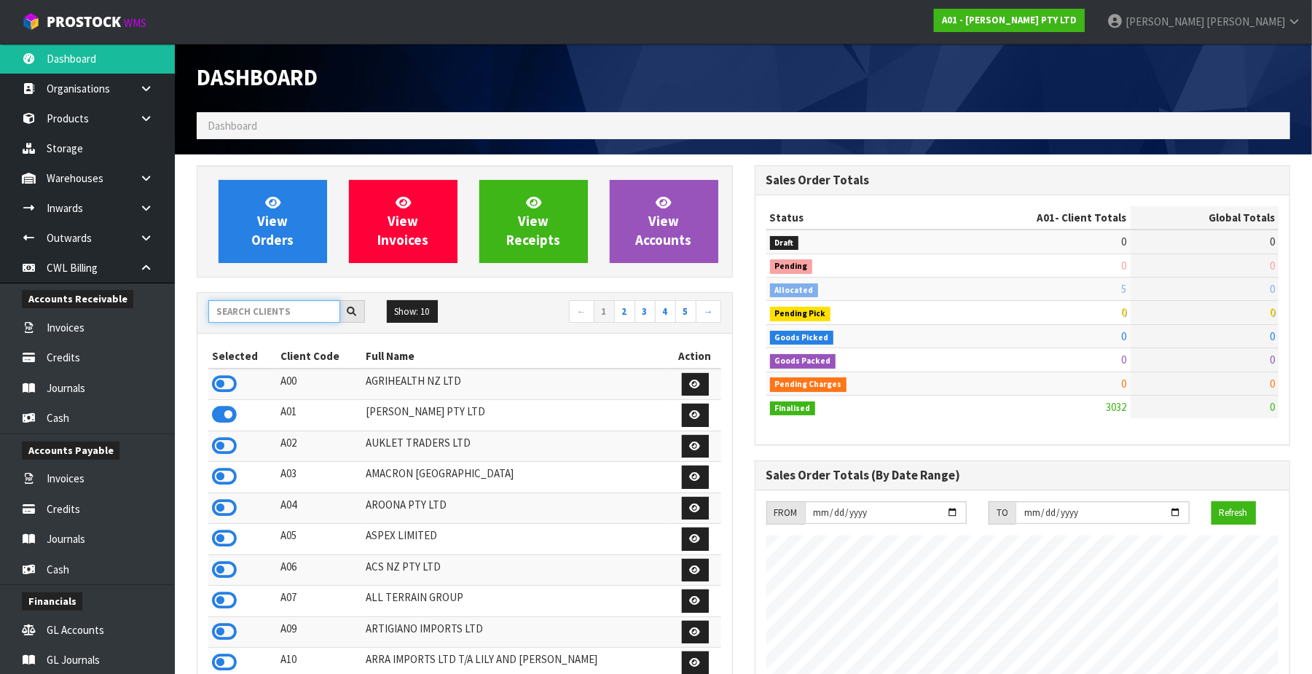
click at [246, 310] on input "text" at bounding box center [274, 311] width 132 height 23
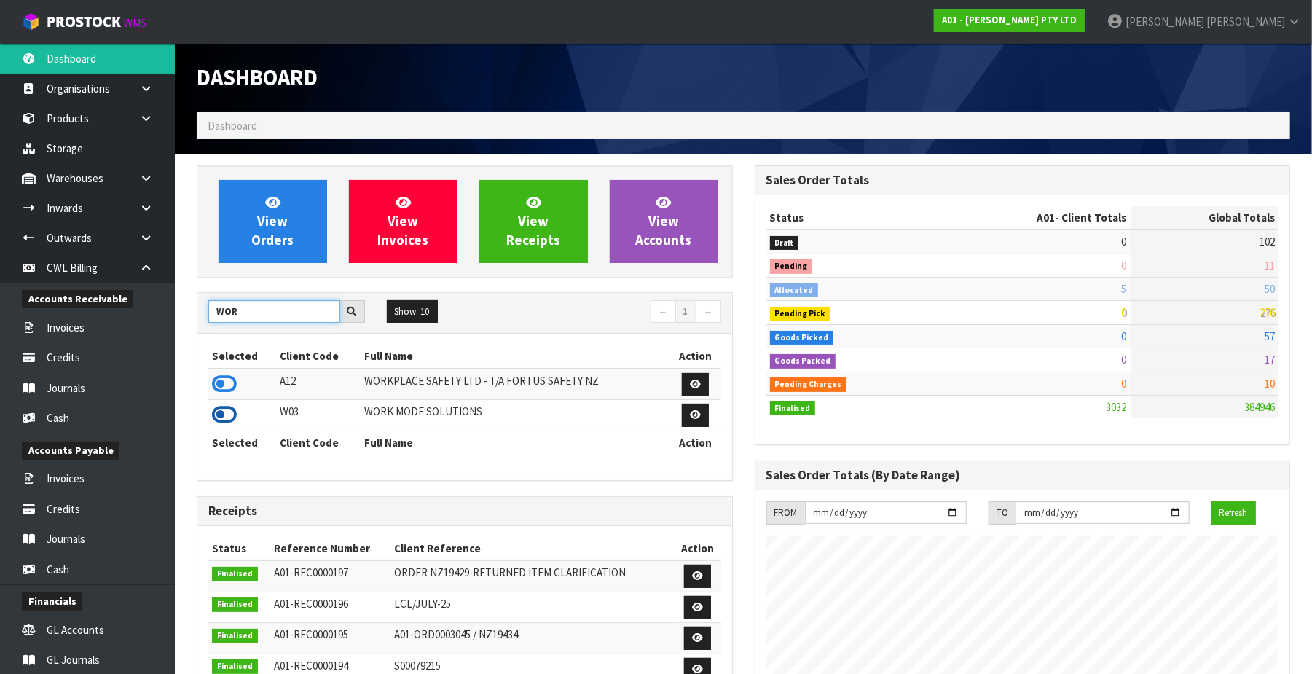
type input "WOR"
click at [227, 412] on icon at bounding box center [224, 415] width 25 height 22
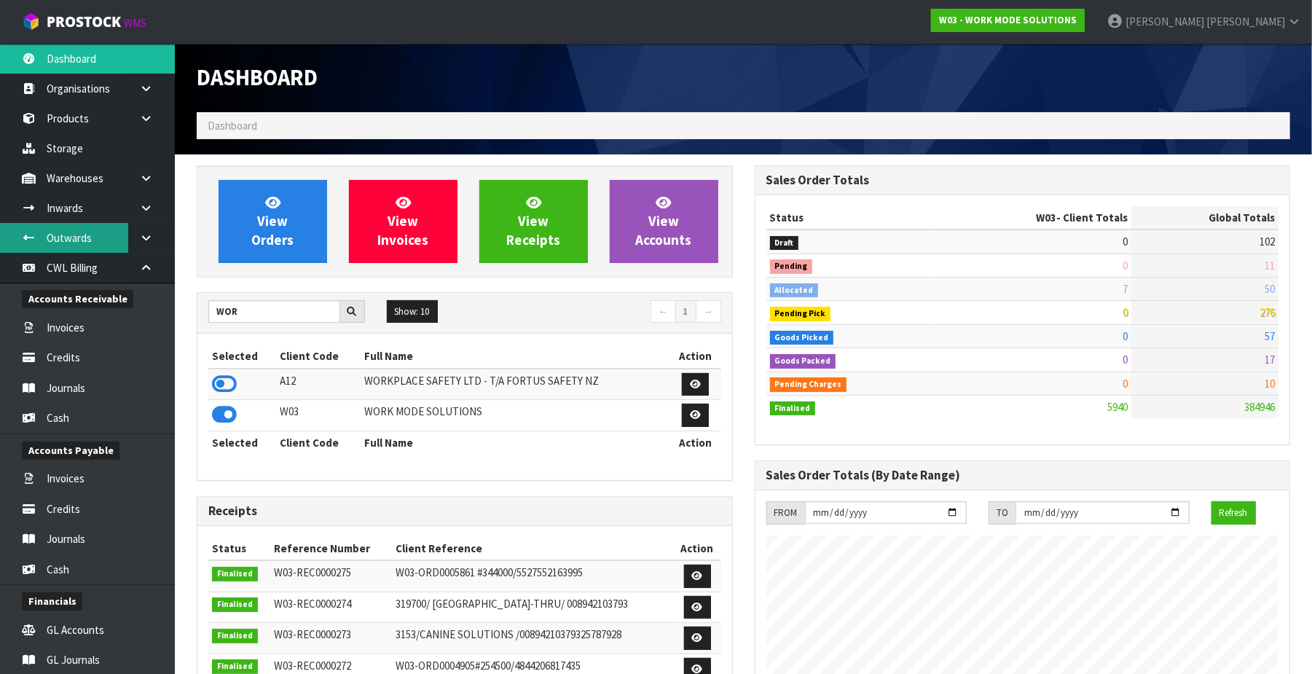
scroll to position [919, 558]
click at [108, 243] on link "Outwards" at bounding box center [87, 238] width 175 height 30
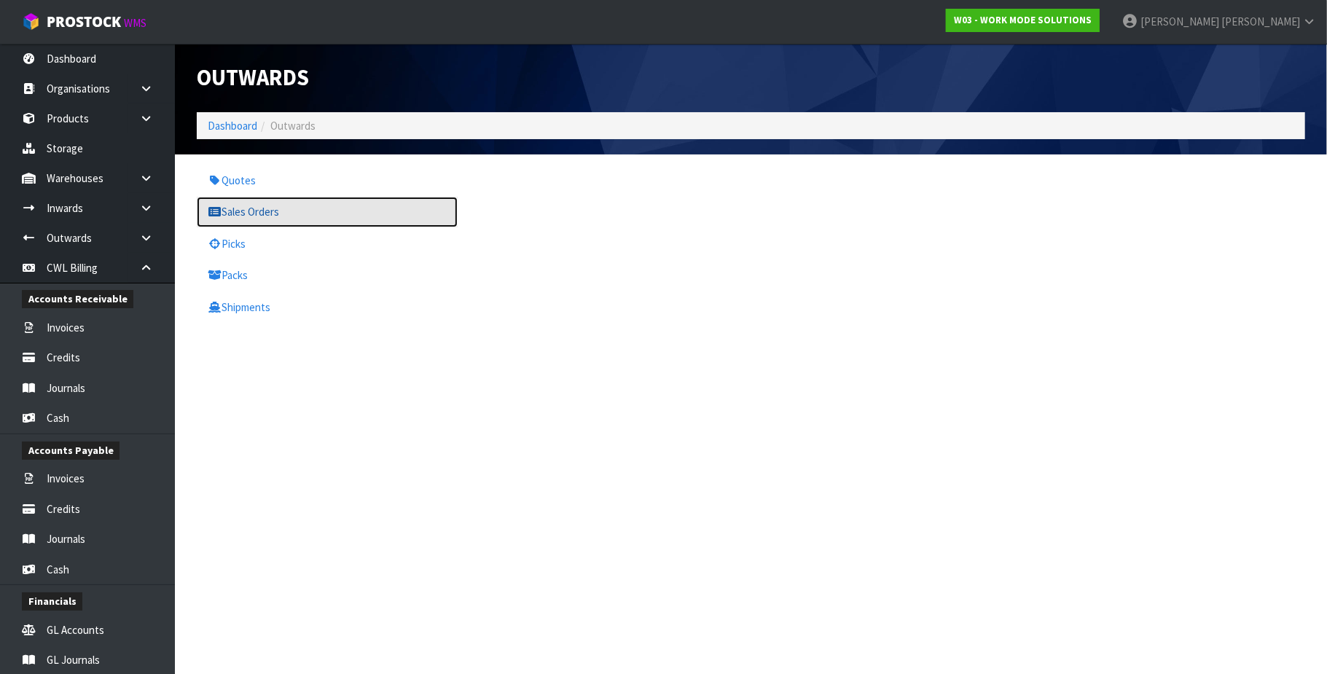
click at [245, 214] on link "Sales Orders" at bounding box center [327, 212] width 261 height 30
